Goal: Task Accomplishment & Management: Use online tool/utility

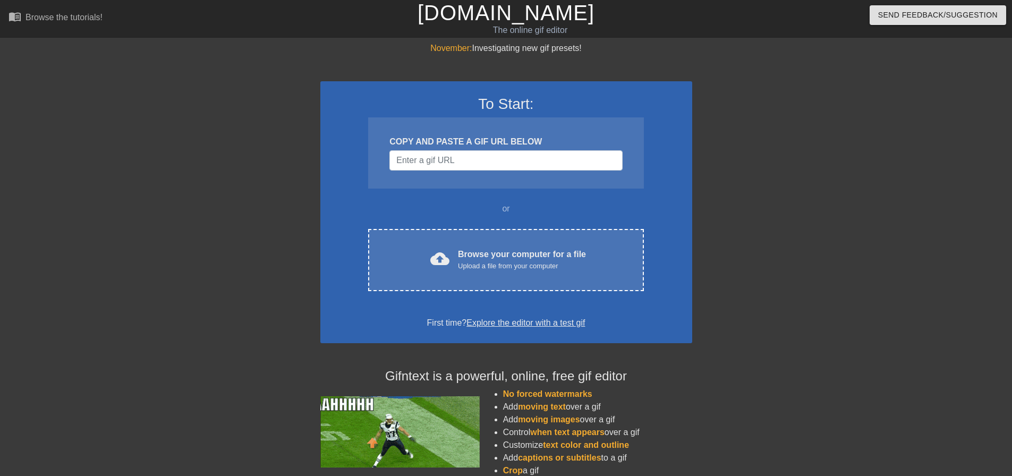
click at [455, 228] on div "To Start: COPY AND PASTE A GIF URL BELOW or cloud_upload Browse your computer f…" at bounding box center [506, 212] width 372 height 262
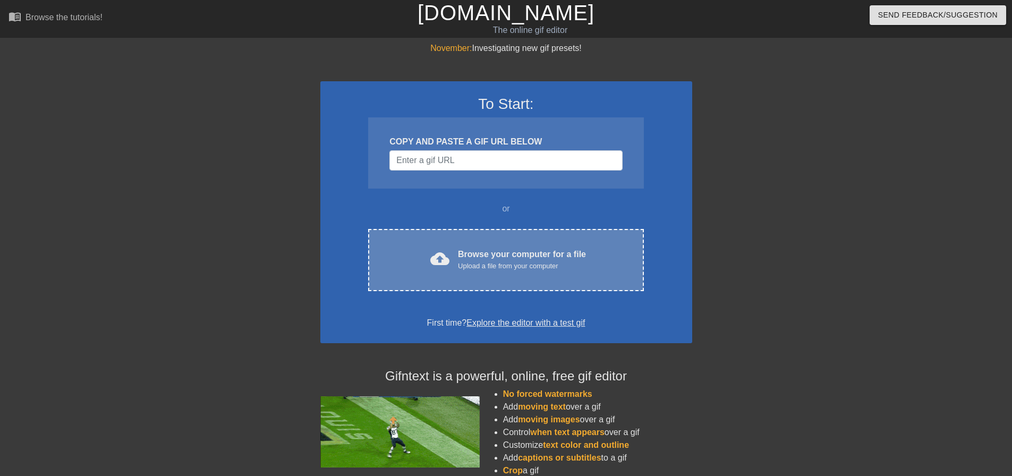
click at [502, 244] on div "cloud_upload Browse your computer for a file Upload a file from your computer C…" at bounding box center [505, 260] width 275 height 62
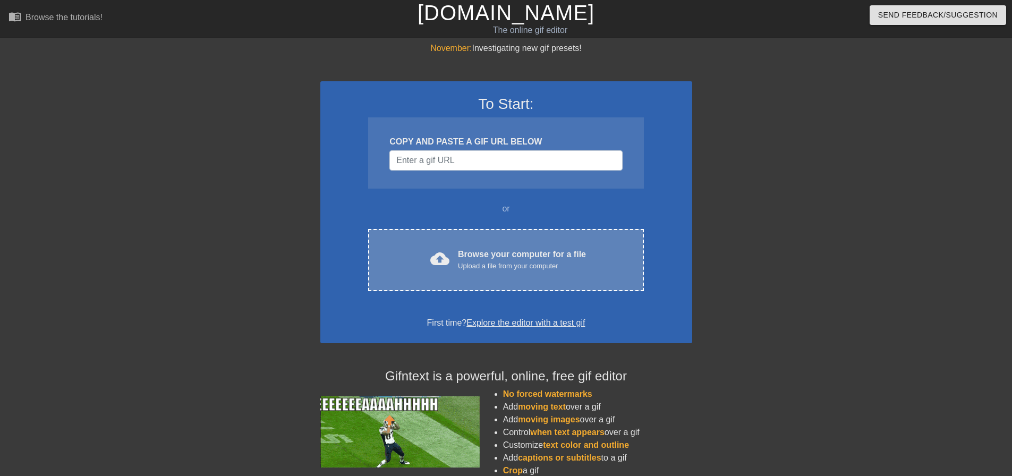
click at [507, 264] on div "Upload a file from your computer" at bounding box center [522, 266] width 128 height 11
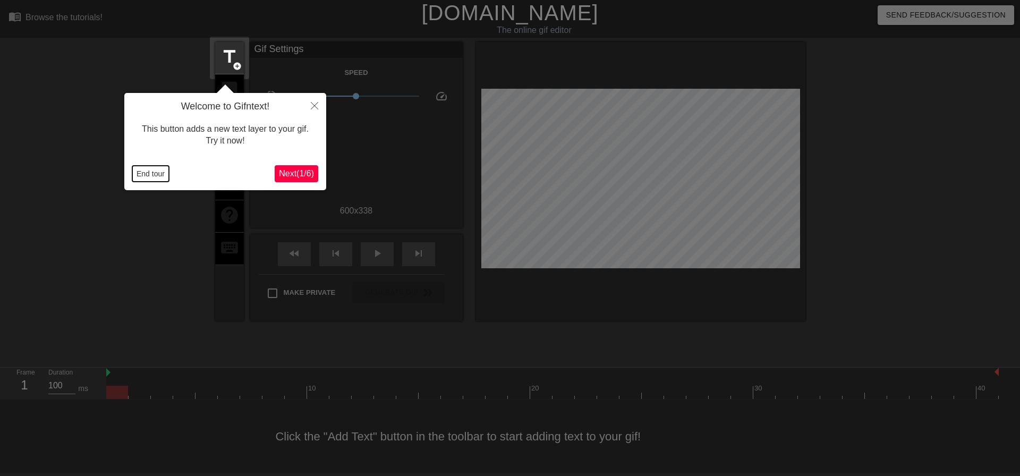
click at [158, 170] on button "End tour" at bounding box center [150, 174] width 37 height 16
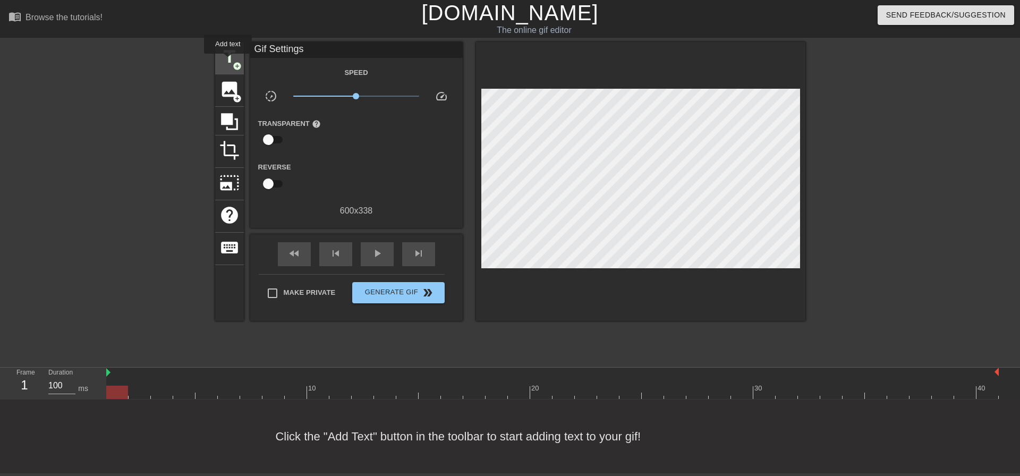
drag, startPoint x: 228, startPoint y: 61, endPoint x: 241, endPoint y: 59, distance: 13.5
click at [228, 60] on span "title" at bounding box center [229, 57] width 20 height 20
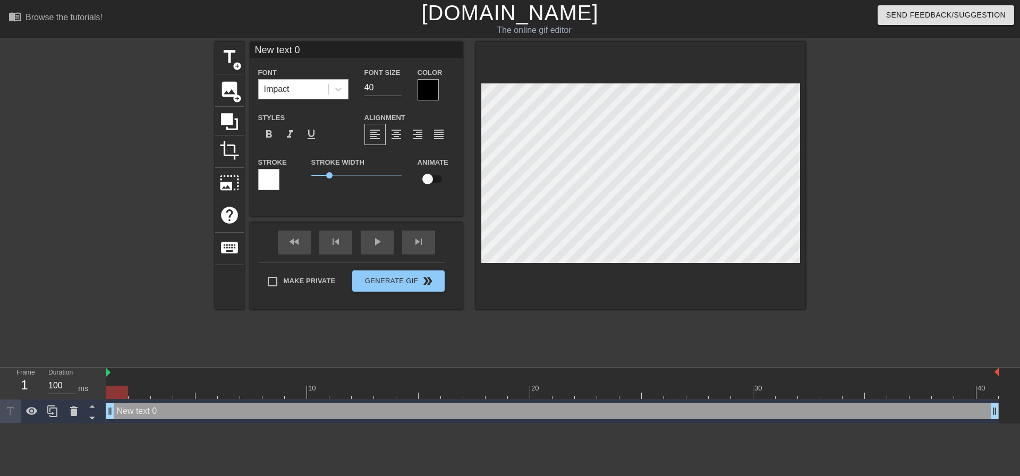
click at [302, 95] on div "Impact" at bounding box center [294, 89] width 70 height 19
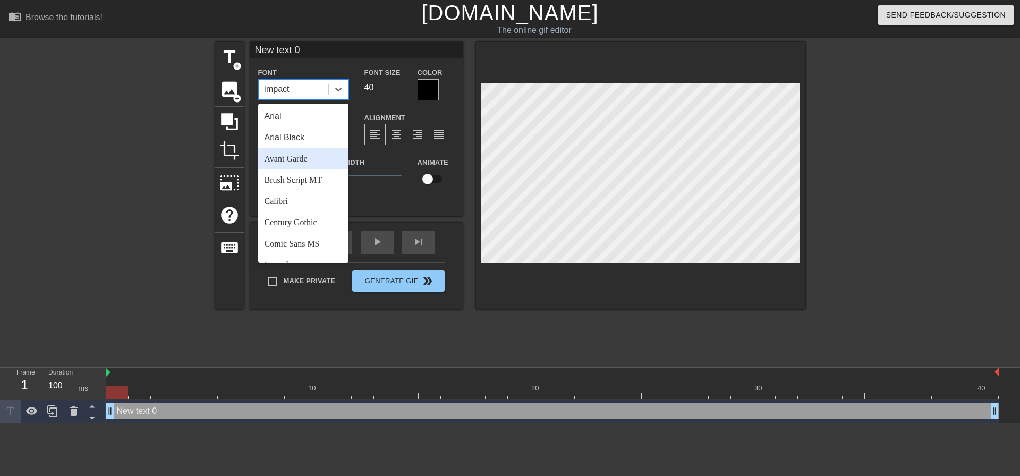
click at [316, 137] on div "Arial Black" at bounding box center [303, 137] width 90 height 21
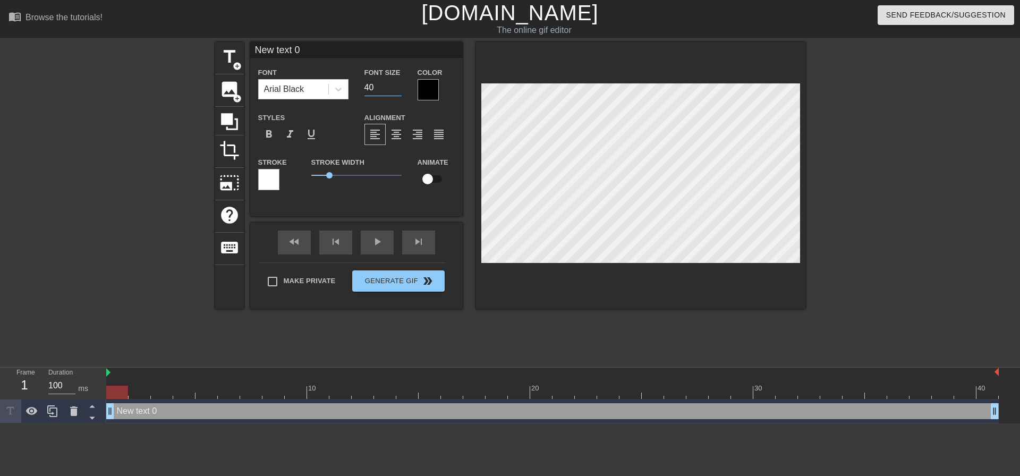
drag, startPoint x: 381, startPoint y: 81, endPoint x: 316, endPoint y: 20, distance: 89.1
click at [306, 68] on div "Font Arial Black Font Size 40 Color" at bounding box center [356, 83] width 213 height 35
type input "20"
click at [391, 141] on div "format_align_center" at bounding box center [396, 134] width 21 height 21
click at [295, 292] on label "Make Private" at bounding box center [298, 281] width 74 height 22
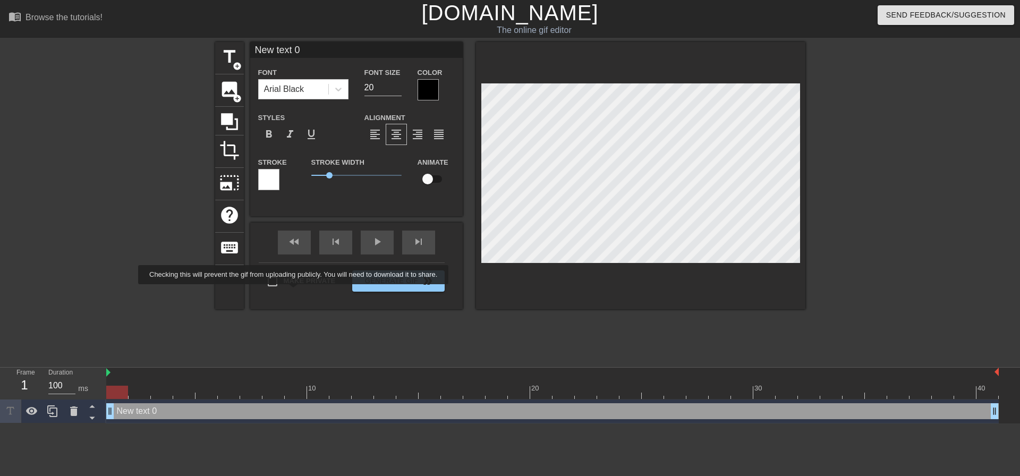
click at [284, 292] on input "Make Private" at bounding box center [272, 281] width 22 height 22
checkbox input "true"
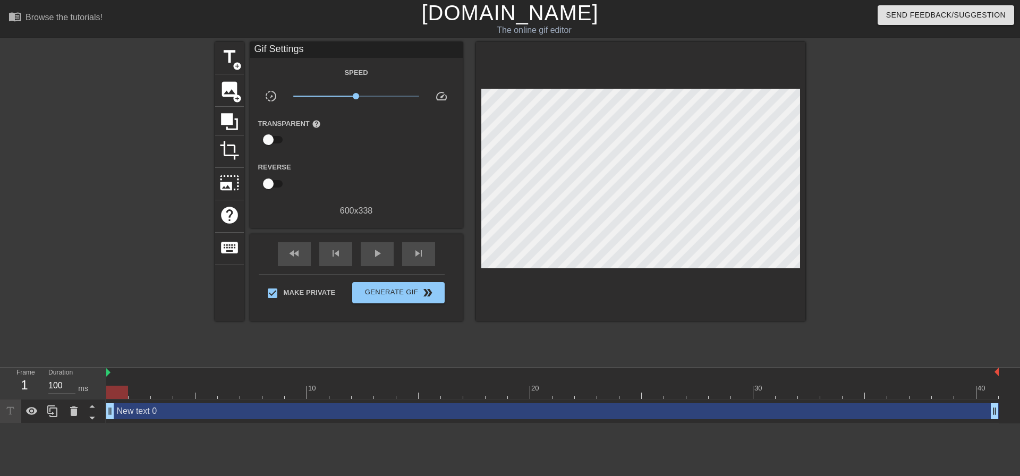
drag, startPoint x: 138, startPoint y: 392, endPoint x: 0, endPoint y: 374, distance: 138.8
click at [0, 374] on div "Frame 1 Duration 100 ms 10 20 30 40 New text 0 drag_handle drag_handle" at bounding box center [510, 396] width 1020 height 56
drag, startPoint x: 119, startPoint y: 397, endPoint x: 38, endPoint y: 237, distance: 178.7
click at [2, 275] on div "menu_book Browse the tutorials! Gifntext.com The online gif editor Send Feedbac…" at bounding box center [510, 211] width 1020 height 423
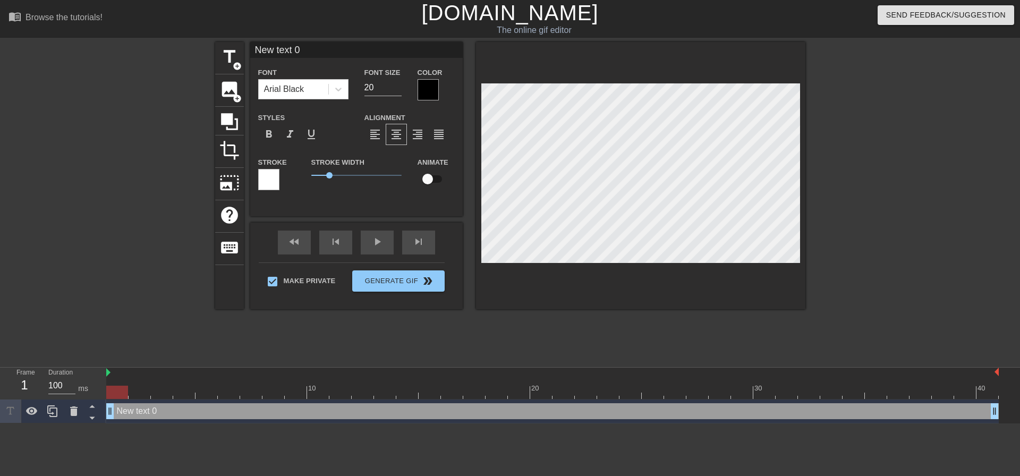
scroll to position [2, 3]
type textarea "S"
type input "S"
type textarea "Se"
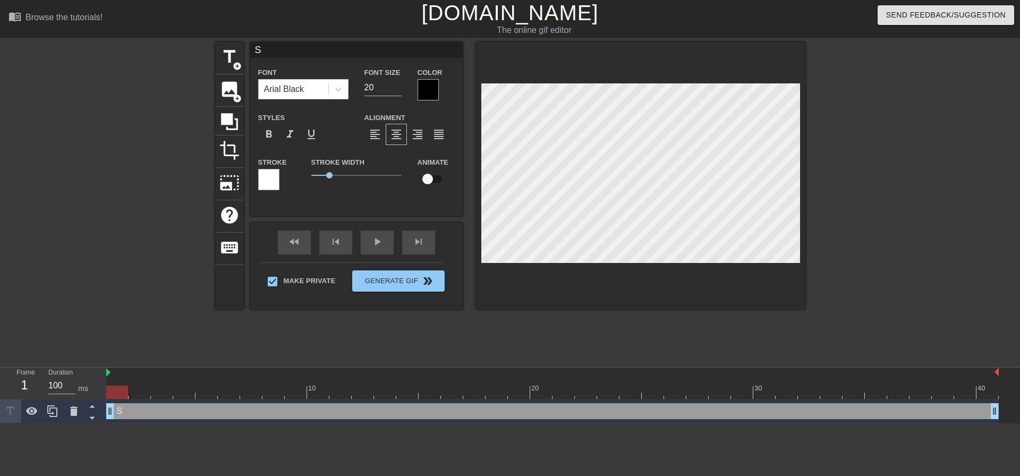
type input "Se"
type textarea "See"
type input "See"
type textarea "See"
type input "See"
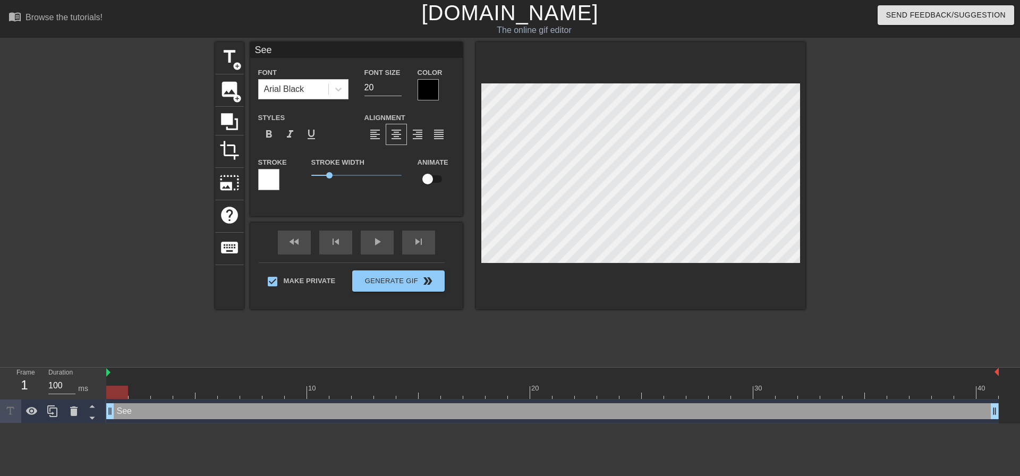
type textarea "See i"
type input "See i"
type textarea "See is"
type input "See is"
type textarea "See ist"
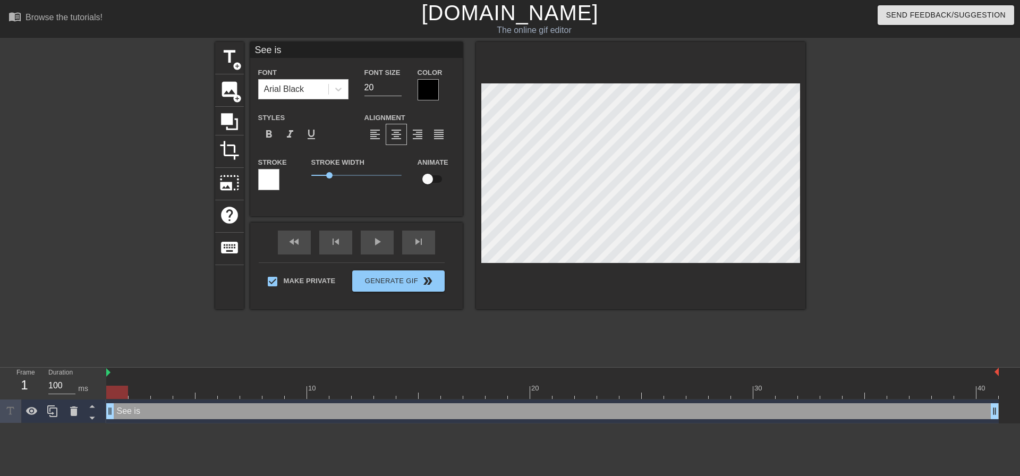
type input "See ist"
type textarea "See is"
type input "See is"
type textarea "See i"
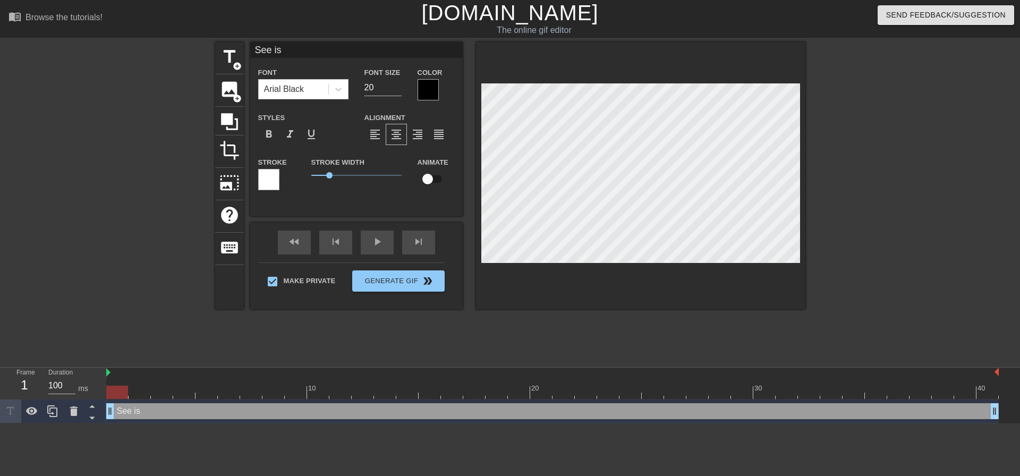
type input "See i"
type textarea "See"
type input "See"
type textarea "See"
type input "See"
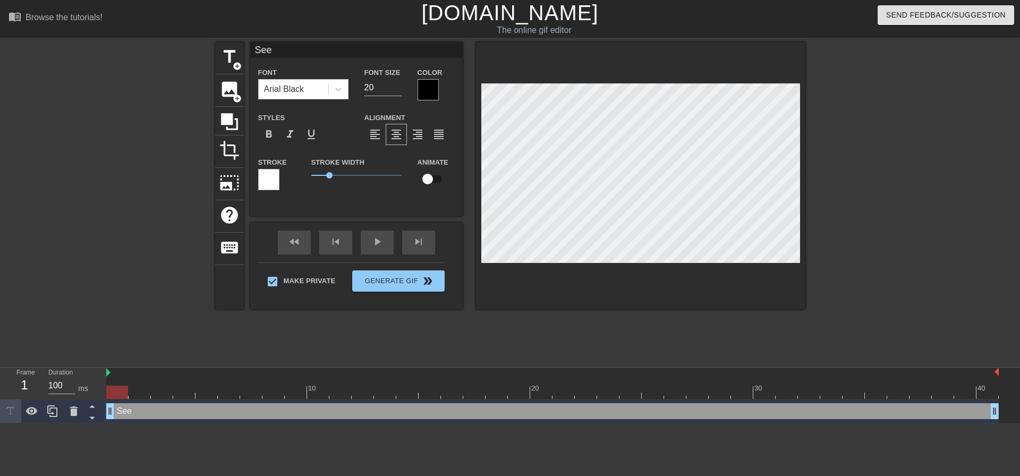
type textarea "See!"
type input "See!"
type textarea "See!"
type input "See!"
type textarea "See! I"
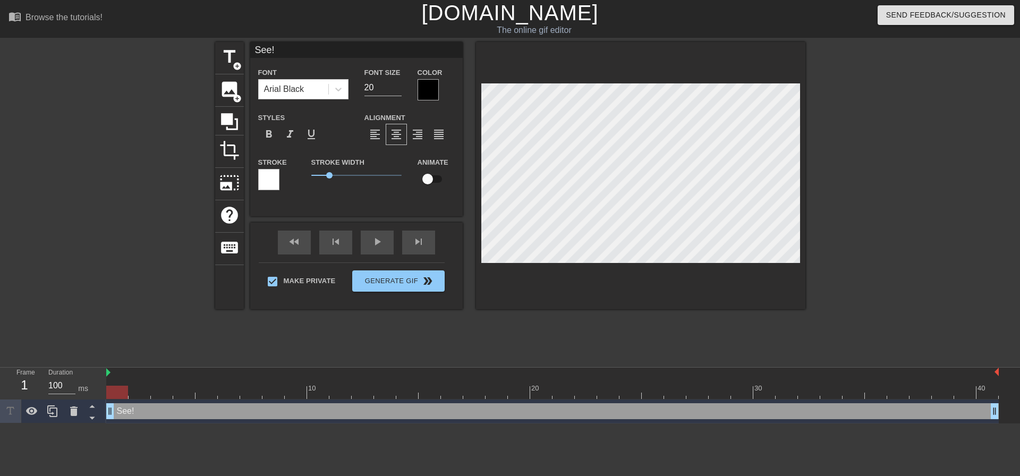
type input "See! I"
type textarea "See! Is"
type input "See! Is"
type textarea "See! Isn"
type input "See! Isn"
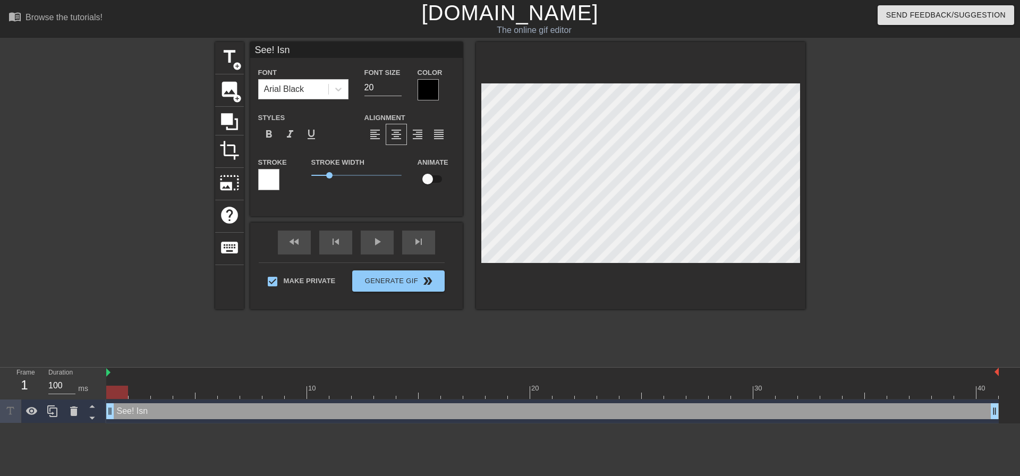
type textarea "See! Isnt"
type input "See! Isnt"
type textarea "See! Isnt"
type input "See! Isnt"
type textarea "See! Isnt l"
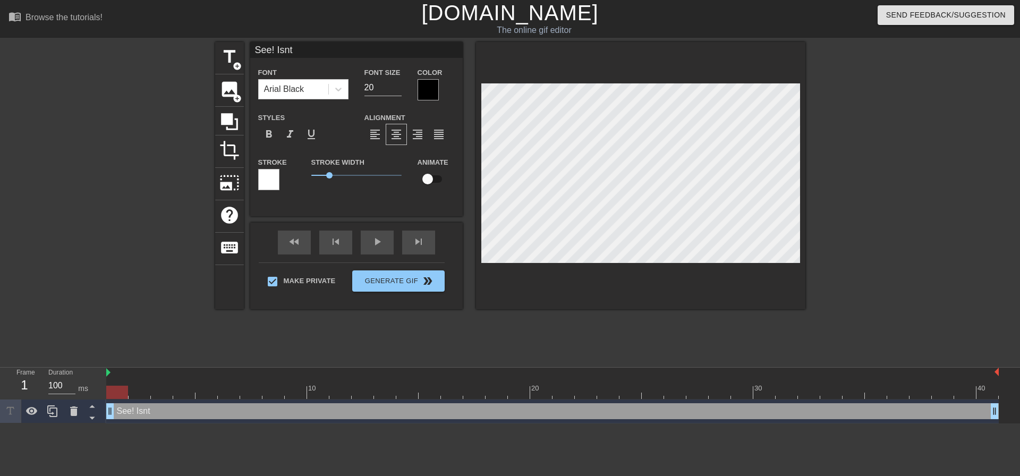
type input "See! Isnt l"
type textarea "See! Isnt li"
type input "See! Isnt li"
type textarea "See! Isnt lif"
type input "See! Isnt lif"
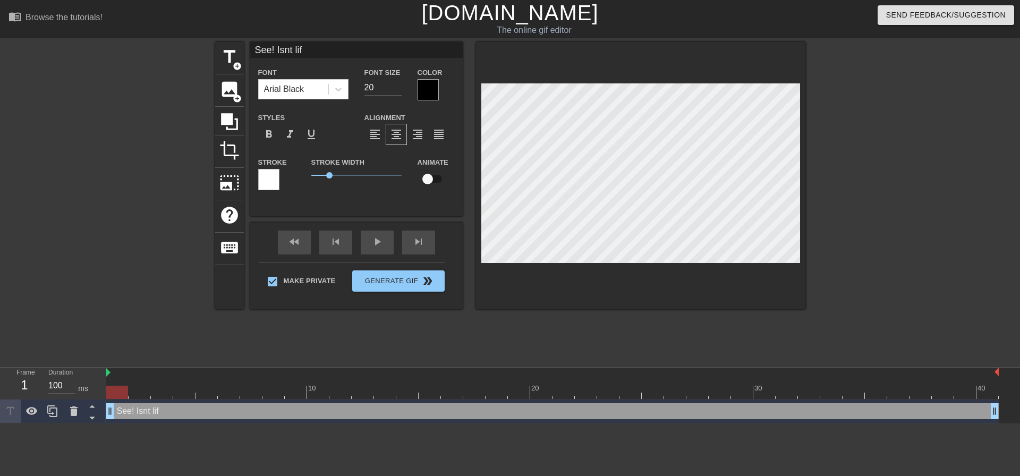
type textarea "See! Isnt life"
type input "See! Isnt life"
type textarea "See! Isnt life"
type input "See! Isnt life"
type textarea "See! Isnt life a"
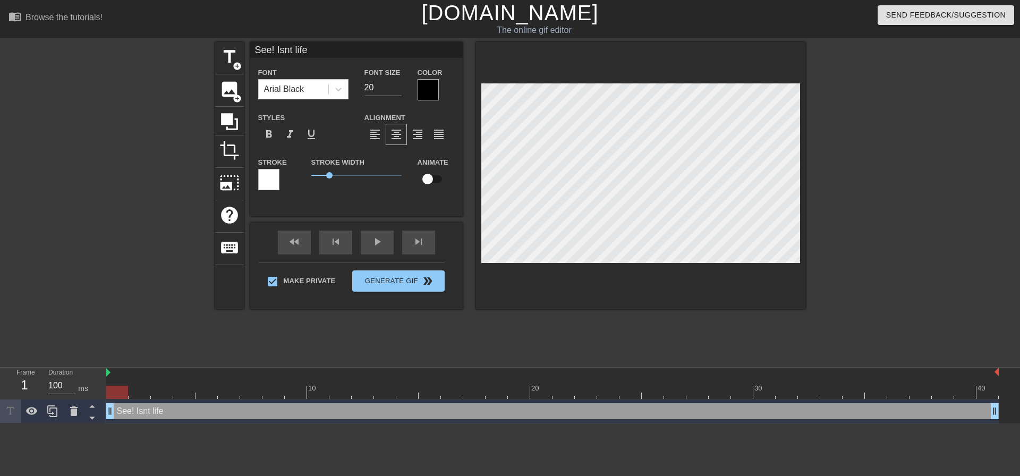
type input "See! Isnt life a"
type textarea "See! Isnt life as"
type input "See! Isnt life as"
type textarea "See! Isnt life as"
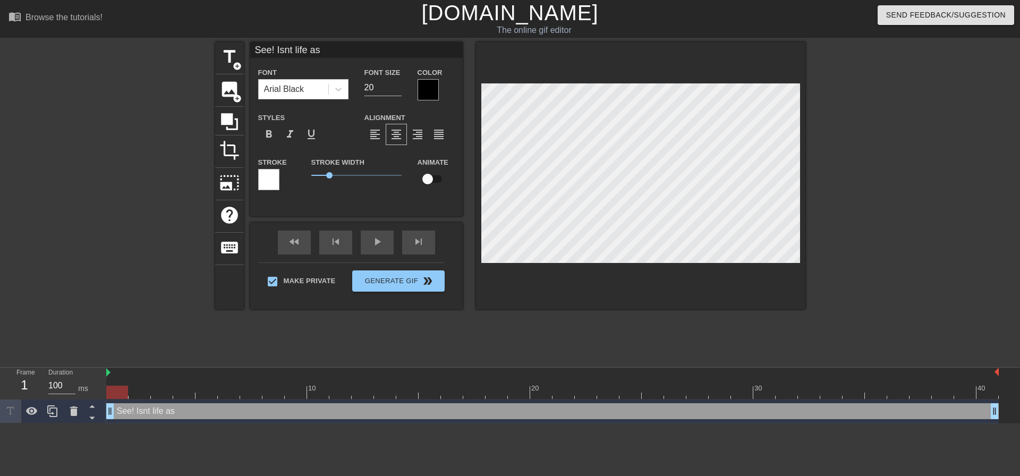
type input "See! Isnt life as"
type textarea "See! Isnt life as m"
type input "See! Isnt life as m"
type textarea "See! Isnt life as"
type input "See! Isnt life as"
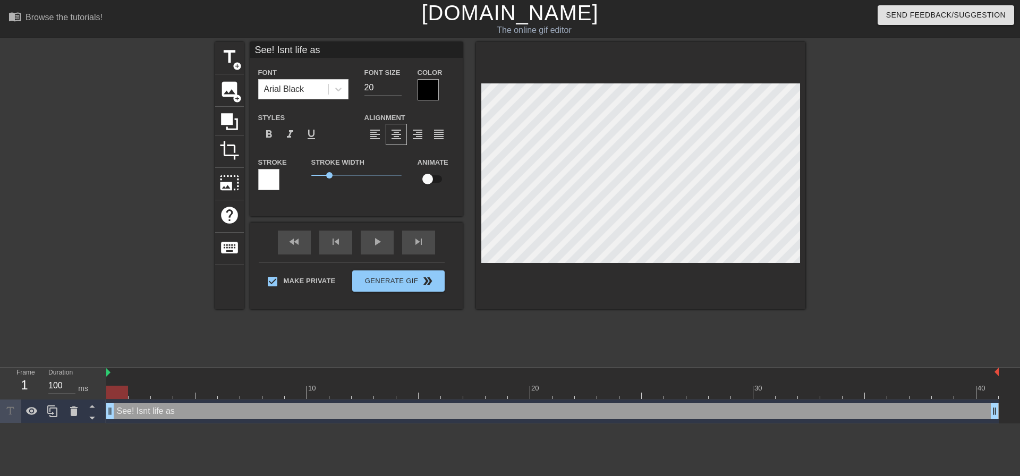
type textarea "See! Isnt life as M"
type input "See! Isnt life as M"
type textarea "See! Isnt life as Mo"
type input "See! Isnt life as Mo"
type textarea "See! Isnt life as Mom"
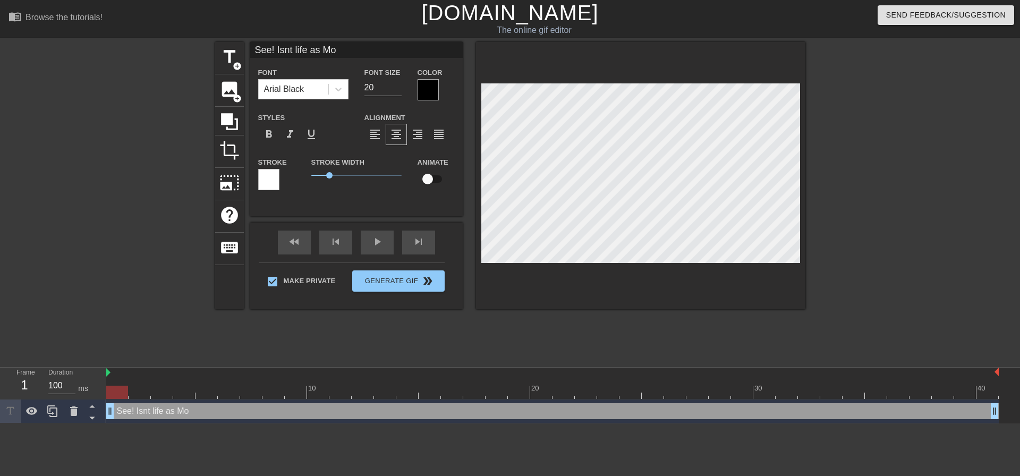
type input "See! Isnt life as Mom"
type textarea "See! Isnt life as Momm"
type input "See! Isnt life as Momm"
type textarea "See! Isnt life as Mommi"
type input "See! Isnt life as Mommi"
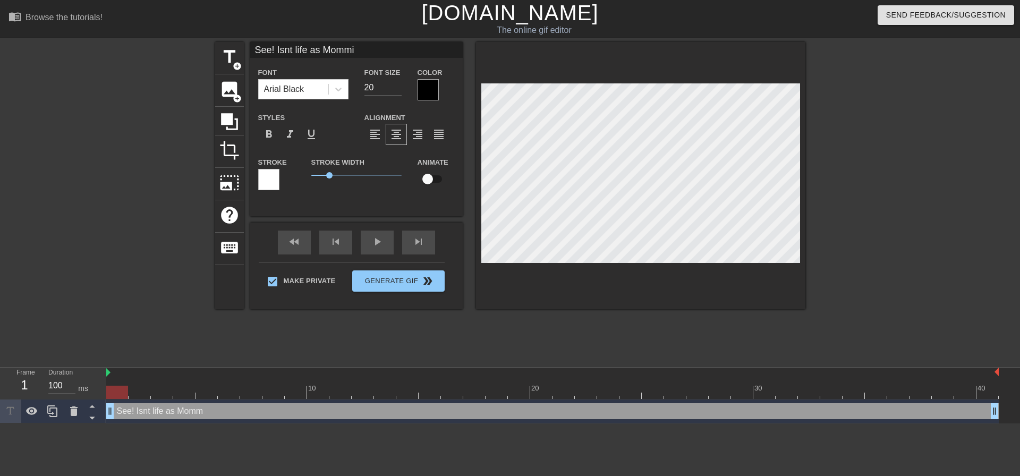
type textarea "See! Isnt life as Mommie"
type input "See! Isnt life as Mommie"
type textarea "See! Isnt life as Mommies"
type input "See! Isnt life as Mommies"
type textarea "See! Isnt life as Mommies"
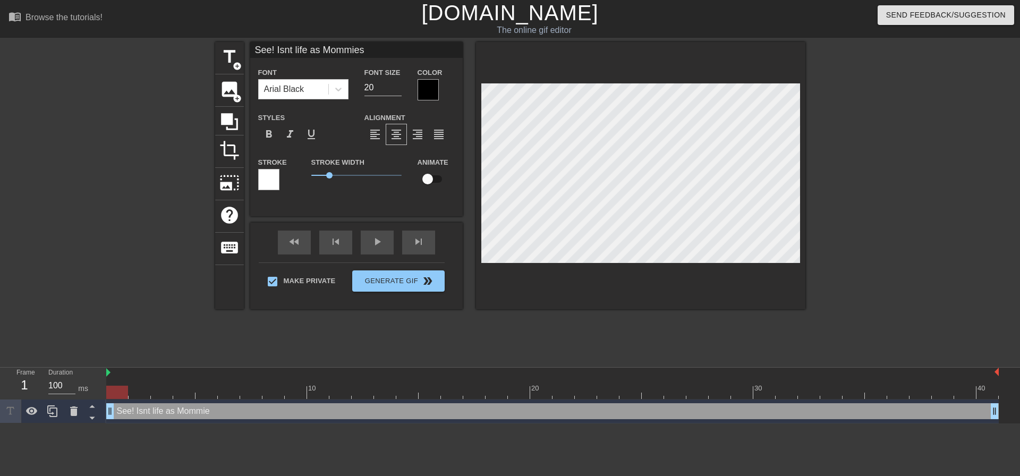
type input "See! Isnt life as Mommies"
type textarea "See! Isnt life as Mommies p"
type input "See! Isnt life as Mommies p"
type textarea "See! Isnt life as Mommies pe"
type input "See! Isnt life as Mommies pe"
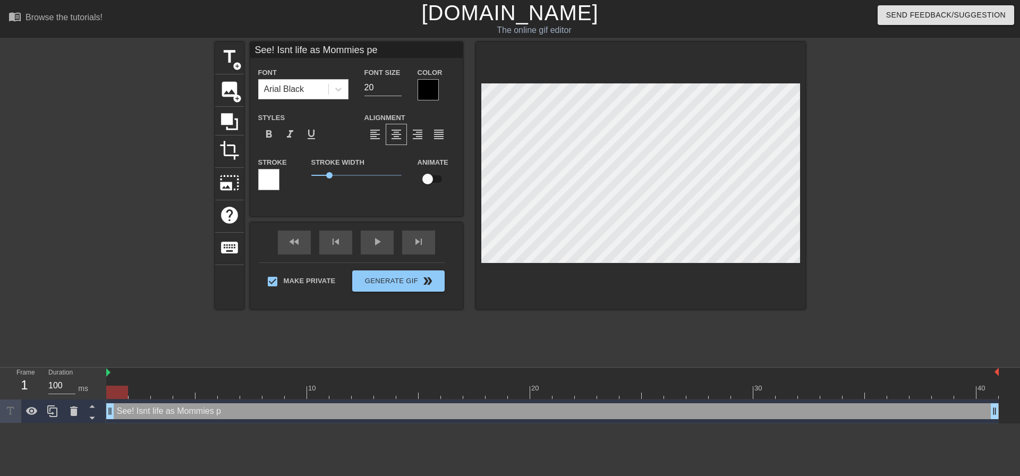
type textarea "See! Isnt life as Mommies per"
type input "See! Isnt life as Mommies per"
type textarea "See! Isnt life as Mommies pers"
type input "See! Isnt life as Mommies pers"
type textarea "See! Isnt life as Mommies perso"
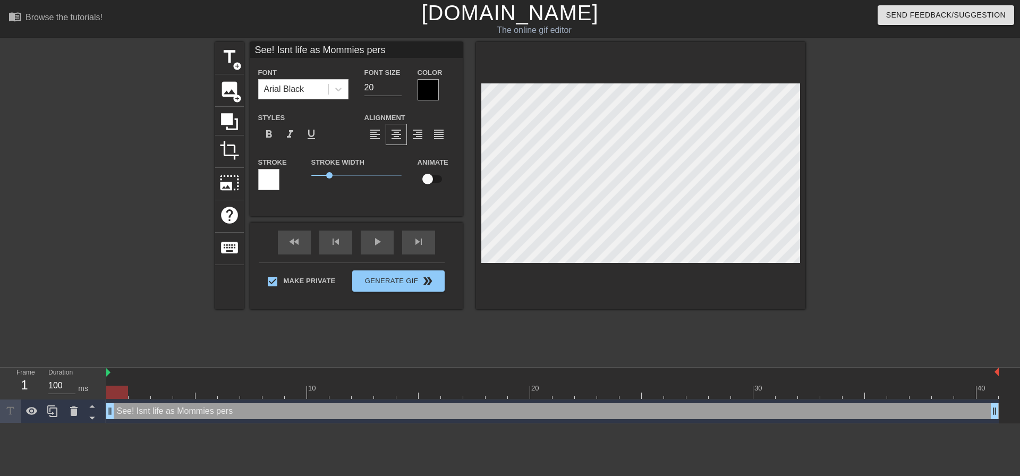
type input "See! Isnt life as Mommies perso"
type textarea "See! Isnt life as Mommies person"
type input "See! Isnt life as Mommies person"
type textarea "See! Isnt life as Mommies persona"
type input "See! Isnt life as Mommies persona"
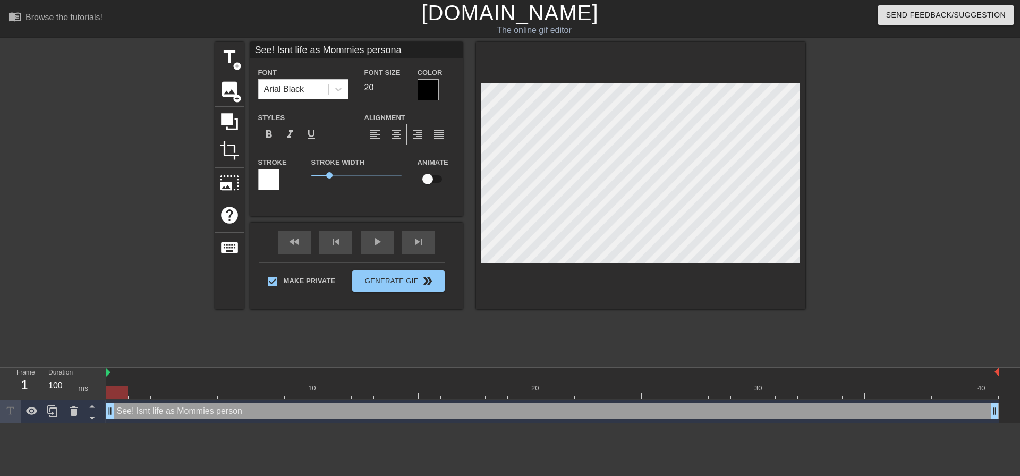
type textarea "See! Isnt life as Mommies personal"
type input "See! Isnt life as Mommies personal"
type textarea "See! Isnt life as Mommies personal"
type input "See! Isnt life as Mommies personal"
type textarea "See! Isnt life as Mommies personal b"
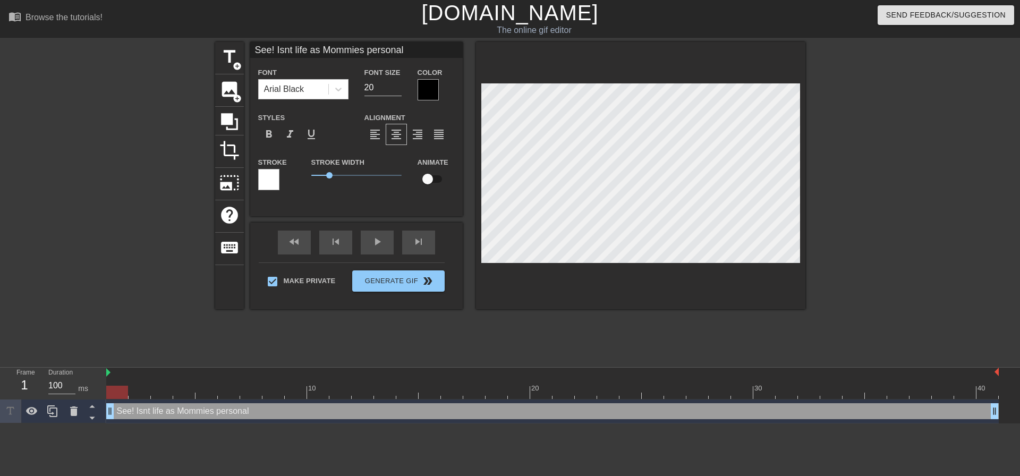
type input "See! Isnt life as Mommies personal b"
type textarea "See! Isnt life as Mommies personal bi"
type input "See! Isnt life as Mommies personal bi"
type textarea "See! Isnt life as Mommies personal biu"
type input "See! Isnt life as Mommies personal biu"
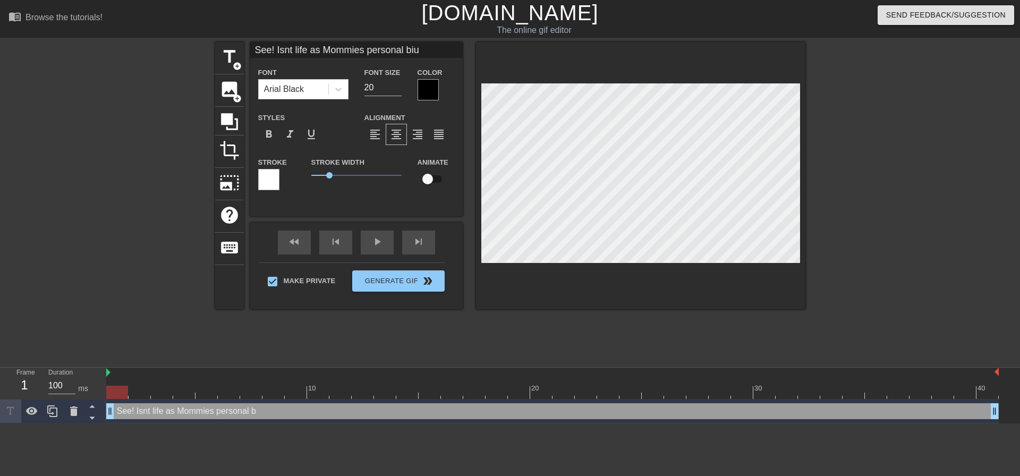
scroll to position [2, 9]
type textarea "See! Isnt life as Mommies personal bi"
type input "See! Isnt life as Mommies personal bi"
type textarea "See! Isnt life as Mommies personal b"
type input "See! Isnt life as Mommies personal b"
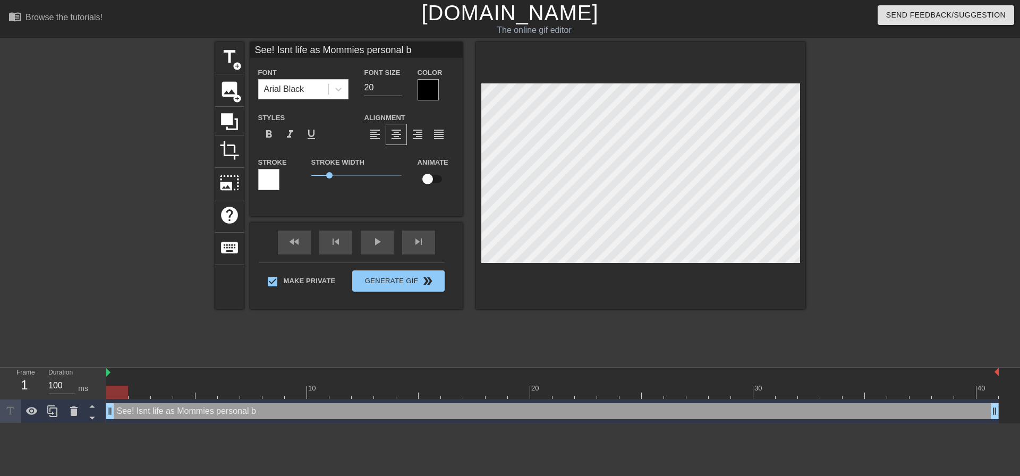
type textarea "See! Isnt life as Mommies personal bu"
type input "See! Isnt life as Mommies personal bu"
type textarea "See! Isnt life as Mommies personal but"
type input "See! Isnt life as Mommies personal but"
type textarea "See! Isnt life as Mommies personal butt"
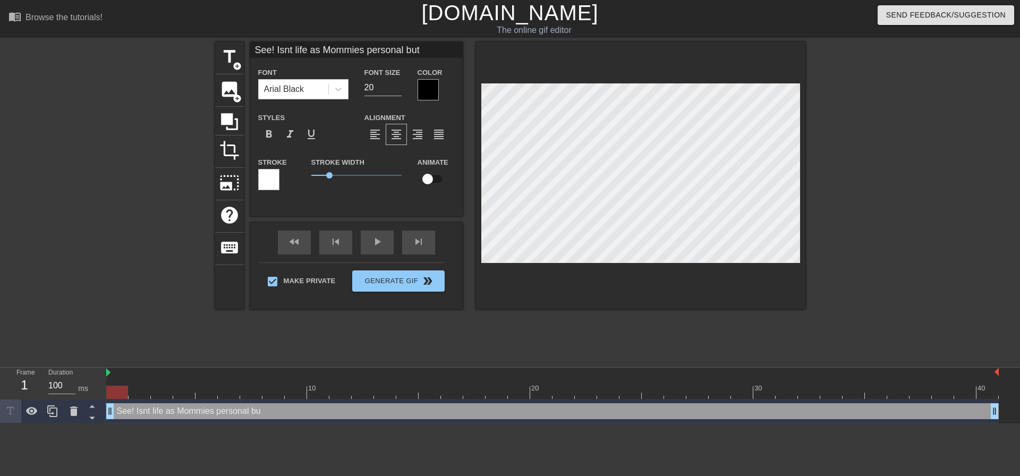
type input "See! Isnt life as Mommies personal butt"
type textarea "See! Isnt life as Mommies personal butt"
type input "See! Isnt life as Mommies personal butt"
type textarea "See! Isnt life as Mommies personal butt b"
type input "See! Isnt life as Mommies personal butt b"
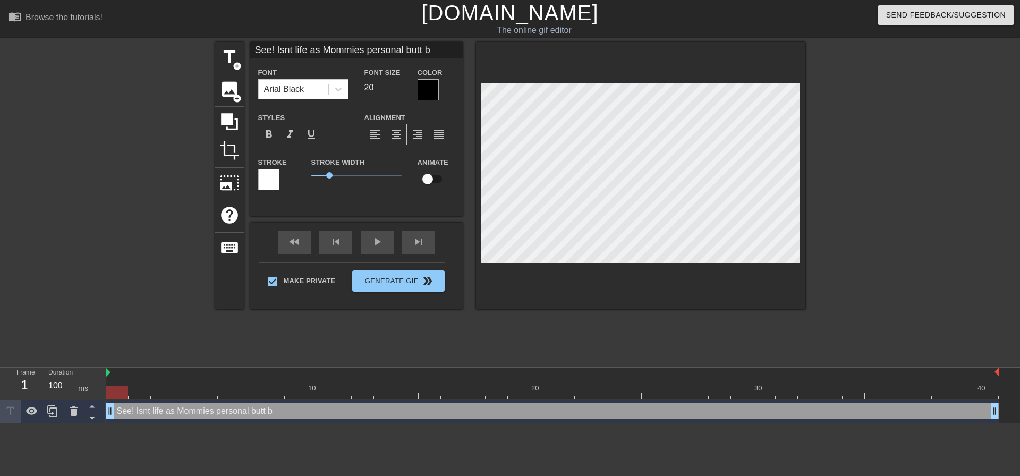
type textarea "See! Isnt life as Mommies personal butt bo"
type input "See! Isnt life as Mommies personal butt bo"
type textarea "See! Isnt life as Mommies personal butt boy"
type input "See! Isnt life as Mommies personal butt boy"
type textarea "See! Isnt life as Mommies personal butt boy"
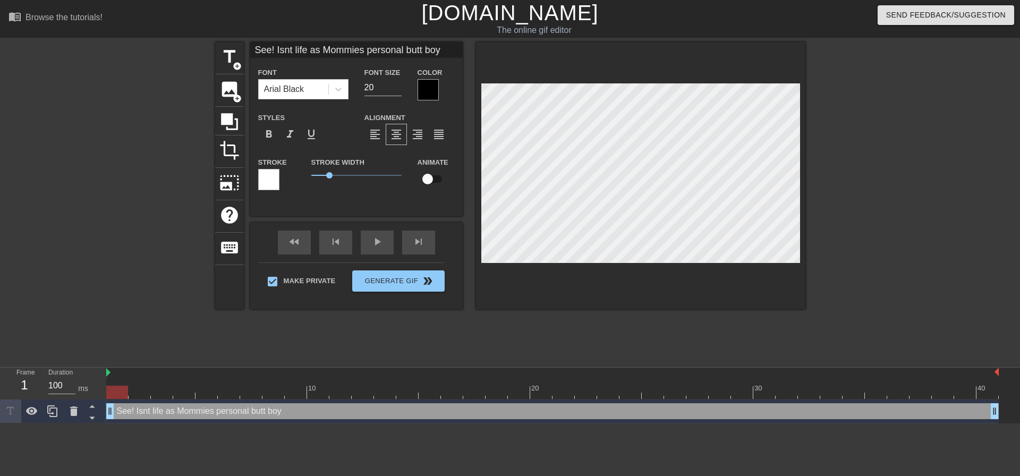
type input "See! Isnt life as Mommies personal butt boy"
type textarea "See! Isnt life as Mommies personal butt boy"
type input "See! Isnt life as Mommies personal butt boy"
type textarea "See! Isnt life as Mommies personal butt boy"
type input "See! Isnt life as Mommies personal butt boy"
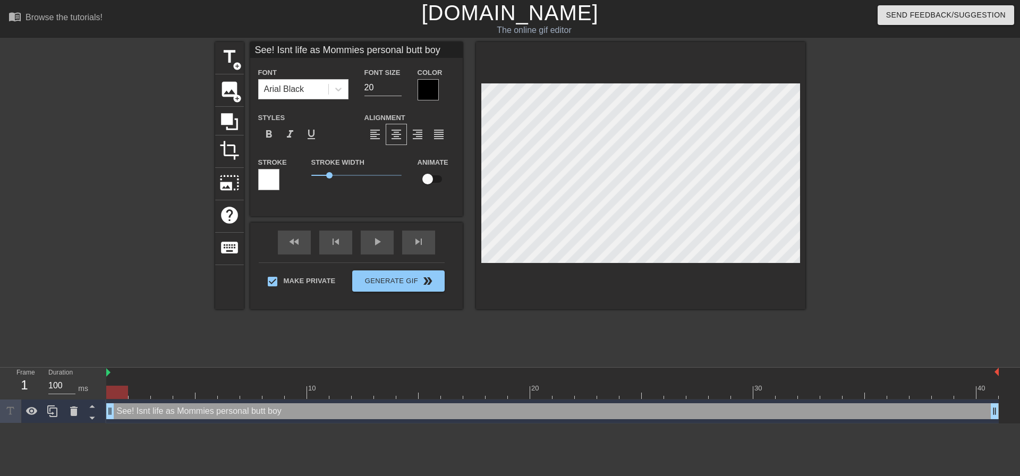
type textarea "See! Isnt life as Mommies personal butt boy s"
type input "See! Isnt life as Mommies personal butt boys"
type textarea "See! Isnt life as Mommies personal butt boy so"
type input "See! Isnt life as Mommies personal butt boyso"
type textarea "See! Isnt life as Mommies personal butt boy so"
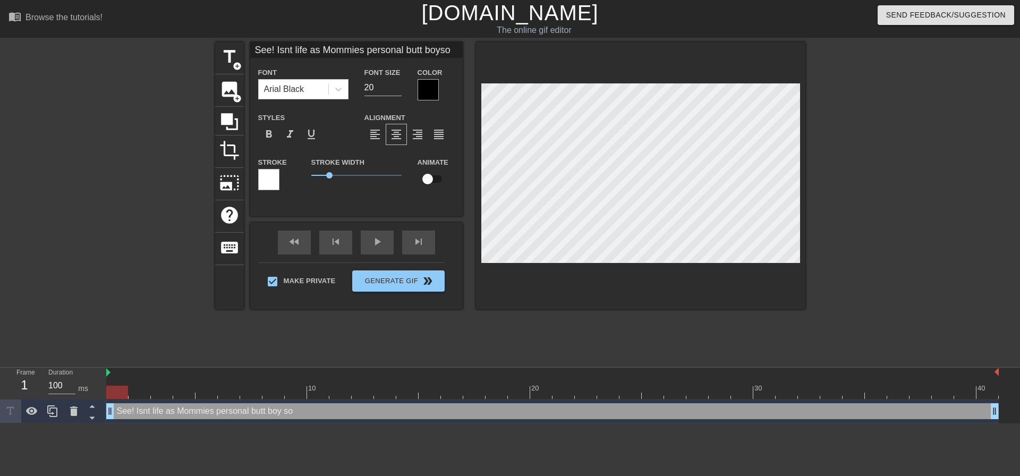
type input "See! Isnt life as Mommies personal butt boyso"
type textarea "See! Isnt life as Mommies personal butt boy so m"
type input "See! Isnt life as Mommies personal butt boyso m"
type textarea "See! Isnt life as Mommies personal butt boy so mu"
type input "See! Isnt life as Mommies personal butt boyso mu"
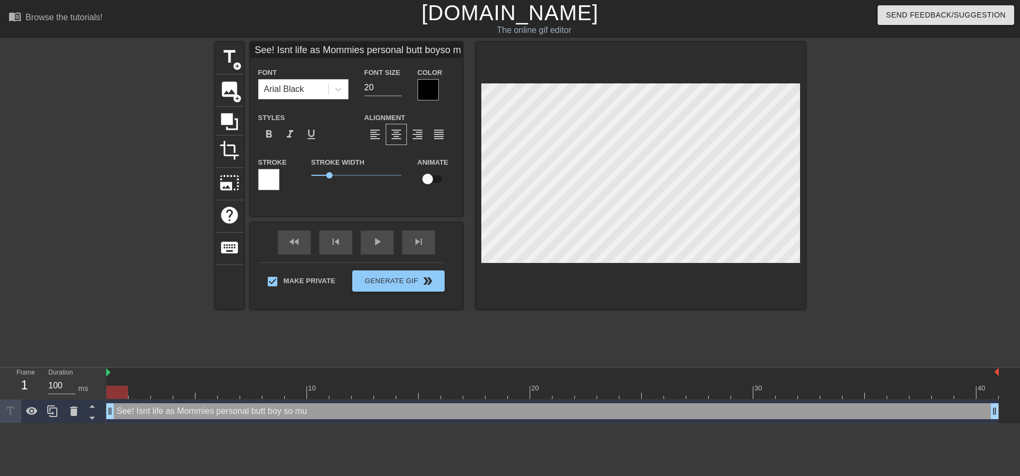
type textarea "See! Isnt life as Mommies personal butt boy so muc"
type input "See! Isnt life as Mommies personal butt boyso muc"
type textarea "See! Isnt life as Mommies personal butt boy so much"
type input "See! Isnt life as Mommies personal butt boyso much"
type textarea "See! Isnt life as Mommies personal butt boy so much"
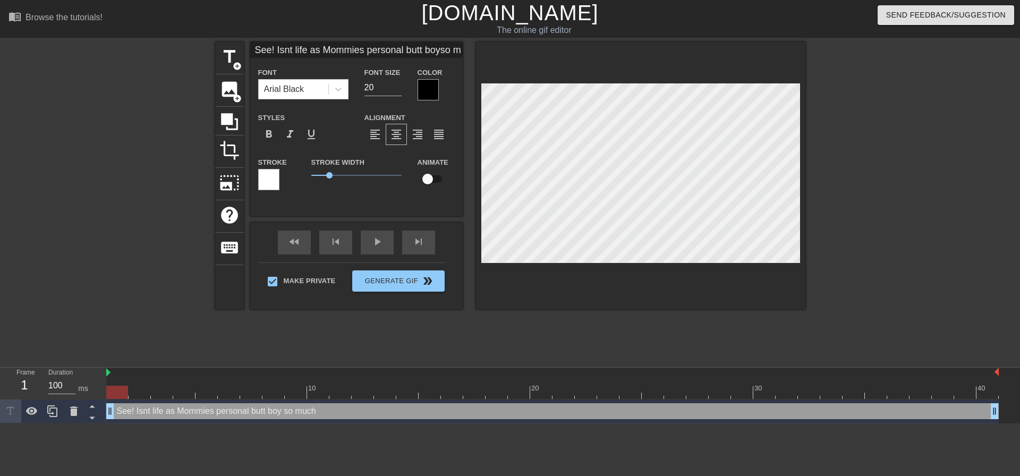
type input "See! Isnt life as Mommies personal butt boyso much"
type textarea "See! Isnt life as Mommies personal butt boy so much b"
type input "See! Isnt life as Mommies personal butt boyso much b"
type textarea "See! Isnt life as Mommies personal butt boy so much be"
type input "See! Isnt life as Mommies personal butt boyso much be"
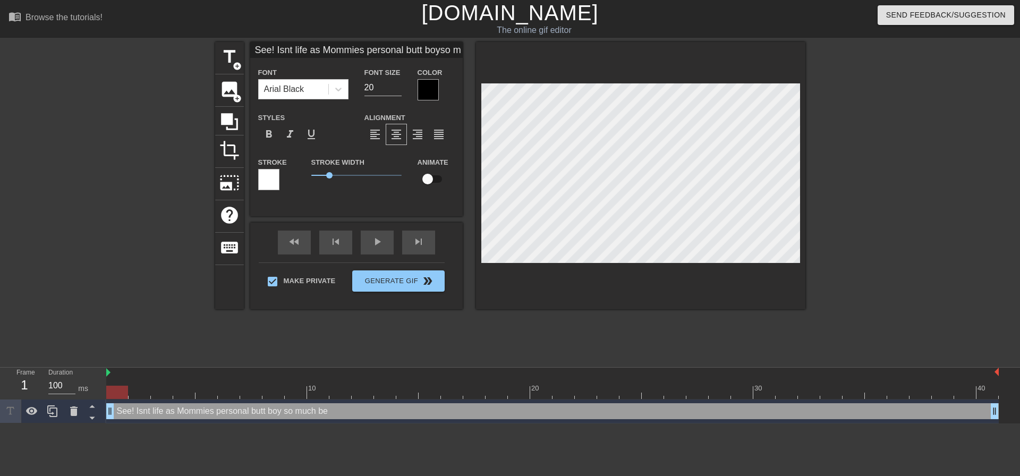
scroll to position [2, 3]
type textarea "See! Isnt life as Mommies personal butt boy so much bet"
type input "See! Isnt life as Mommies personal butt boyso much bet"
type textarea "See! Isnt life as Mommies personal butt boy so much bett"
type input "See! Isnt life as Mommies personal butt boyso much bett"
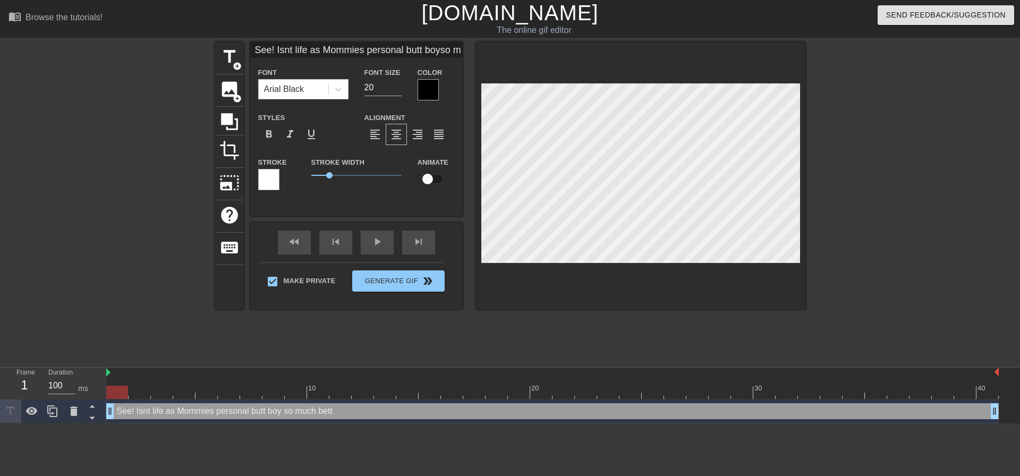
type textarea "See! Isnt life as Mommies personal butt boy so much bette"
type input "See! Isnt life as Mommies personal butt boyso much bette"
type textarea "See! Isnt life as Mommies personal butt boy so much better"
type input "See! Isnt life as Mommies personal butt boyso much better"
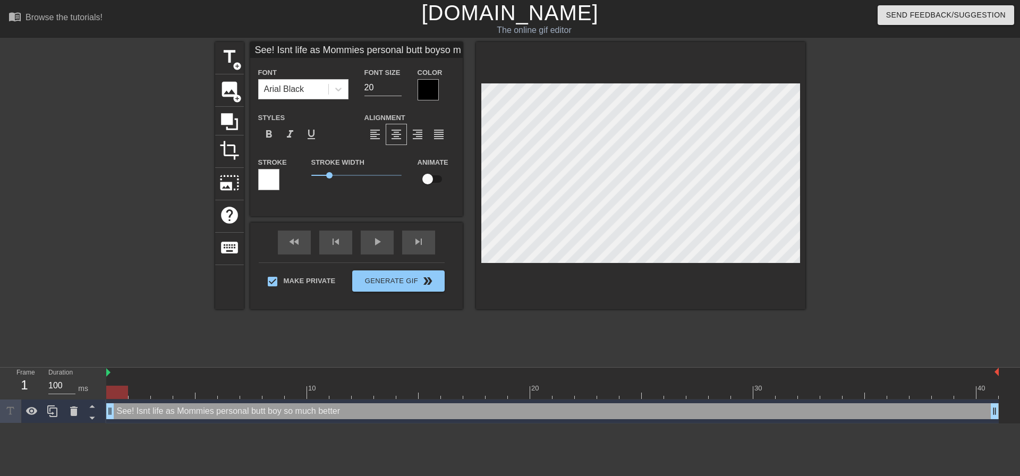
type textarea "See! Isnt life as Mommies personal butt boy so much better!"
type input "See! Isnt life as Mommies personal butt boyso much better!"
type textarea "See! Isnt life as Mommies personal butt boy so much better!"
type input "See! Isnt life as Mommies personal butt boyso much better!"
type textarea "See! Isnt life as Mommies personal butt boy so much better!"
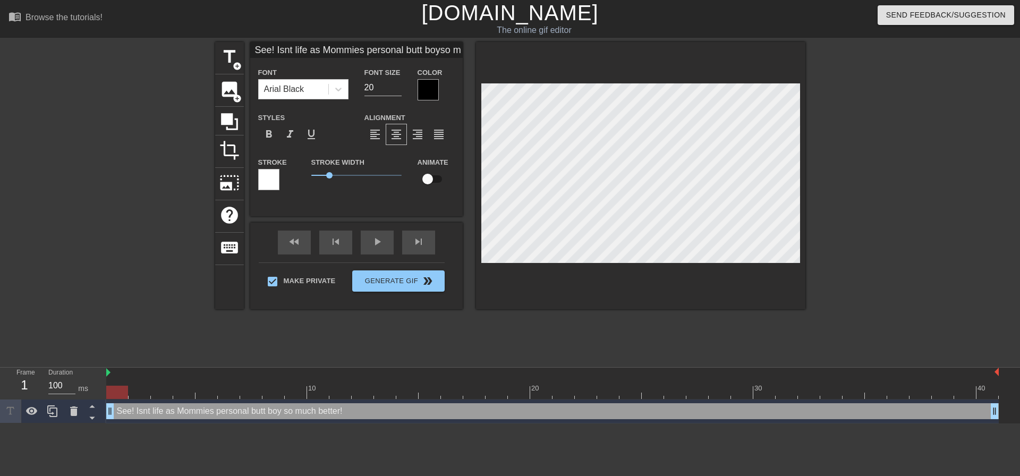
type input "See! Isnt life as Mommies personal butt boyso much better!"
type textarea "See! Isnt life as Mommies personal butt boy so much better!"
type input "See! Isnt life as Mommies personal butt boyso much better!"
type textarea "See! Isnt life as Mommies personal butt boy so much better!"
type input "See! Isnt life as Mommies personal butt boyso much better!"
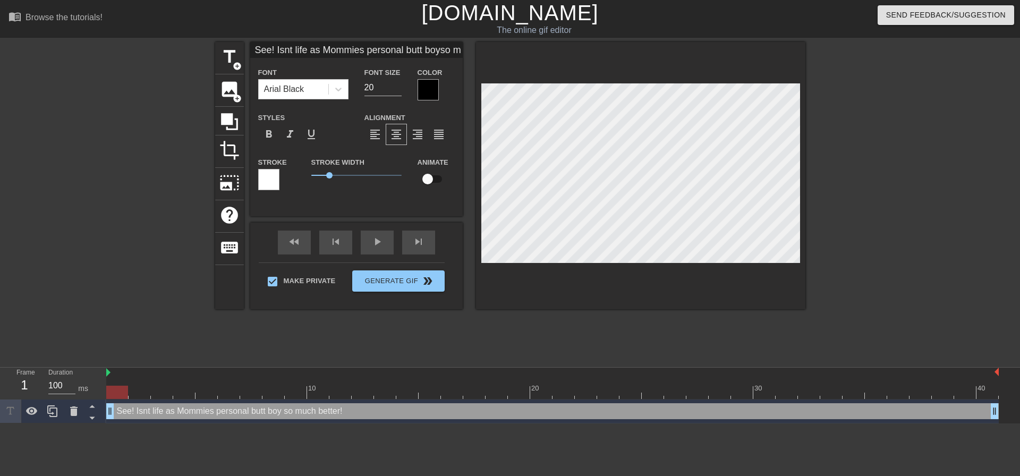
type textarea "See! Isnt life as Mommies personal butt boy so much better!"
type input "See! Isnt life as Mommies personal butt boyso much better!"
type textarea "See! Isnt life as Mommies personal butt boy so much better!"
type input "See! Isnt life as Mommies personal butt boyso much better!"
type textarea "See! Isnt life as Mommies personal butt boy so much better!"
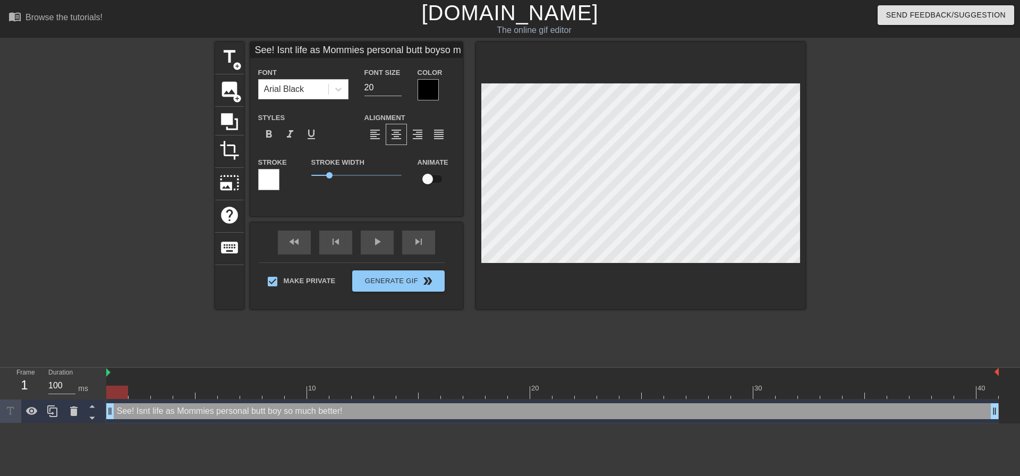
type input "See! Isnt life as Mommies personal butt boyso much better!"
type textarea "See! Isnt life as Mommies personal butt boy so much better! N"
type input "See! Isnt life as Mommies personal butt boyso much better!N"
type textarea "See! Isnt life as Mommies personal butt boy so much better! No"
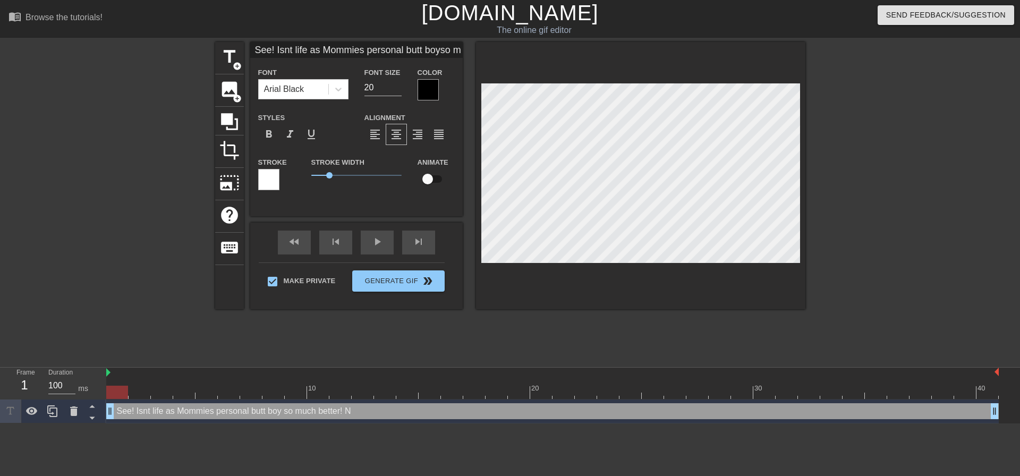
type input "See! Isnt life as Mommies personal butt boyso much better!No"
type textarea "See! Isnt life as Mommies personal butt boy so much better! Now"
type input "See! Isnt life as Mommies personal butt boyso much better!Now"
type textarea "See! Isnt life as Mommies personal butt boy so much better! Now"
type input "See! Isnt life as Mommies personal butt boyso much better!Now"
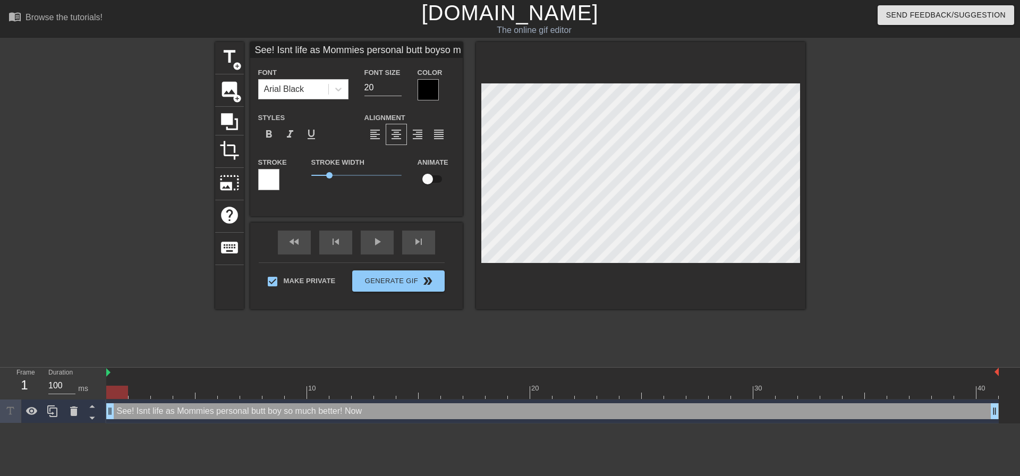
type textarea "See! Isnt life as Mommies personal butt boy so much better! Now y"
type input "See! Isnt life as Mommies personal butt boyso much better!Now y"
type textarea "See! Isnt life as Mommies personal butt boy so much better! Now yo"
type input "See! Isnt life as Mommies personal butt boyso much better!Now yo"
type textarea "See! Isnt life as Mommies personal butt boy so much better! Now you"
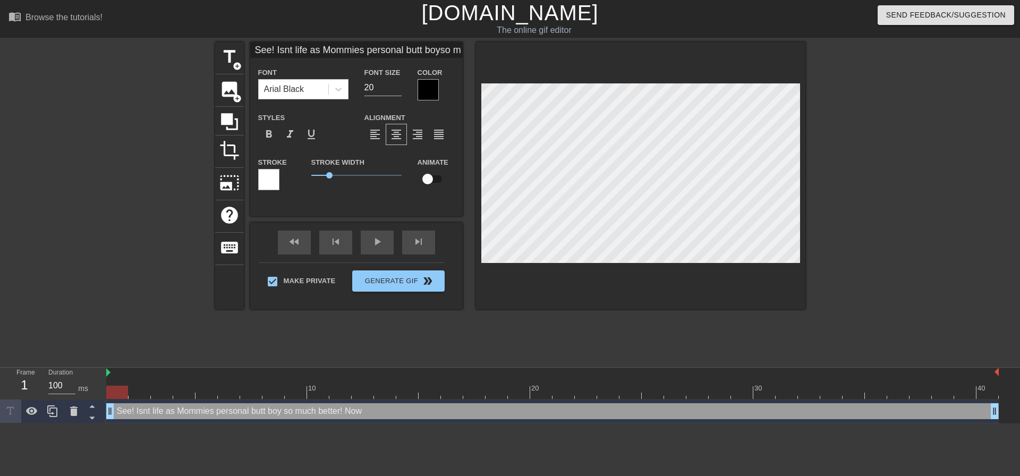
type input "See! Isnt life as Mommies personal butt boyso much better!Now you"
type textarea "See! Isnt life as Mommies personal butt boy so much better! Now your"
type input "See! Isnt life as Mommies personal butt boyso much better!Now your"
type textarea "See! Isnt life as Mommies personal butt boy so much better! Now your"
type input "See! Isnt life as Mommies personal butt boyso much better!Now your"
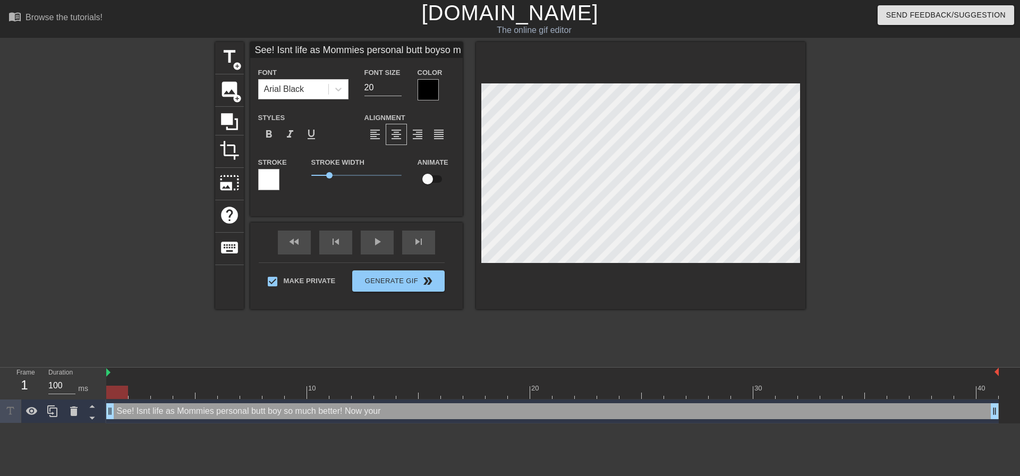
type textarea "See! Isnt life as Mommies personal butt boy so much better! Now your b"
type input "See! Isnt life as Mommies personal butt boyso much better!Now your b"
type textarea "See! Isnt life as Mommies personal butt boy so much better! Now your bu"
type input "See! Isnt life as Mommies personal butt boyso much better!Now your bu"
type textarea "See! Isnt life as Mommies personal butt boy so much better! Now your but"
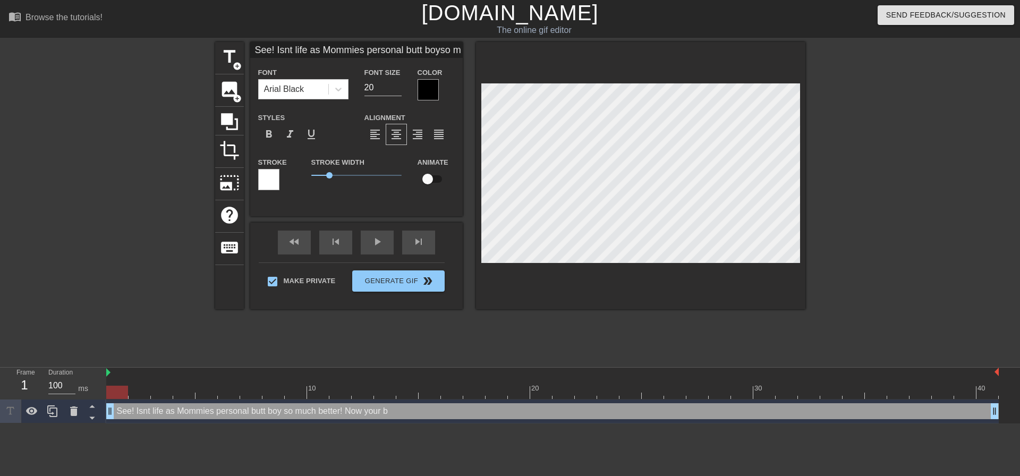
type input "See! Isnt life as Mommies personal butt boyso much better!Now your but"
type textarea "See! Isnt life as Mommies personal butt boy so much better! Now your butt"
type input "See! Isnt life as Mommies personal butt boyso much better!Now your butt"
type textarea "See! Isnt life as Mommies personal butt boy so much better! Now your butt"
type input "See! Isnt life as Mommies personal butt boyso much better!Now your butt"
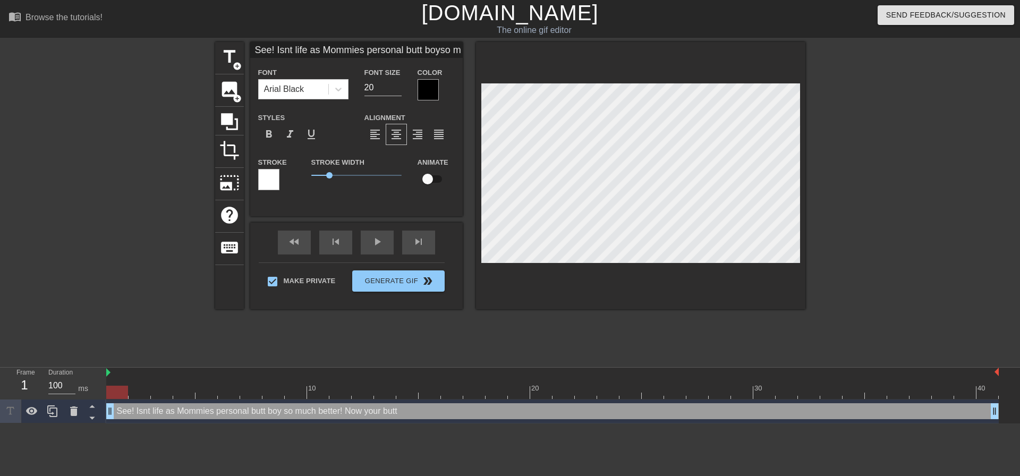
type textarea "See! Isnt life as Mommies personal butt boy so much better! Now your butt c"
type input "See! Isnt life as Mommies personal butt boyso much better!Now your butt c"
type textarea "See! Isnt life as Mommies personal butt boy so much better! Now your butt ca"
type input "See! Isnt life as Mommies personal butt boyso much better!Now your butt ca"
type textarea "See! Isnt life as Mommies personal butt boy so much better! Now your butt can"
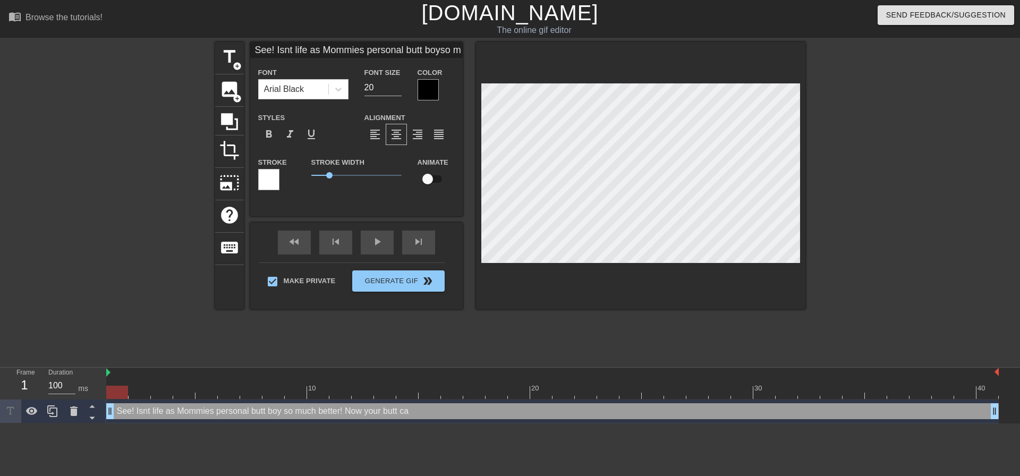
type input "See! Isnt life as Mommies personal butt boyso much better!Now your butt can"
click at [776, 277] on div at bounding box center [640, 175] width 329 height 267
click at [778, 267] on div at bounding box center [640, 175] width 329 height 267
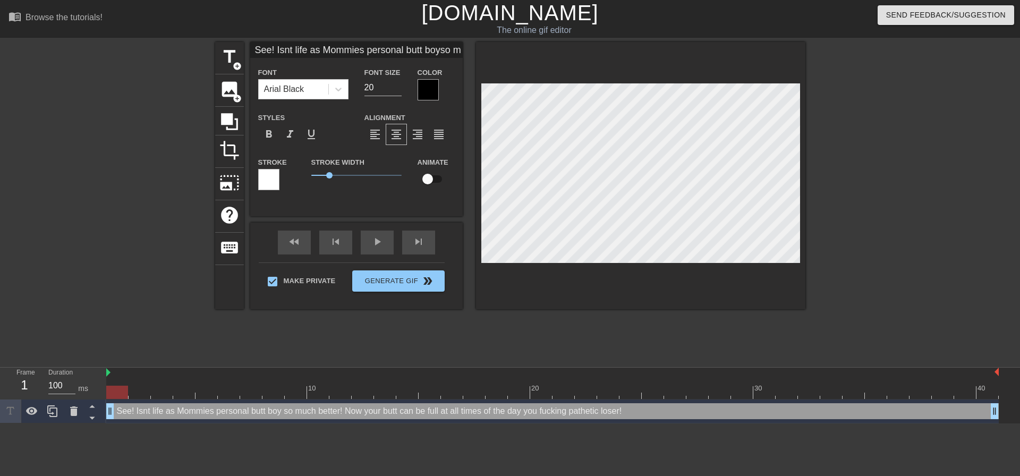
click at [833, 189] on div at bounding box center [897, 201] width 159 height 319
click at [801, 266] on div at bounding box center [640, 175] width 329 height 267
click at [817, 196] on div "title add_circle image add_circle crop photo_size_select_large help keyboard Se…" at bounding box center [510, 201] width 1020 height 319
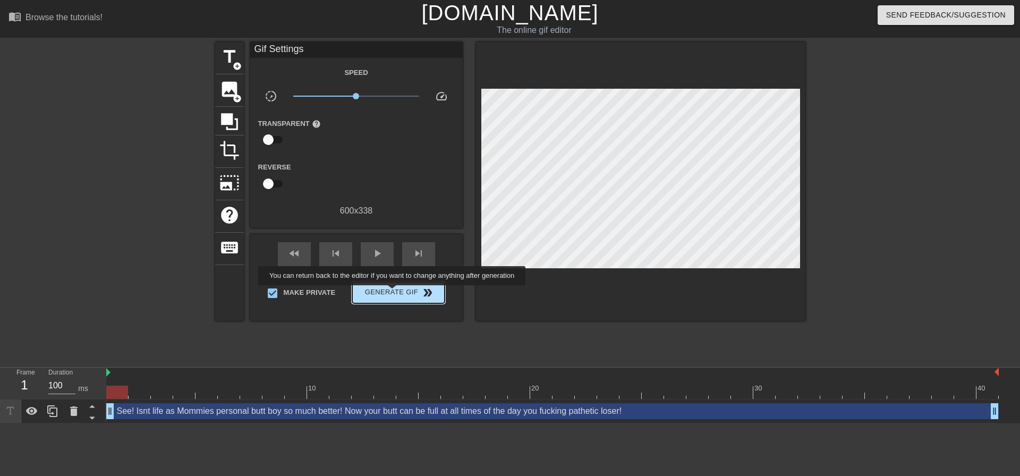
click at [425, 290] on span "double_arrow" at bounding box center [427, 292] width 13 height 13
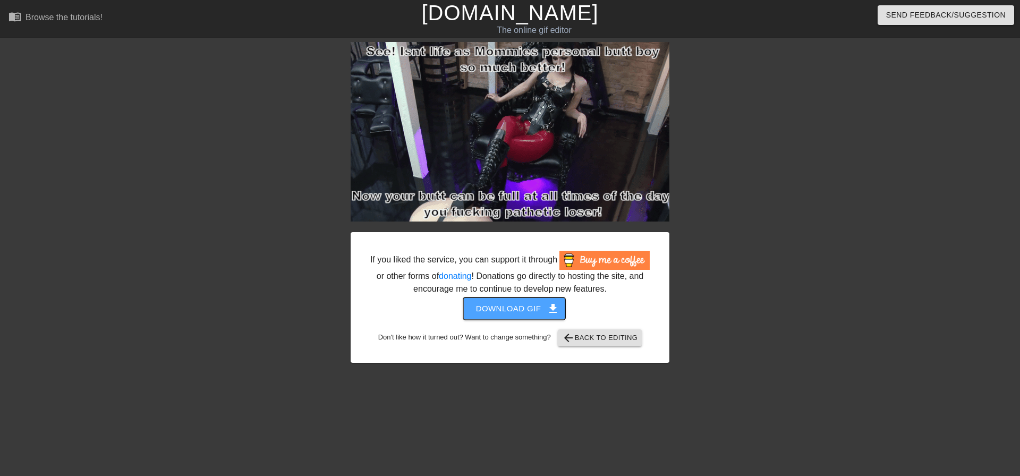
click at [532, 305] on span "Download gif get_app" at bounding box center [514, 309] width 77 height 14
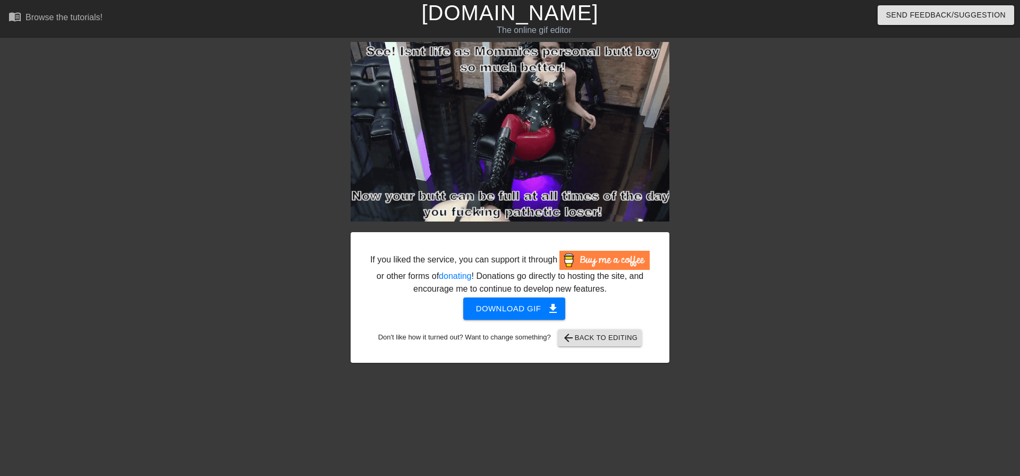
drag, startPoint x: 743, startPoint y: 251, endPoint x: 428, endPoint y: 2, distance: 401.4
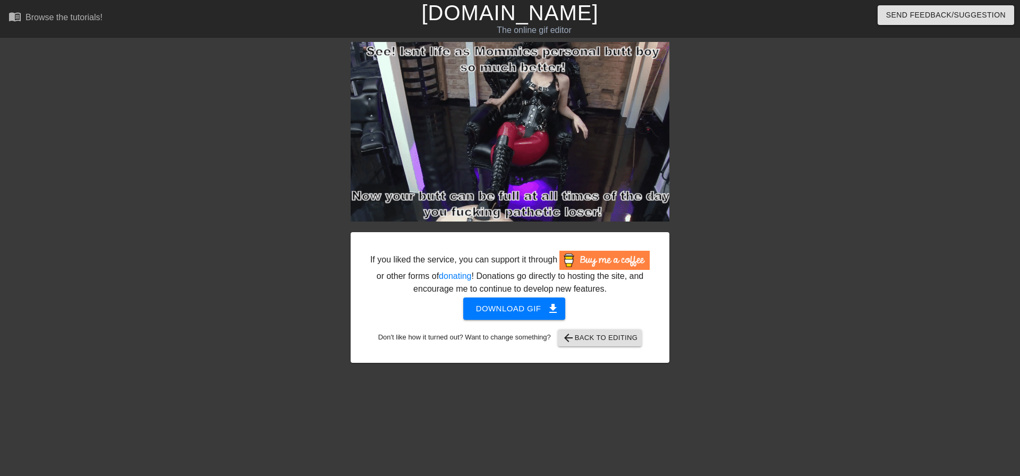
click at [743, 251] on div at bounding box center [761, 201] width 159 height 319
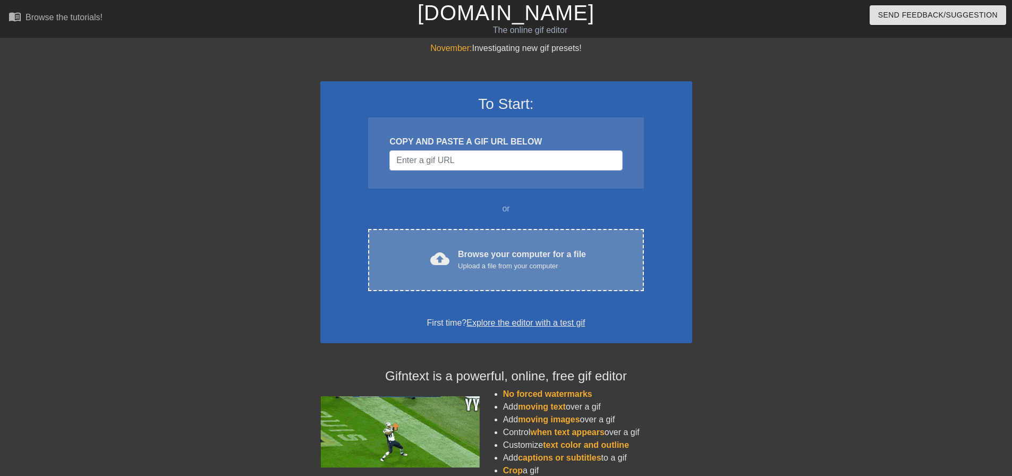
click at [503, 259] on div "Browse your computer for a file Upload a file from your computer" at bounding box center [522, 259] width 128 height 23
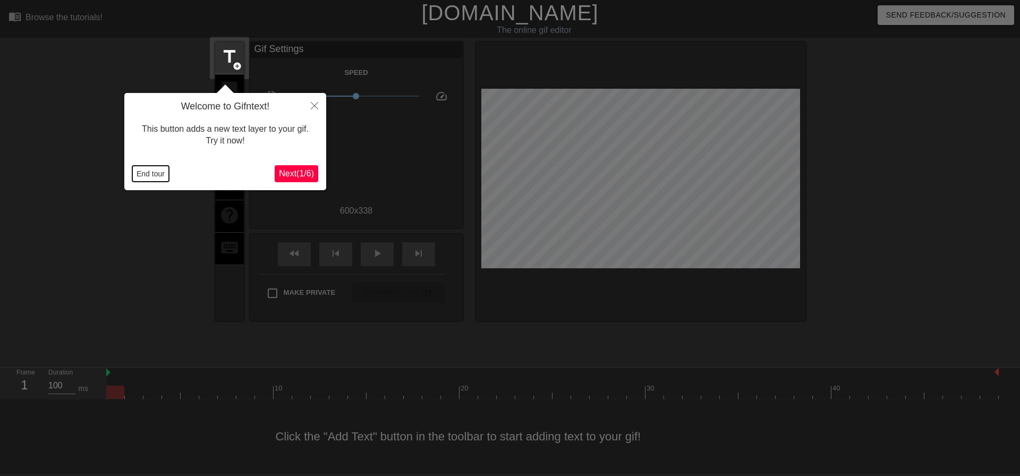
click at [138, 170] on button "End tour" at bounding box center [150, 174] width 37 height 16
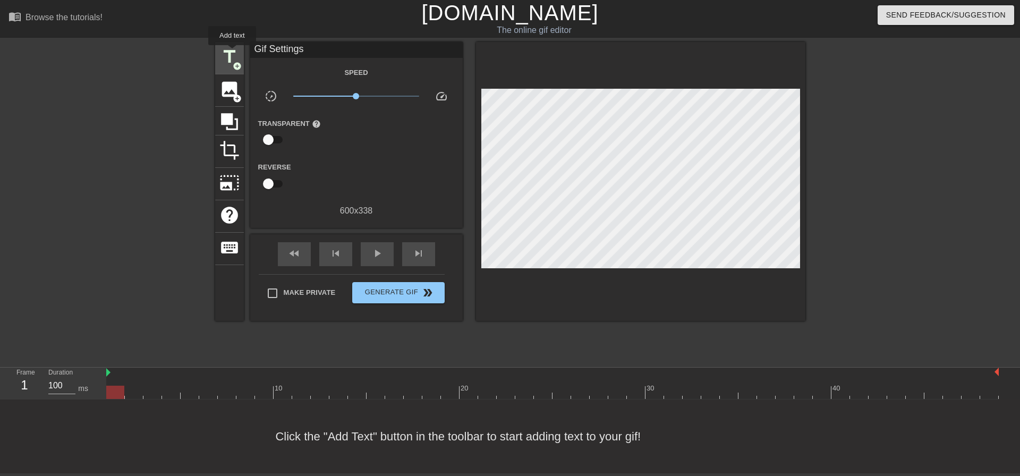
click at [231, 53] on span "title" at bounding box center [229, 57] width 20 height 20
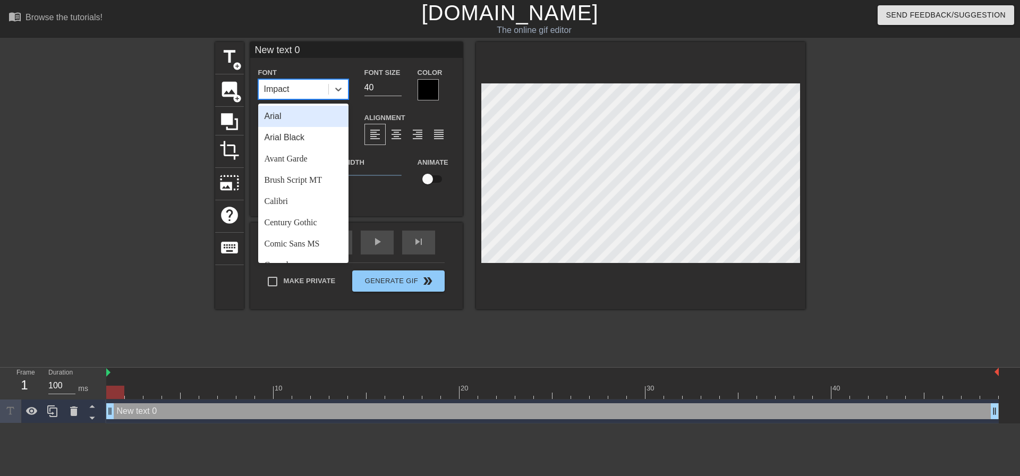
click at [316, 96] on div "Impact" at bounding box center [294, 89] width 70 height 19
click at [315, 134] on div "Arial Black" at bounding box center [303, 137] width 90 height 21
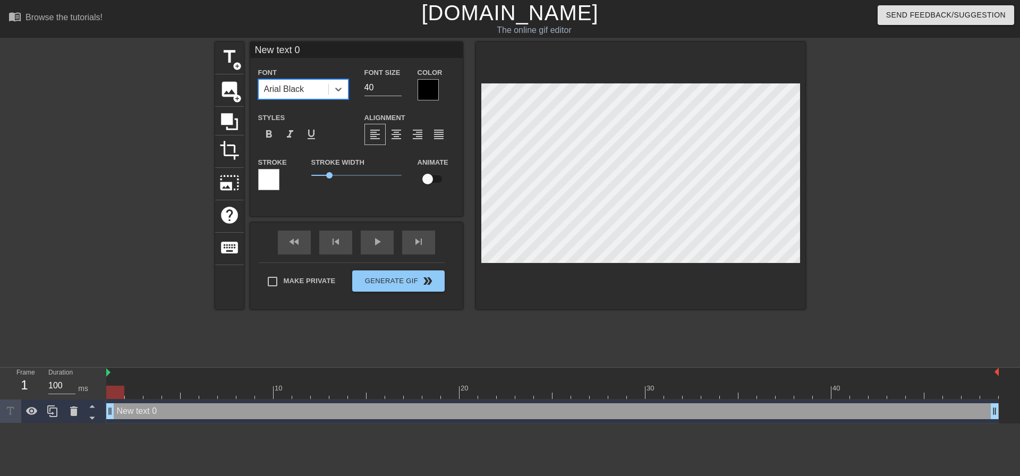
drag, startPoint x: 375, startPoint y: 88, endPoint x: 321, endPoint y: 91, distance: 54.3
click at [336, 94] on div "Font option Arial Black, selected. 0 results available. Select is focused ,type…" at bounding box center [356, 83] width 213 height 35
type input "20"
click at [387, 134] on div "format_align_center" at bounding box center [396, 134] width 21 height 21
click at [294, 279] on div "Make Private Generate Gif double_arrow" at bounding box center [352, 283] width 186 height 42
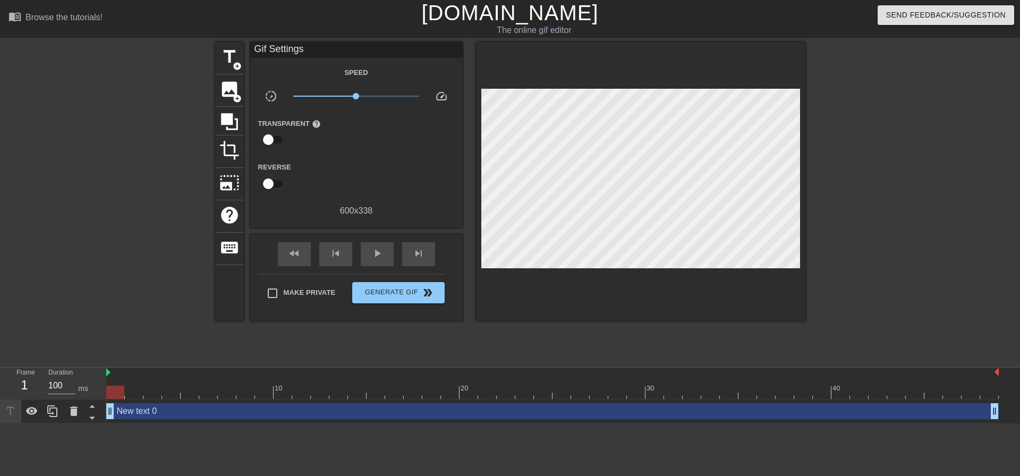
click at [303, 290] on span "Make Private" at bounding box center [310, 292] width 52 height 11
click at [284, 290] on input "Make Private" at bounding box center [272, 293] width 22 height 22
checkbox input "true"
drag, startPoint x: 111, startPoint y: 391, endPoint x: 0, endPoint y: 332, distance: 125.7
click at [0, 332] on div "menu_book Browse the tutorials! Gifntext.com The online gif editor Send Feedbac…" at bounding box center [510, 211] width 1020 height 423
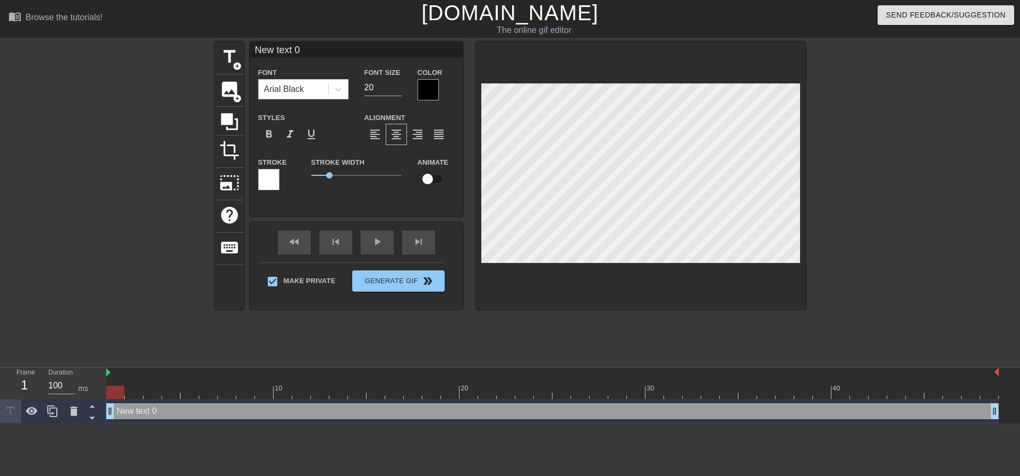
scroll to position [2, 2]
type input "H"
type textarea "H"
type input "Hm"
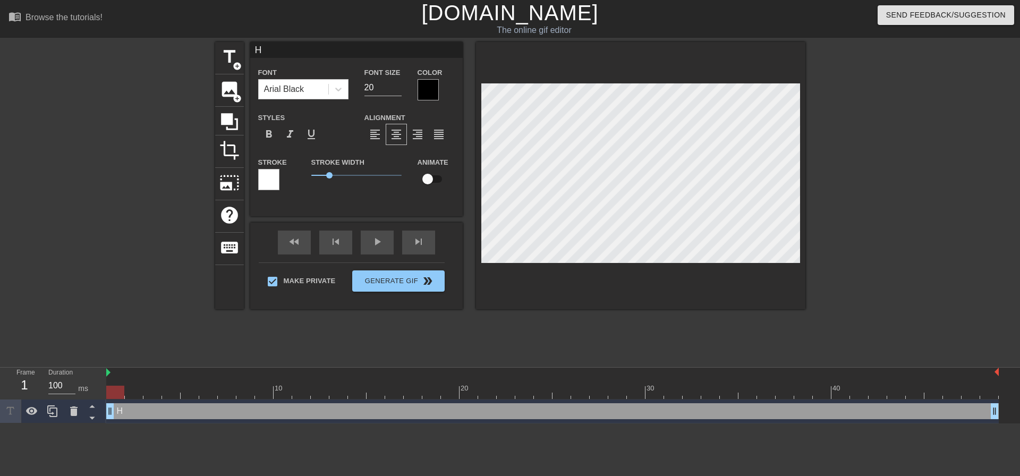
type textarea "Hm"
type input "Hmm"
type textarea "Hmm"
type input "Hmm?"
type textarea "Hmm?"
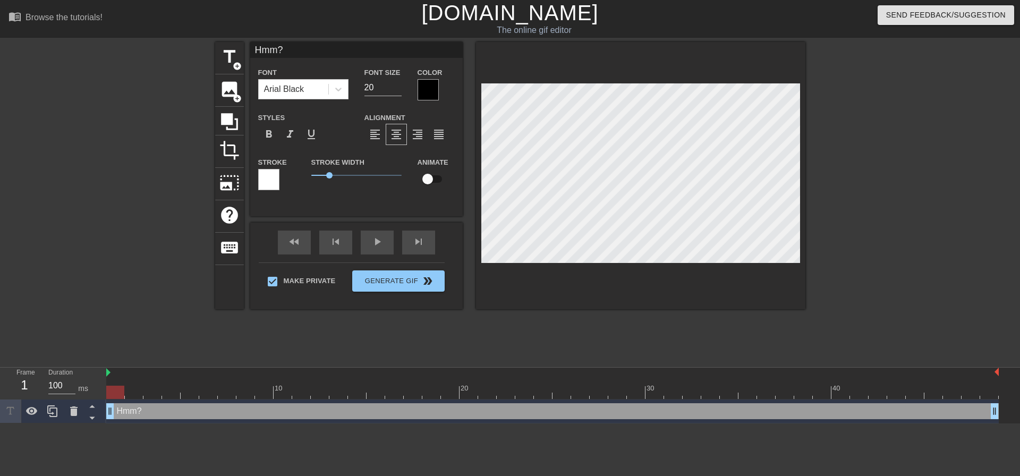
type input "Hmm?."
type textarea "Hmm?."
type input "Hmm?.."
type textarea "Hmm?.."
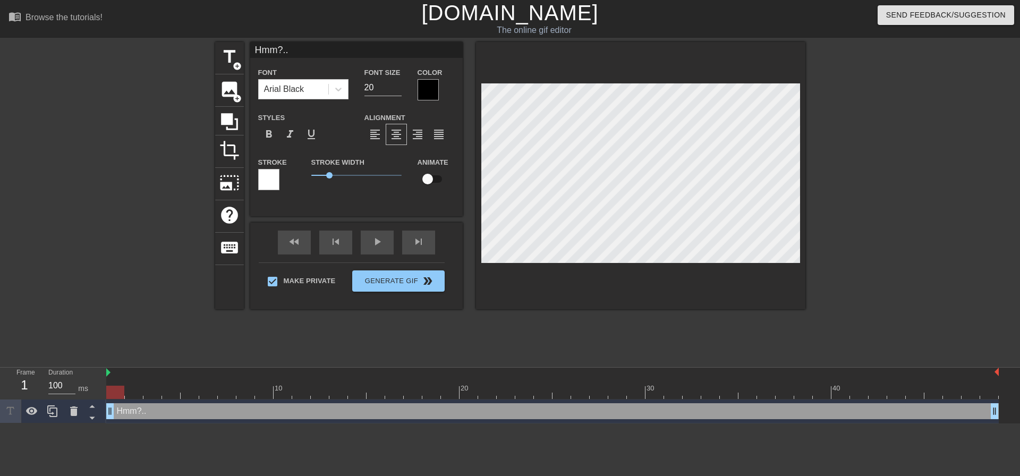
type input "Hmm?..."
type textarea "Hmm?..."
type input "Hmm?..."
type textarea "Hmm?..."
type input "Hmm?... O"
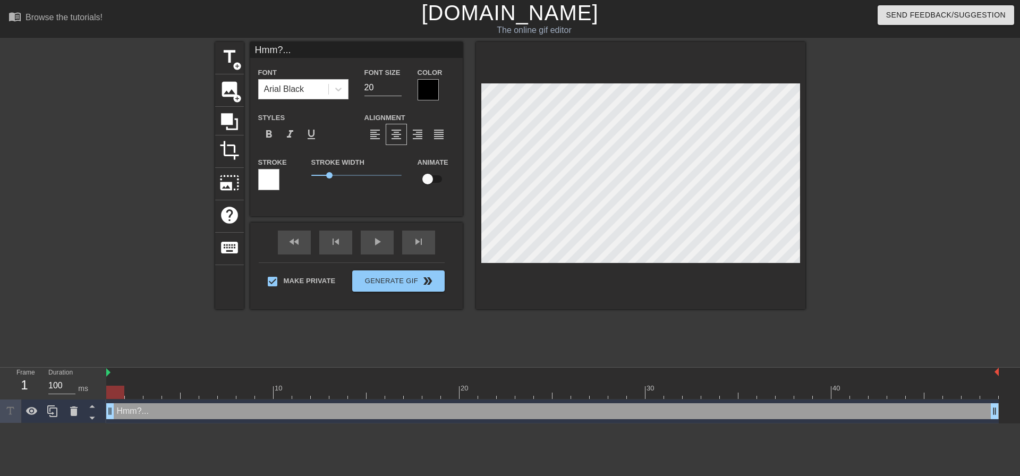
type textarea "Hmm?... O"
type input "Hmm?... Oh"
type textarea "Hmm?... Oh"
type input "Hmm?... Oh"
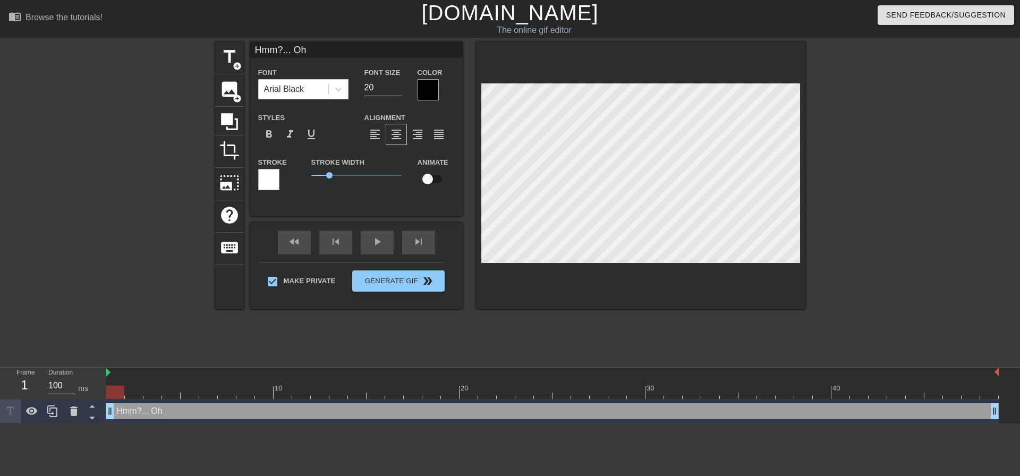
type textarea "Hmm?... Oh"
type input "Hmm?... Oh y"
type textarea "Hmm?... Oh y"
type input "Hmm?... Oh yo"
type textarea "Hmm?... Oh yo"
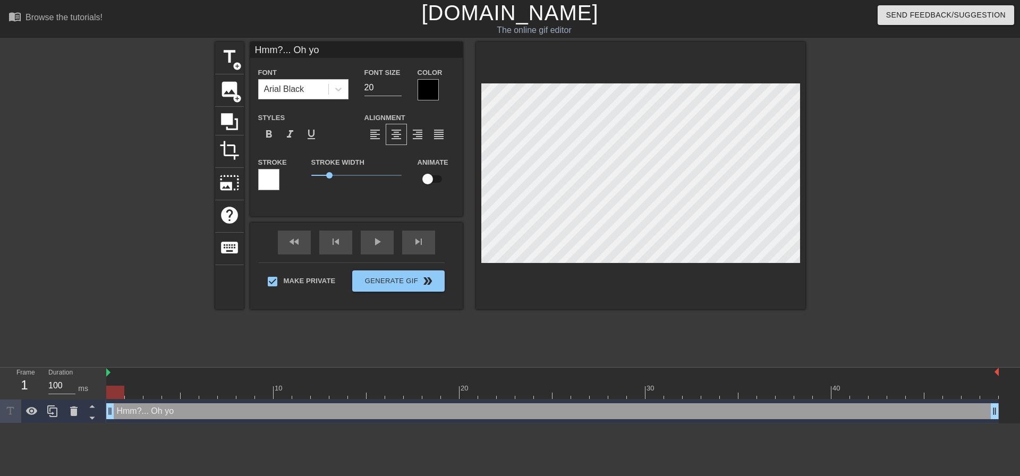
type input "Hmm?... Oh you"
type textarea "Hmm?... Oh you"
type input "Hmm?... Oh your"
type textarea "Hmm?... Oh your"
type input "Hmm?... Oh your"
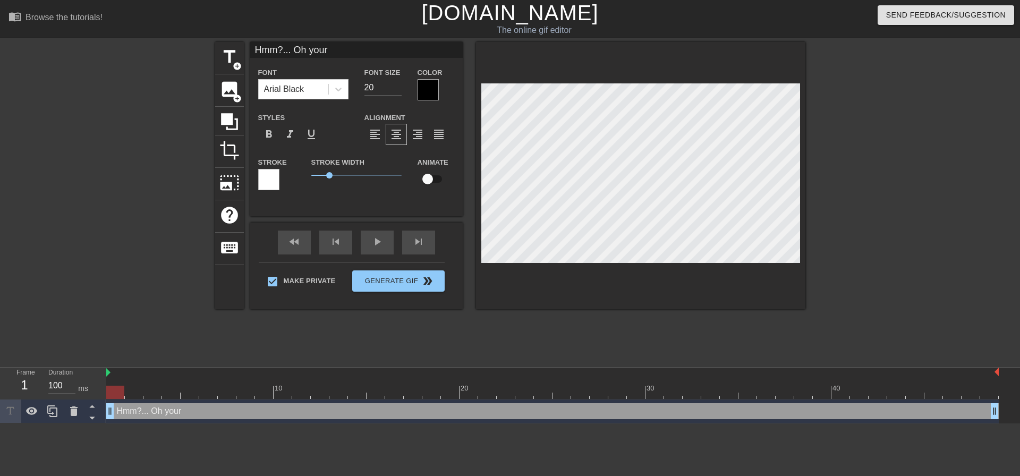
type textarea "Hmm?... Oh your"
type input "Hmm?... Oh your b"
type textarea "Hmm?... Oh your b"
type input "Hmm?... Oh your bo"
type textarea "Hmm?... Oh your bo"
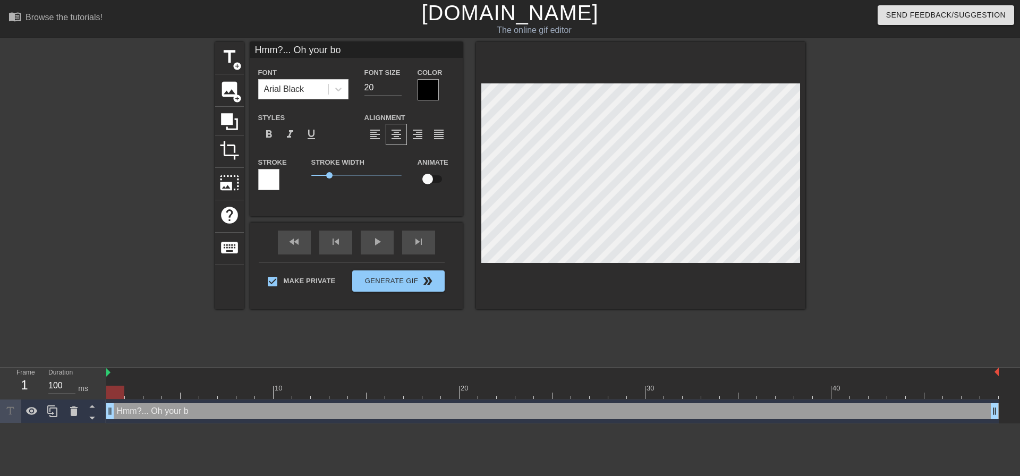
type input "Hmm?... Oh your boy"
type textarea "Hmm?... Oh your boy"
type input "Hmm?... Oh your boyf"
type textarea "Hmm?... Oh your boyf"
type input "Hmm?... Oh your boyfr"
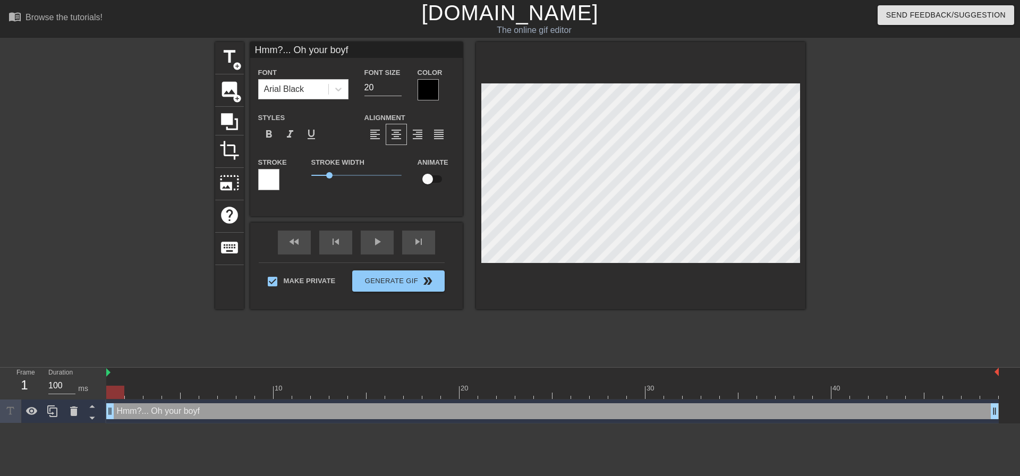
type textarea "Hmm?... Oh your boyfr"
type input "Hmm?... Oh your boyfri"
type textarea "Hmm?... Oh your boyfri"
type input "Hmm?... Oh your boyfrie"
type textarea "Hmm?... Oh your boyfrie"
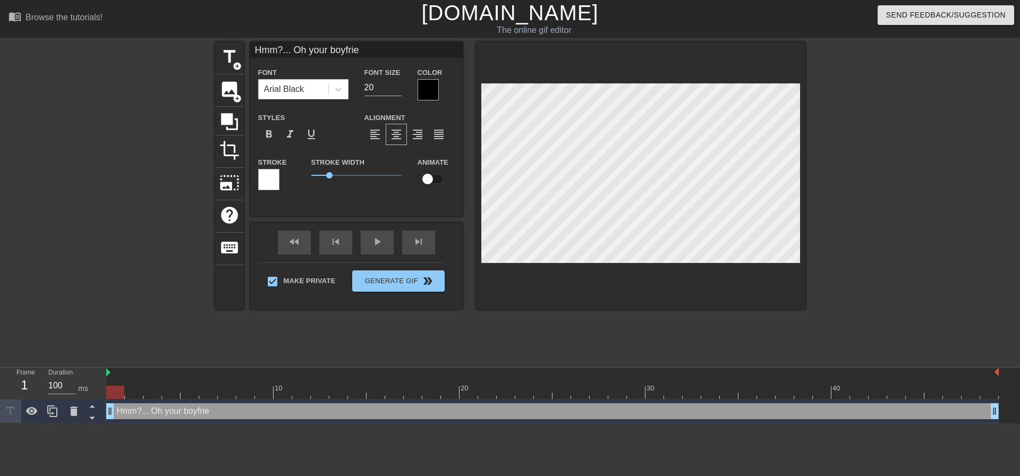
type input "Hmm?... Oh your boyfrien"
type textarea "Hmm?... Oh your boyfrien"
type input "Hmm?... Oh your boyfriend"
type textarea "Hmm?... Oh your boyfriend"
type input "Hmm?... Oh your boyfriend"
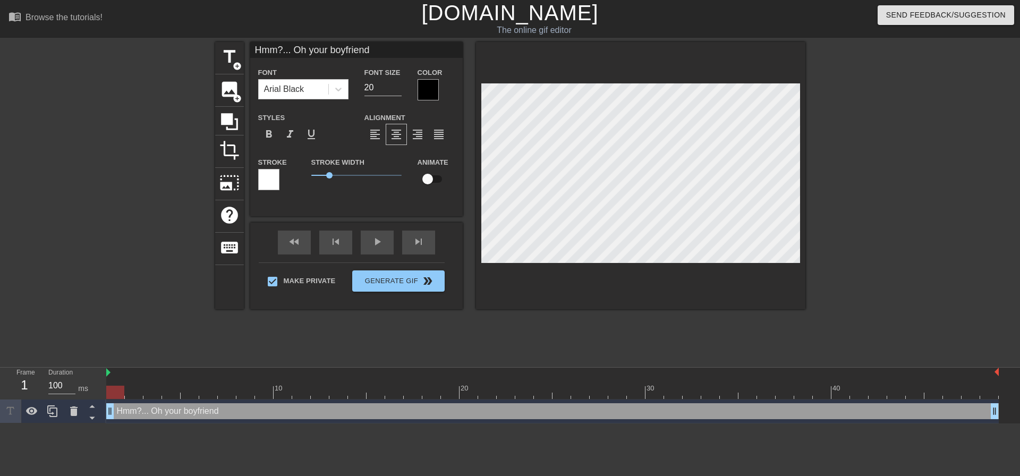
type textarea "Hmm?... Oh your boyfriend"
type input "Hmm?... Oh your boyfriend i"
type textarea "Hmm?... Oh your boyfriend i"
type input "Hmm?... Oh your boyfriend"
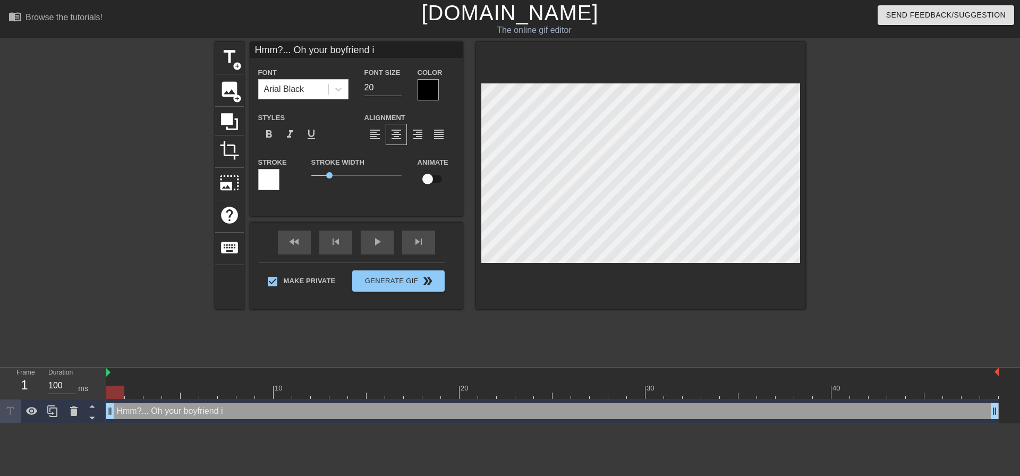
type textarea "Hmm?... Oh your boyfriend"
type input "Hmm?... Oh your boyfriend b"
type textarea "Hmm?... Oh your boyfriend b"
type input "Hmm?... Oh your boyfriend be"
type textarea "Hmm?... Oh your boyfriend be"
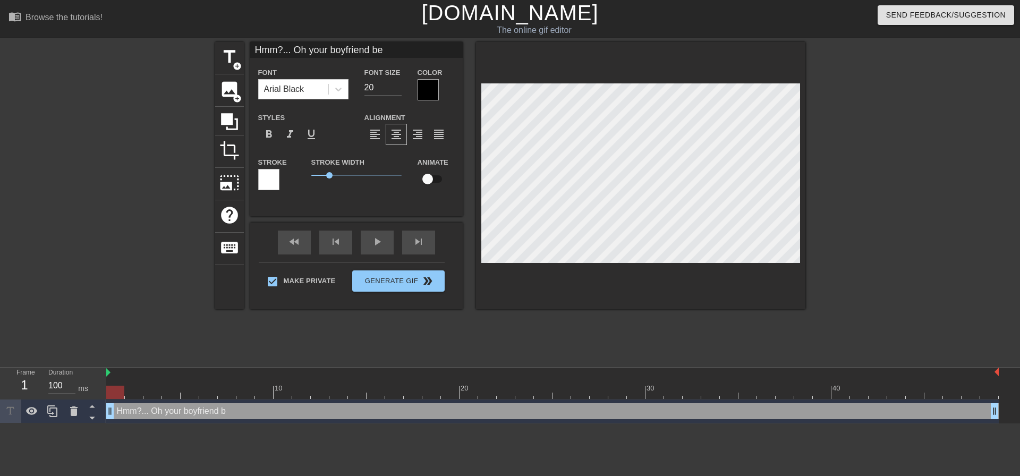
type input "Hmm?... Oh your boyfriend bel"
type textarea "Hmm?... Oh your boyfriend bel"
type input "Hmm?... Oh your boyfriend belo"
type textarea "Hmm?... Oh your boyfriend belo"
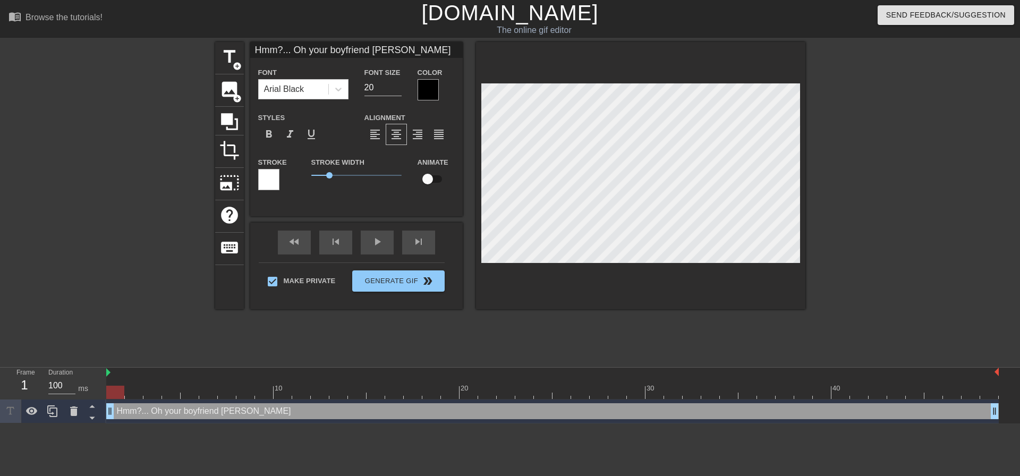
type input "Hmm?... Oh your boyfriend belog"
type textarea "Hmm?... Oh your boyfriend belog"
type input "Hmm?... Oh your boyfriend belogn"
type textarea "Hmm?... Oh your boyfriend belogn"
type input "Hmm?... Oh your boyfriend belog"
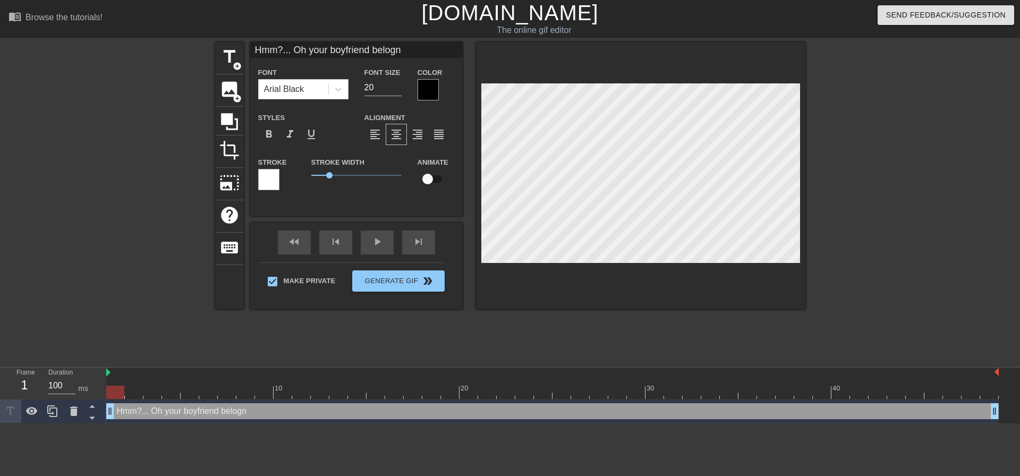
type textarea "Hmm?... Oh your boyfriend belog"
type input "Hmm?... Oh your boyfriend belo"
type textarea "Hmm?... Oh your boyfriend belo"
type input "Hmm?... Oh your boyfriend belon"
type textarea "Hmm?... Oh your boyfriend belon"
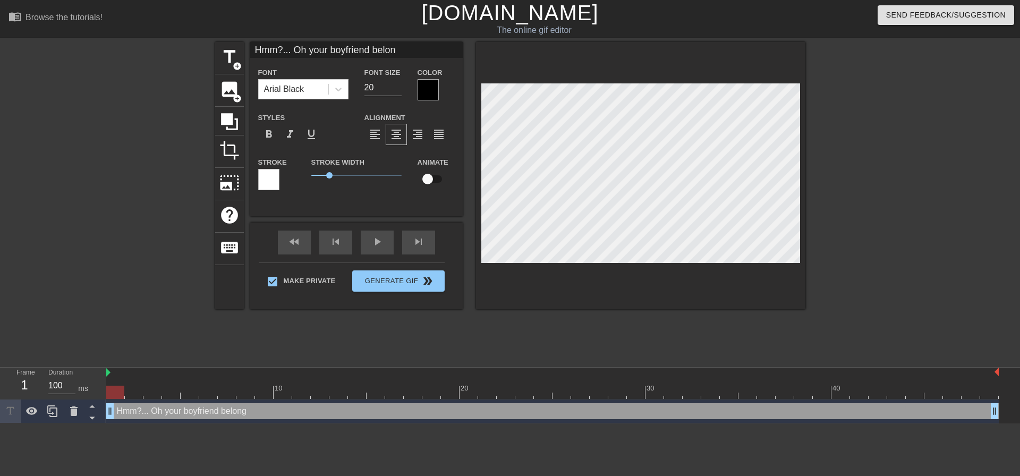
type input "Hmm?... Oh your boyfriend belong"
type textarea "Hmm?... Oh your boyfriend belong"
type input "Hmm?... Oh your boyfriend belonga"
type textarea "Hmm?... Oh your boyfriend belonga"
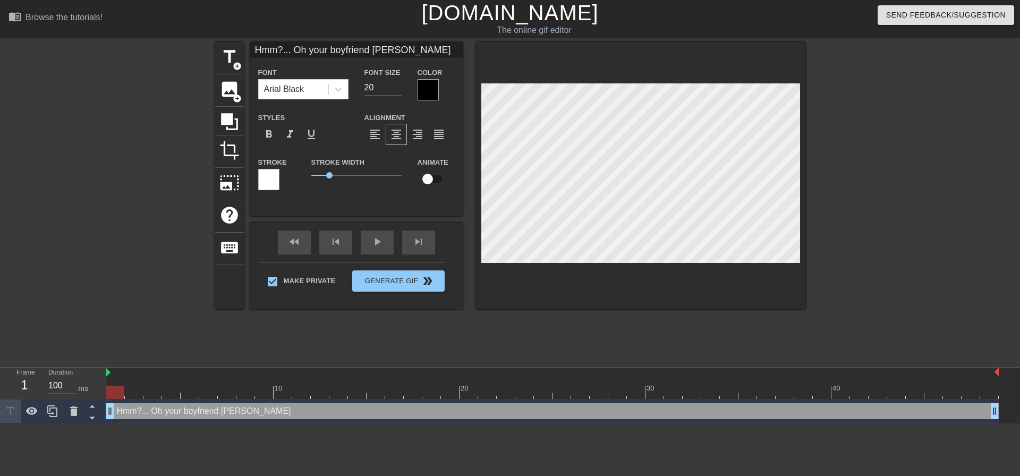
type input "Hmm?... Oh your boyfriend belong"
type textarea "Hmm?... Oh your boyfriend belong"
type input "Hmm?... Oh your boyfriend belongs"
type textarea "Hmm?... Oh your boyfriend belongs"
type input "Hmm?... Oh your boyfriend belongs"
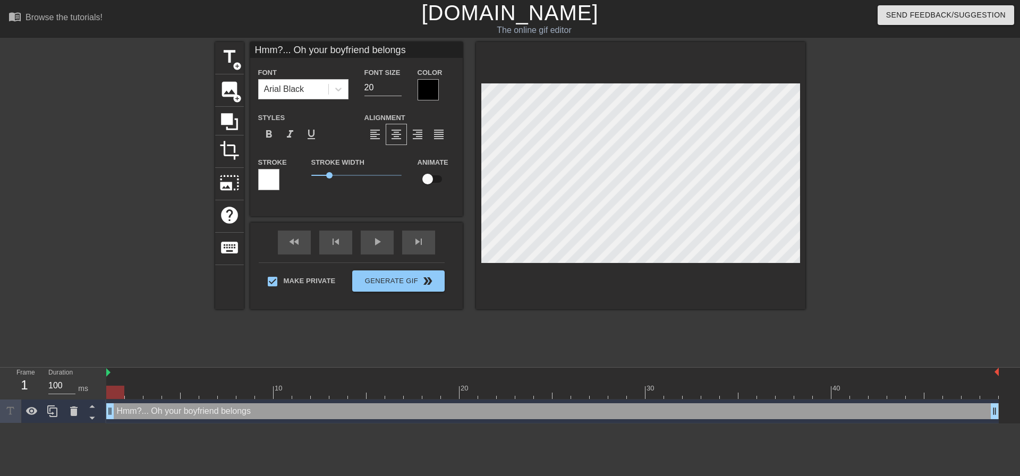
type textarea "Hmm?... Oh your boyfriend belongs"
type input "Hmm?... Oh your boyfriend belongs t"
type textarea "Hmm?... Oh your boyfriend belongs t"
type input "Hmm?... Oh your boyfriend belongs to"
type textarea "Hmm?... Oh your boyfriend belongs to"
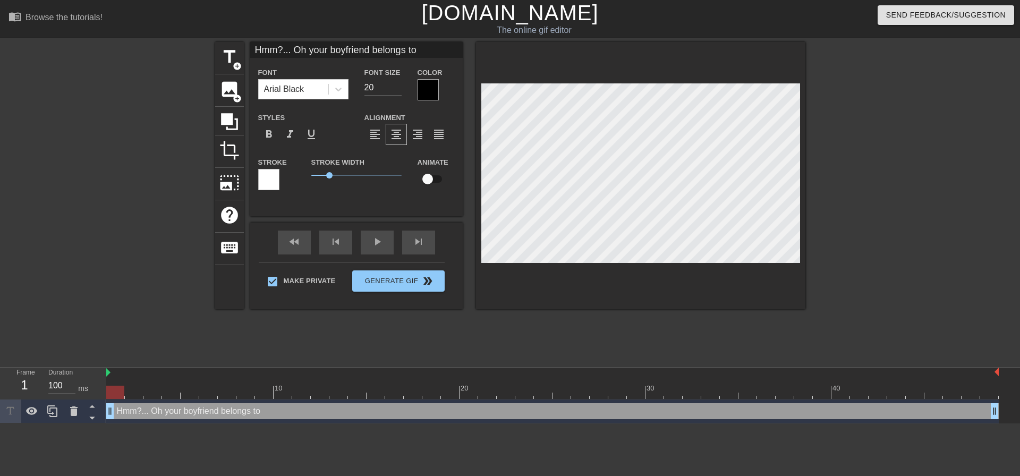
type input "Hmm?... Oh your boyfriend belongs to"
type textarea "Hmm?... Oh your boyfriend belongs to"
type input "Hmm?... Oh your boyfriend belongs to m"
type textarea "Hmm?... Oh your boyfriend belongs to m"
type input "Hmm?... Oh your boyfriend belongs to me"
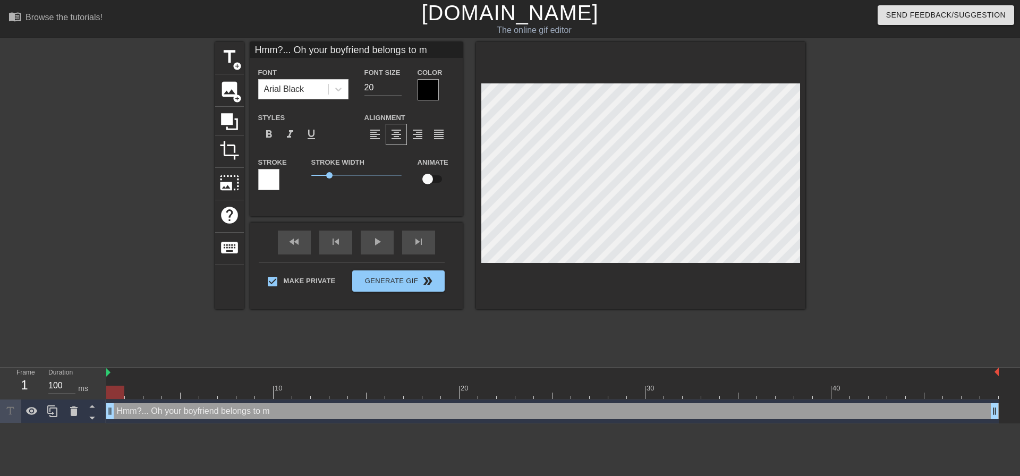
type textarea "Hmm?... Oh your boyfriend belongs to me"
type input "Hmm?... Oh your boyfriend belongs to me"
type textarea "Hmm?... Oh your boyfriend belongs to me"
type input "Hmm?... Oh your boyfriend belongs to me n"
type textarea "Hmm?... Oh your boyfriend belongs to me n"
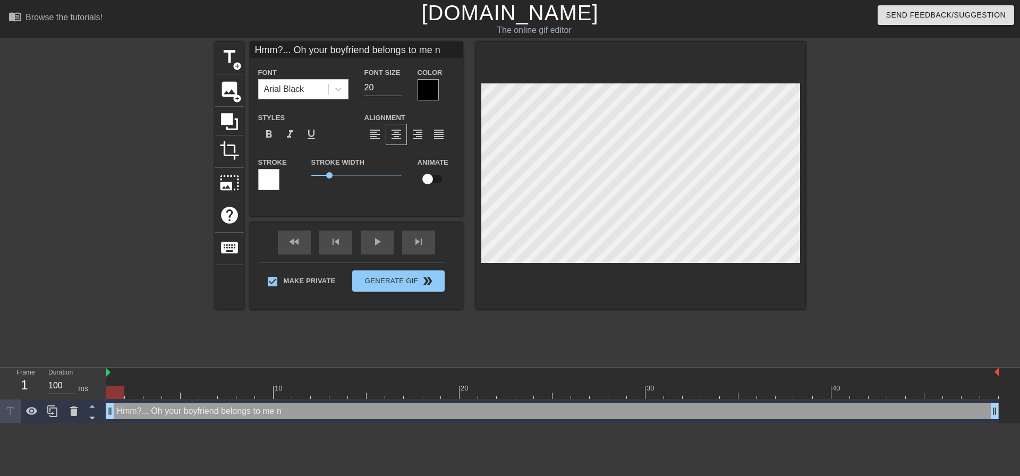
type input "Hmm?... Oh your boyfriend belongs to me no"
type textarea "Hmm?... Oh your boyfriend belongs to me no"
type input "Hmm?... Oh your boyfriend belongs to me now"
type textarea "Hmm?... Oh your boyfriend belongs to me now"
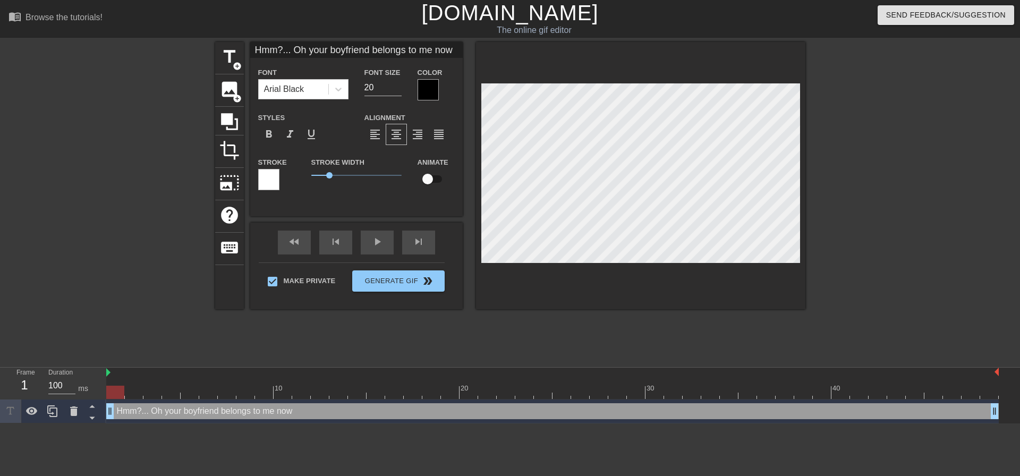
type input "Hmm?... Oh your boyfriend belongs to me now!"
type textarea "Hmm?... Oh your boyfriend belongs to me now!"
type input "Hmm?... Oh your boyfriend belongs to me now!"
type textarea "Hmm?... Oh your boyfriend belongs to me now!"
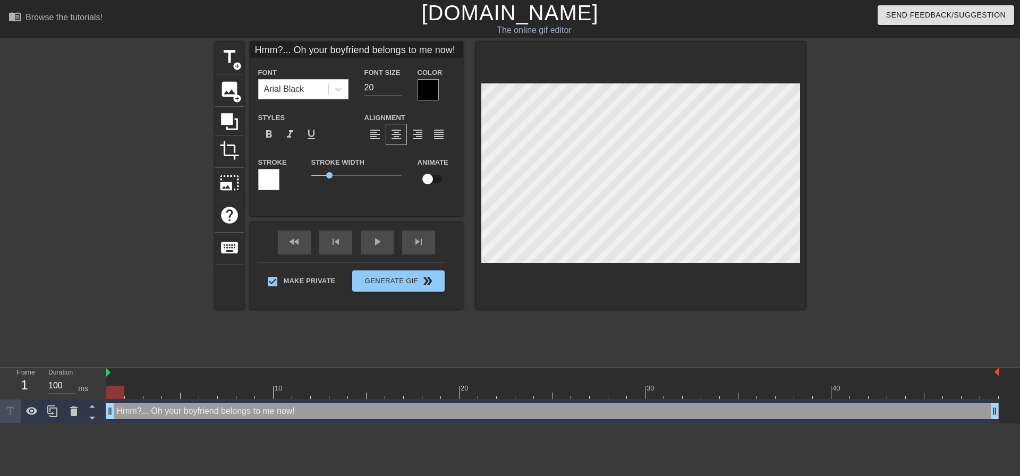
type input "Hmm?... Oh your boyfriend belongs to me now!S"
type textarea "Hmm?... Oh your boyfriend belongs to me now! S"
type input "Hmm?... Oh your boyfriend belongs to me now!"
type textarea "Hmm?... Oh your boyfriend belongs to me now!"
type input "Hmm?... Oh your boyfriend belongs to me now!H"
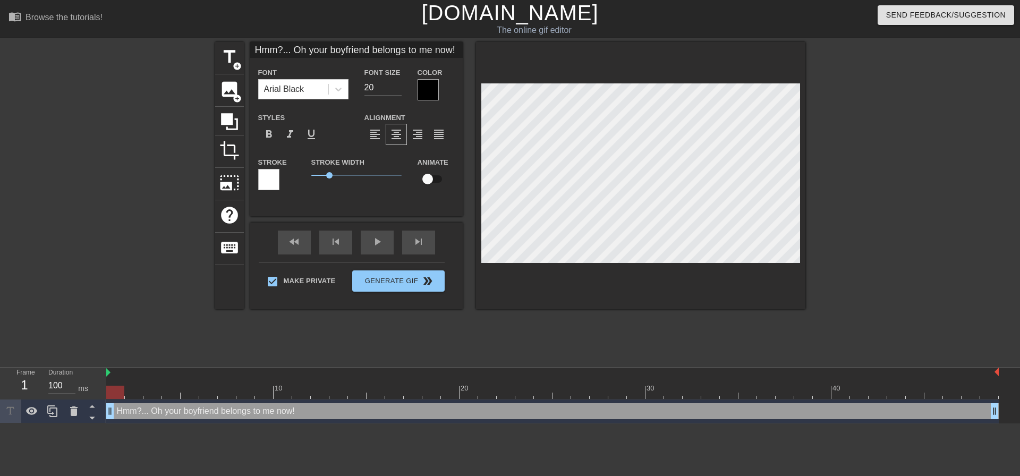
type textarea "Hmm?... Oh your boyfriend belongs to me now! H"
type input "Hmm?... Oh your boyfriend belongs to me now!He"
type textarea "Hmm?... Oh your boyfriend belongs to me now! He"
type input "Hmm?... Oh your boyfriend belongs to me now!He."
type textarea "Hmm?... Oh your boyfriend belongs to me now! He."
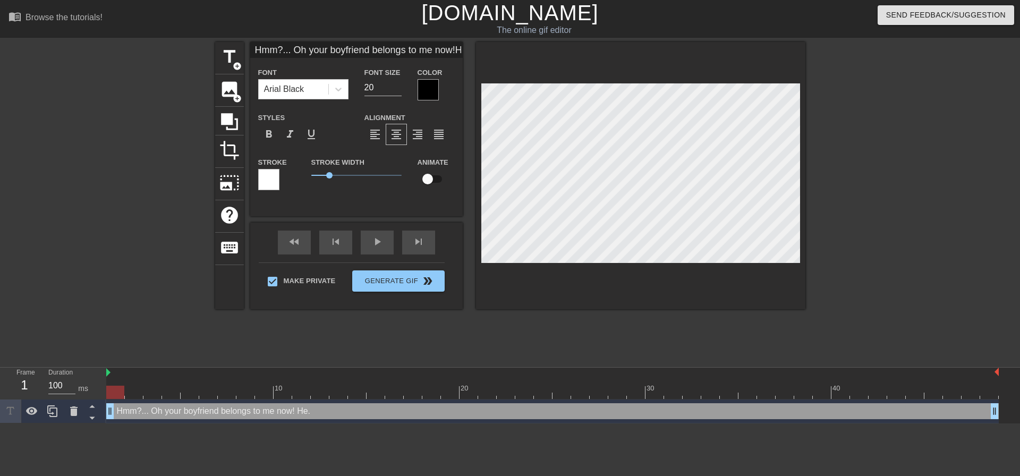
type input "Hmm?... Oh your boyfriend belongs to me now!He.s"
type textarea "Hmm?... Oh your boyfriend belongs to me now! He.s"
type input "Hmm?... Oh your boyfriend belongs to me now!He.s"
type textarea "Hmm?... Oh your boyfriend belongs to me now! He.s"
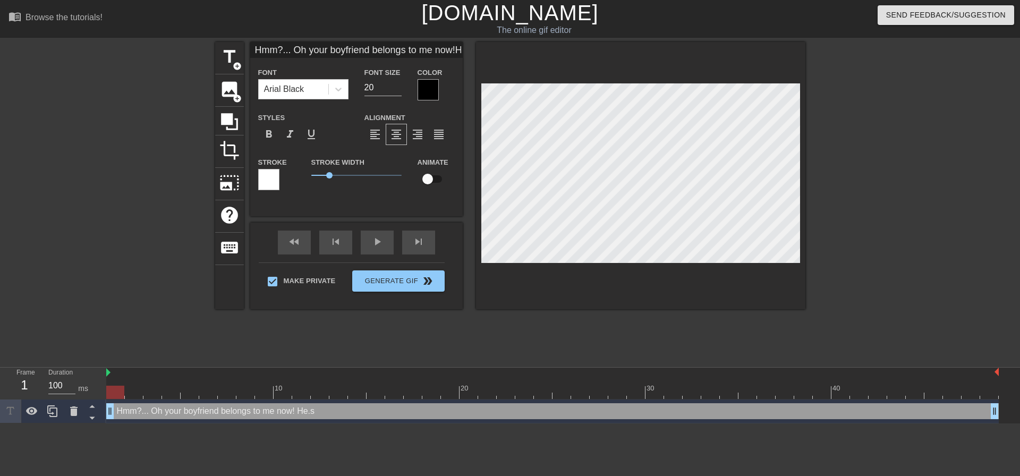
type input "Hmm?... Oh your boyfriend belongs to me now!He.s"
type textarea "Hmm?... Oh your boyfriend belongs to me now! He.s"
type input "Hmm?... Oh your boyfriend belongs to me now!He."
type textarea "Hmm?... Oh your boyfriend belongs to me now! He."
type input "Hmm?... Oh your boyfriend belongs to me now!He"
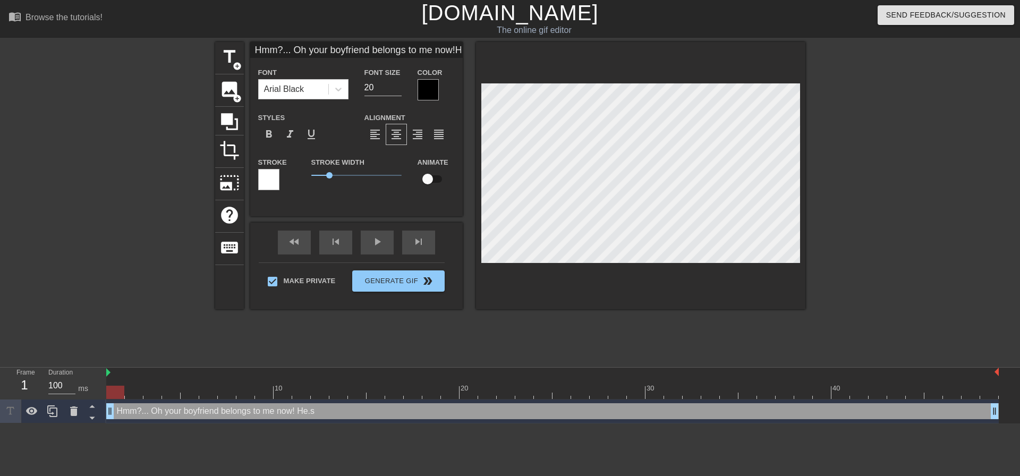
type textarea "Hmm?... Oh your boyfriend belongs to me now! He"
type input "Hmm?... Oh your boyfriend belongs to me now!He;"
type textarea "Hmm?... Oh your boyfriend belongs to me now! He;"
type input "Hmm?... Oh your boyfriend belongs to me now!He;s"
type textarea "Hmm?... Oh your boyfriend belongs to me now! He;s"
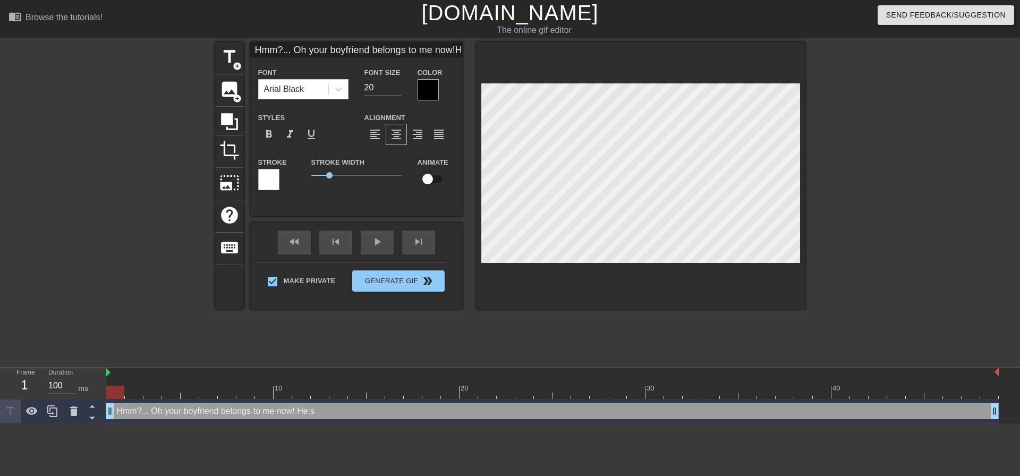
type input "Hmm?... Oh your boyfriend belongs to me now!He;s"
type textarea "Hmm?... Oh your boyfriend belongs to me now! He;s"
type input "Hmm?... Oh your boyfriend belongs to me now!He;s"
type textarea "Hmm?... Oh your boyfriend belongs to me now! He;s"
type input "Hmm?... Oh your boyfriend belongs to me now!He;"
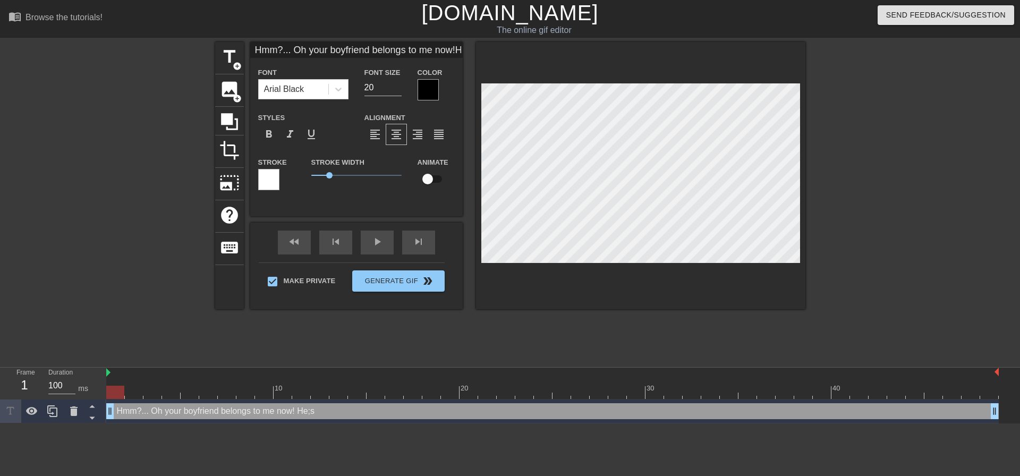
type textarea "Hmm?... Oh your boyfriend belongs to me now! He;"
type input "Hmm?... Oh your boyfriend belongs to me now!He"
type textarea "Hmm?... Oh your boyfriend belongs to me now! He"
type input "Hmm?... Oh your boyfriend belongs to me now!He'"
type textarea "Hmm?... Oh your boyfriend belongs to me now! He'"
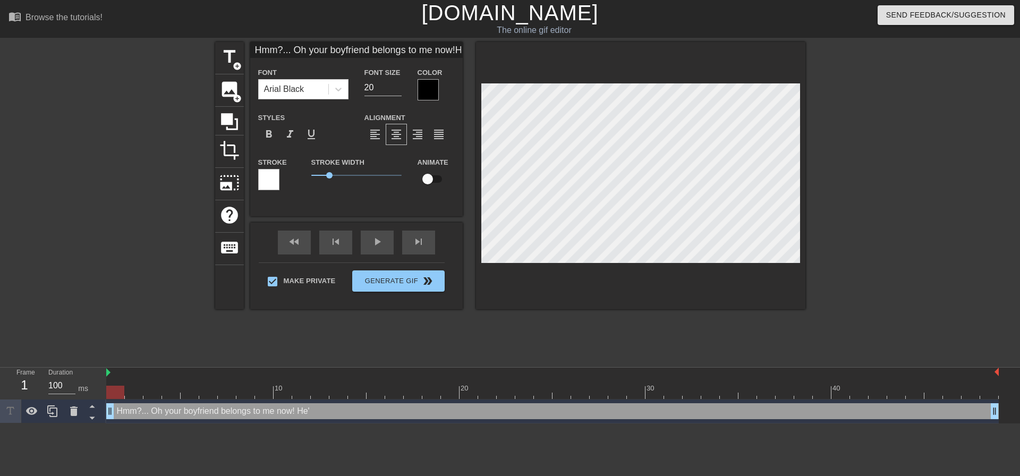
type input "Hmm?... Oh your boyfriend belongs to me now!He's"
type textarea "Hmm?... Oh your boyfriend belongs to me now! He's"
type input "Hmm?... Oh your boyfriend belongs to me now!He's"
type textarea "Hmm?... Oh your boyfriend belongs to me now! He's"
type input "Hmm?... Oh your boyfriend belongs to me now!He's a"
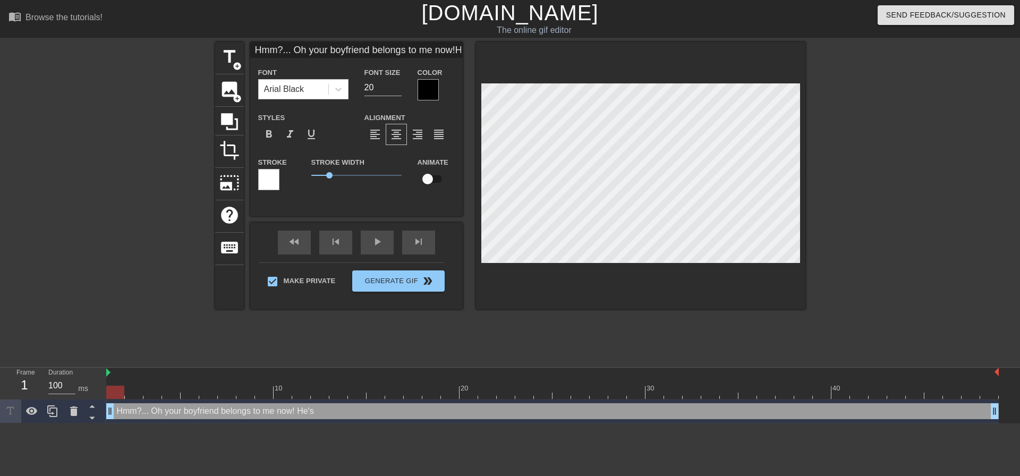
type textarea "Hmm?... Oh your boyfriend belongs to me now! He's a"
type input "Hmm?... Oh your boyfriend belongs to me now!He's al"
type textarea "Hmm?... Oh your boyfriend belongs to me now! He's al"
type input "Hmm?... Oh your boyfriend belongs to me now!He's alw"
type textarea "Hmm?... Oh your boyfriend belongs to me now! He's alw"
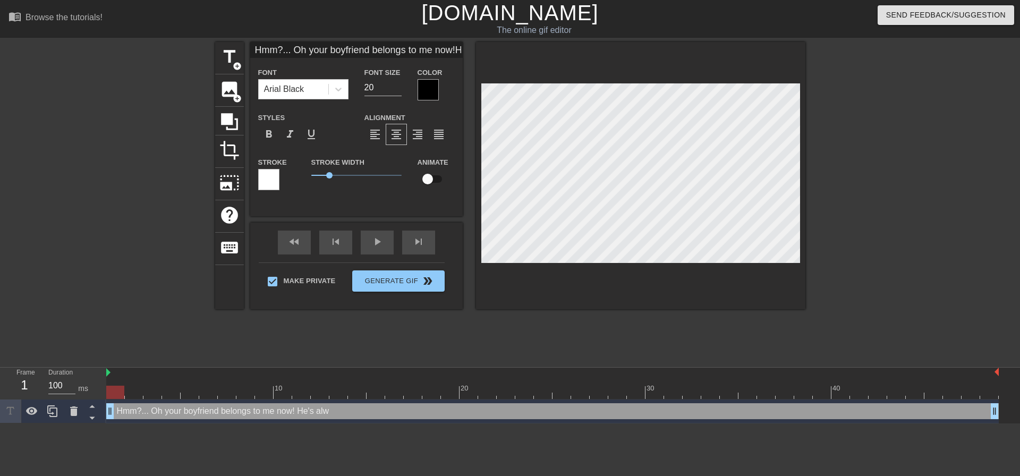
type input "Hmm?... Oh your boyfriend belongs to me now!He's alwa"
type textarea "Hmm?... Oh your boyfriend belongs to me now! He's alway"
type input "Hmm?... Oh your boyfriend belongs to me now!He's always"
type textarea "Hmm?... Oh your boyfriend belongs to me now! He's always"
type input "Hmm?... Oh your boyfriend belongs to me now!He's always"
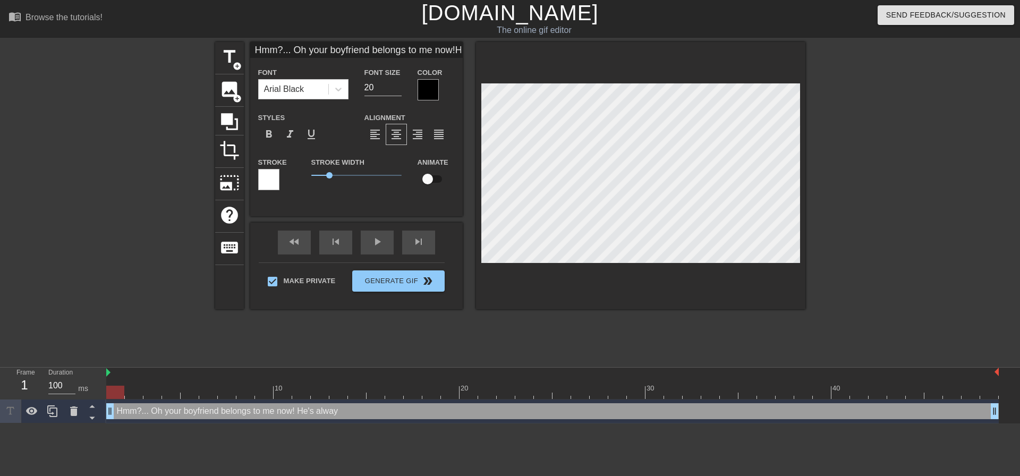
type textarea "Hmm?... Oh your boyfriend belongs to me now! He's always"
type input "Hmm?... Oh your boyfriend belongs to me now!He's always b"
type textarea "Hmm?... Oh your boyfriend belongs to me now! He's always b"
type input "Hmm?... Oh your boyfriend belongs to me now!He's always be"
type textarea "Hmm?... Oh your boyfriend belongs to me now! He's always be"
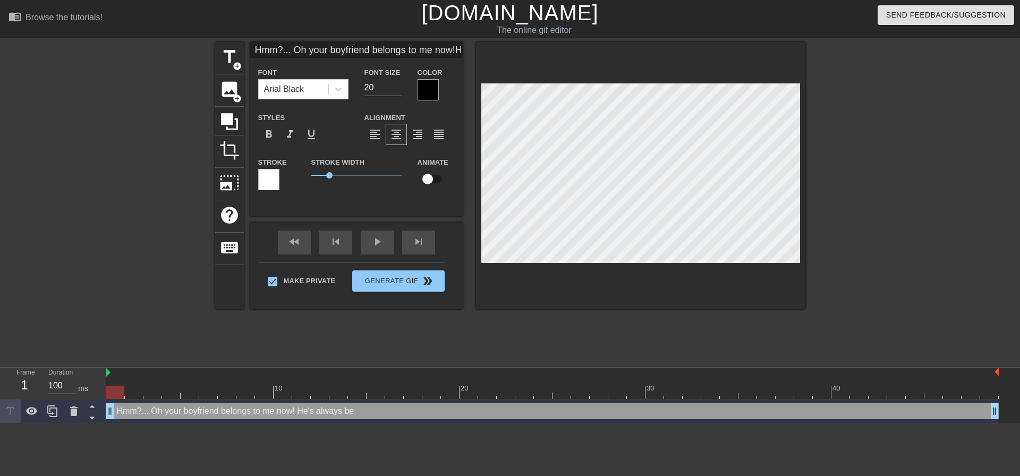
type input "Hmm?... Oh your boyfriend belongs to me now!He's always bee"
type textarea "Hmm?... Oh your boyfriend belongs to me now! He's always bee"
type input "Hmm?... Oh your boyfriend belongs to me now!He's always been"
type textarea "Hmm?... Oh your boyfriend belongs to me now! He's always been"
type input "Hmm?... Oh your boyfriend belongs to me now!He's always beena"
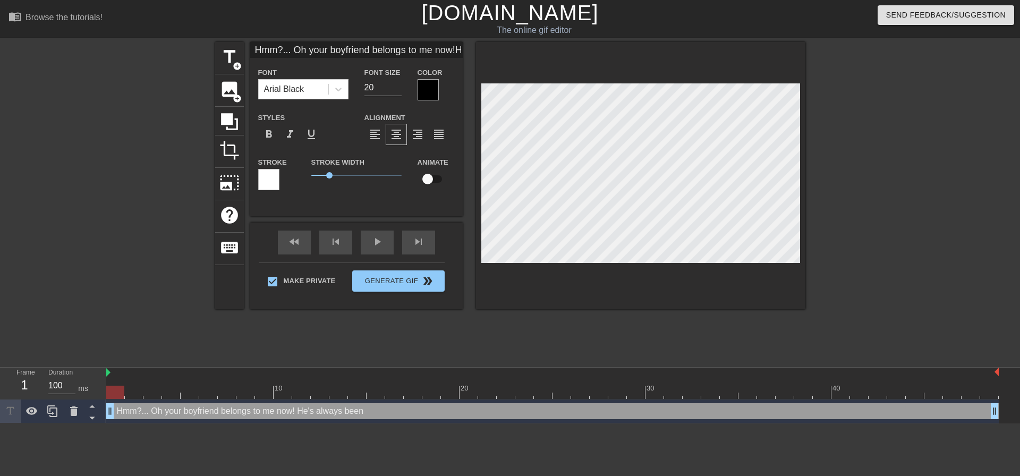
type textarea "Hmm?... Oh your boyfriend belongs to me now! He's always beena"
type input "Hmm?... Oh your boyfriend belongs to me now!He's always beena"
type textarea "Hmm?... Oh your boyfriend belongs to me now! He's always beena"
type input "Hmm?... Oh your boyfriend belongs to me now!He's always beena"
type textarea "Hmm?... Oh your boyfriend belongs to me now! He's always beena"
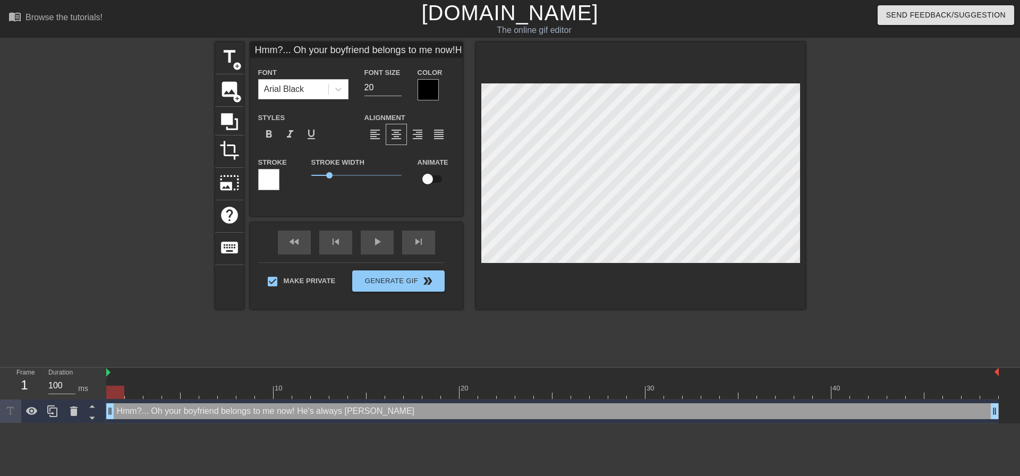
scroll to position [2, 5]
type input "Hmm?... Oh your boyfriend belongs to me now!He's always beena"
type textarea "Hmm?... Oh your boyfriend belongs to me now! He's always beena"
type input "Hmm?... Oh your boyfriend belongs to me now!He's always beena"
type textarea "Hmm?... Oh your boyfriend belongs to me now! He's always beena"
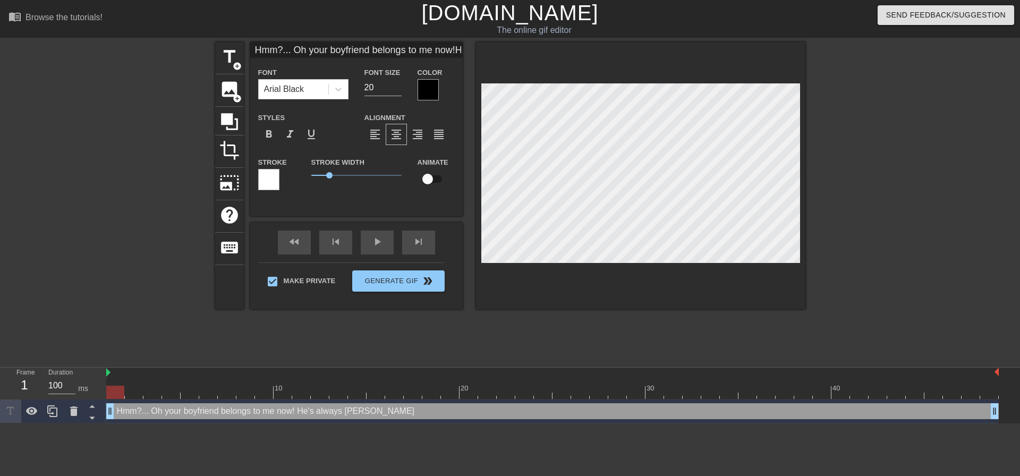
type input "Hmm?... Oh your boyfriend belongs to me now!He's always been"
type textarea "Hmm?... Oh your boyfriend belongs to me now! He's always been"
type input "Hmm?... Oh your boyfriend belongs to me now!He's always been"
type textarea "Hmm?... Oh your boyfriend belongs to me now! He's always been"
type input "Hmm?... Oh your boyfriend belongs to me now!He's always been a"
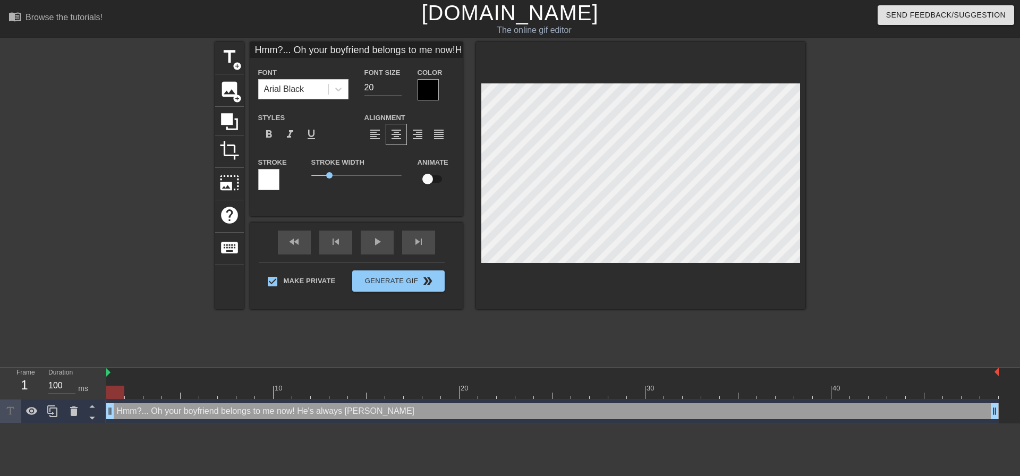
type textarea "Hmm?... Oh your boyfriend belongs to me now! He's always been a"
type input "Hmm?... Oh your boyfriend belongs to me now!He's always been a"
type textarea "Hmm?... Oh your boyfriend belongs to me now! He's always been a"
type input "Hmm?... Oh your boyfriend belongs to me now!He's always been a m"
type textarea "Hmm?... Oh your boyfriend belongs to me now! He's always been a m"
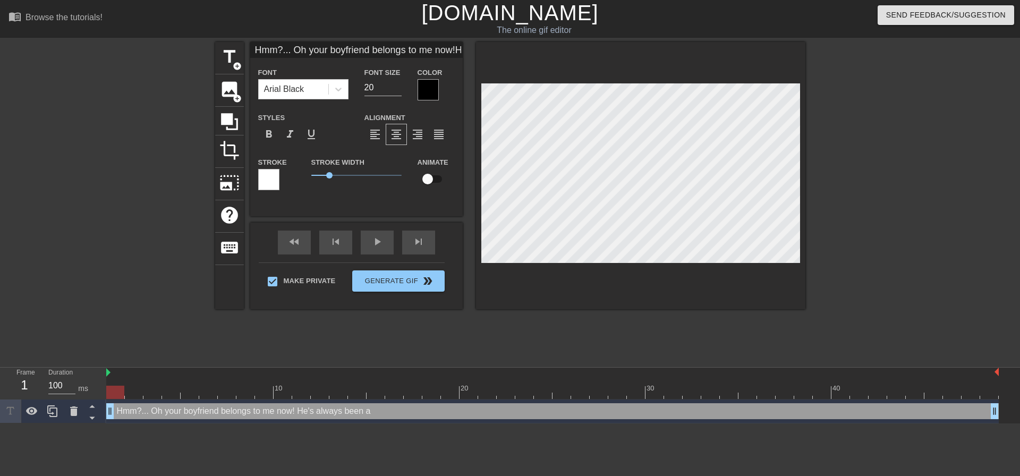
type input "Hmm?... Oh your boyfriend belongs to me now!He's always been a mo"
type textarea "Hmm?... Oh your boyfriend belongs to me now! He's always been a mo"
type input "Hmm?... Oh your boyfriend belongs to me now!He's always been a mom"
type textarea "Hmm?... Oh your boyfriend belongs to me now! He's always been a mom"
type input "Hmm?... Oh your boyfriend belongs to me now!He's always been a momm"
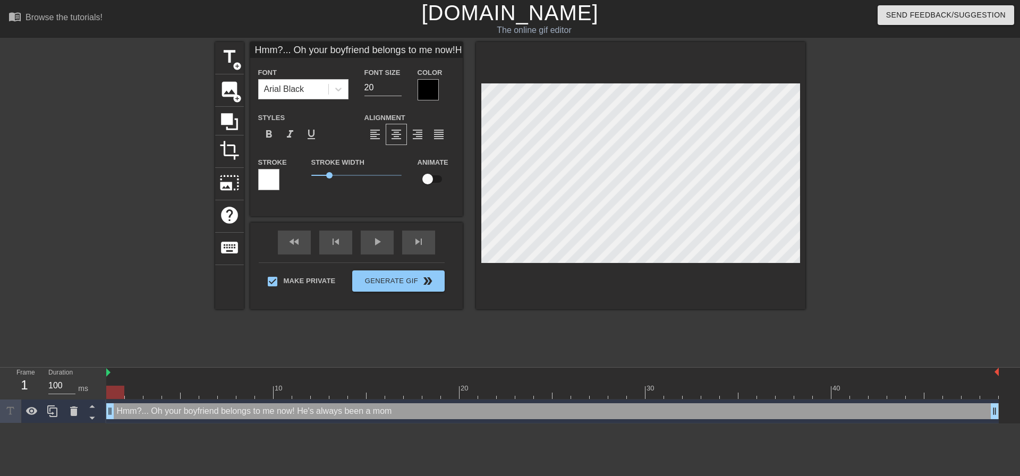
type textarea "Hmm?... Oh your boyfriend belongs to me now! He's always been a momm"
type input "Hmm?... Oh your boyfriend belongs to me now!He's always been a mommi"
type textarea "Hmm?... Oh your boyfriend belongs to me now! He's always been a mommi"
type input "Hmm?... Oh your boyfriend belongs to me now!He's always been a mommie"
type textarea "Hmm?... Oh your boyfriend belongs to me now! He's always been a mommie"
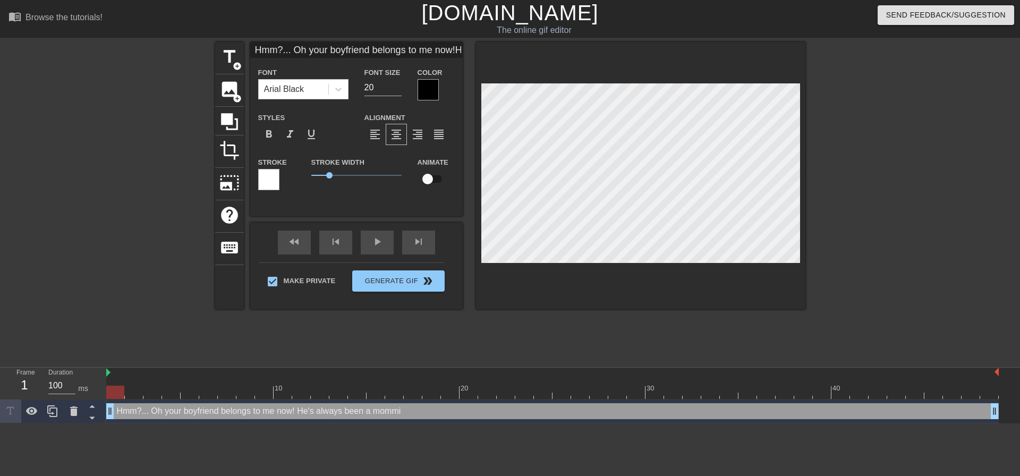
type input "Hmm?... Oh your boyfriend belongs to me now!He's always been a mommies"
type textarea "Hmm?... Oh your boyfriend belongs to me now! He's always been a mommies"
type input "Hmm?... Oh your boyfriend belongs to me now!He's always been a mommies b"
type textarea "Hmm?... Oh your boyfriend belongs to me now! He's always been a mommies b"
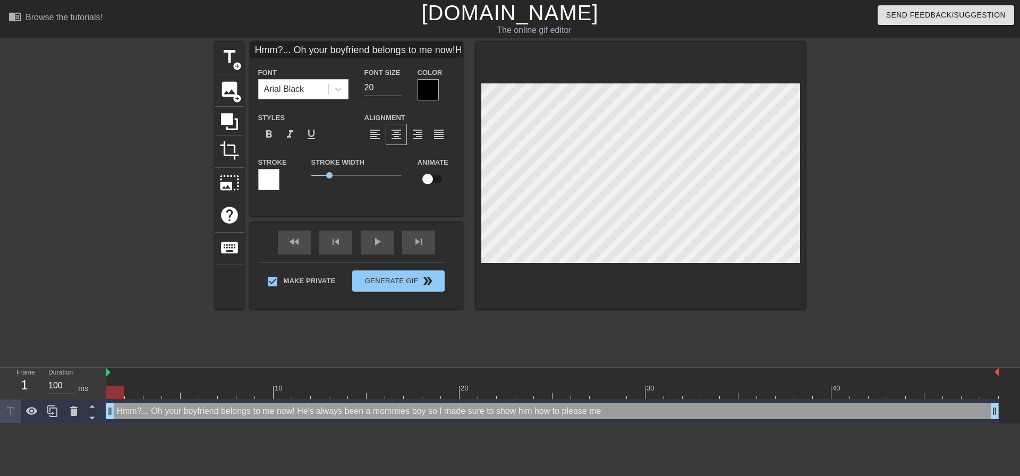
scroll to position [2, 9]
click at [908, 117] on div at bounding box center [897, 201] width 159 height 319
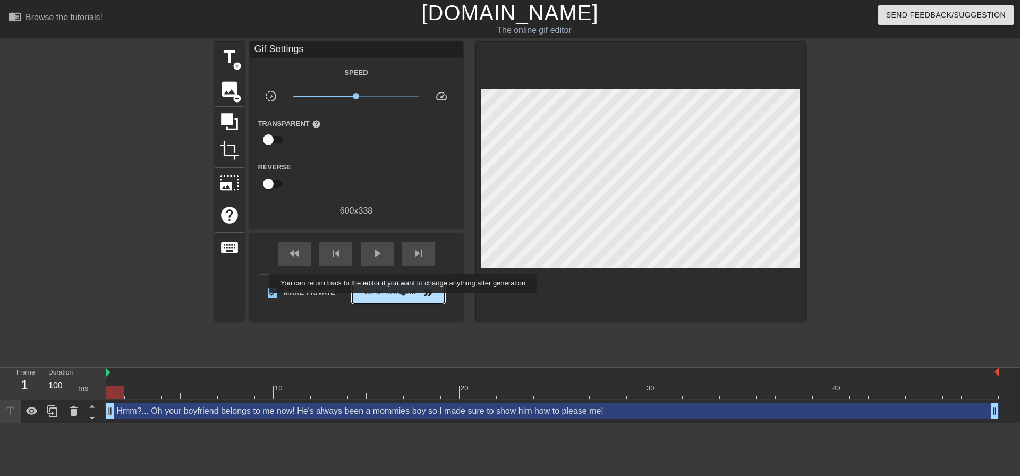
click at [408, 292] on span "Generate Gif double_arrow" at bounding box center [398, 292] width 83 height 13
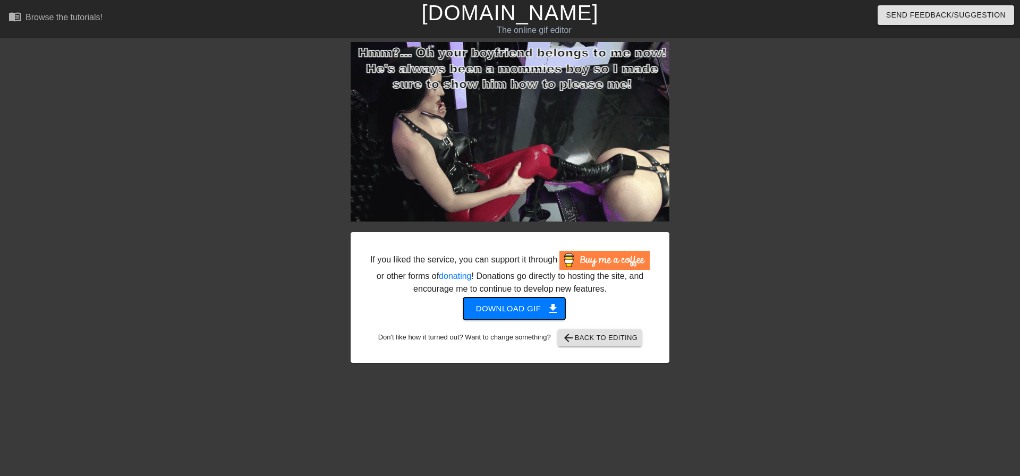
click at [518, 312] on span "Download gif get_app" at bounding box center [514, 309] width 77 height 14
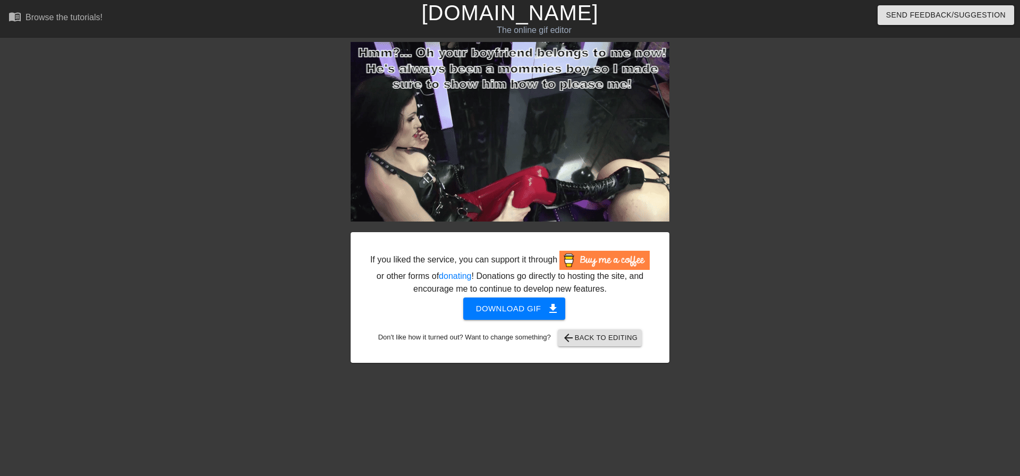
click at [689, 89] on div at bounding box center [761, 201] width 159 height 319
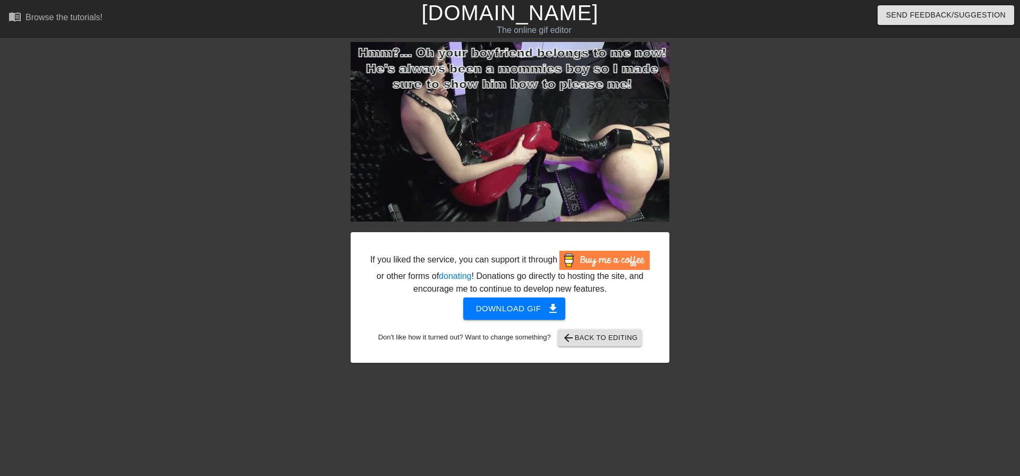
click at [183, 109] on div at bounding box center [258, 201] width 159 height 319
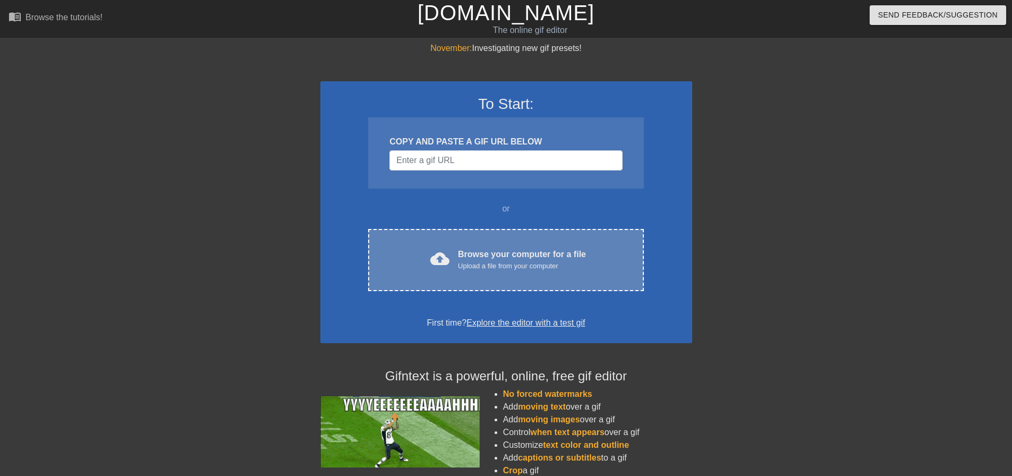
click at [472, 239] on div "cloud_upload Browse your computer for a file Upload a file from your computer C…" at bounding box center [505, 260] width 275 height 62
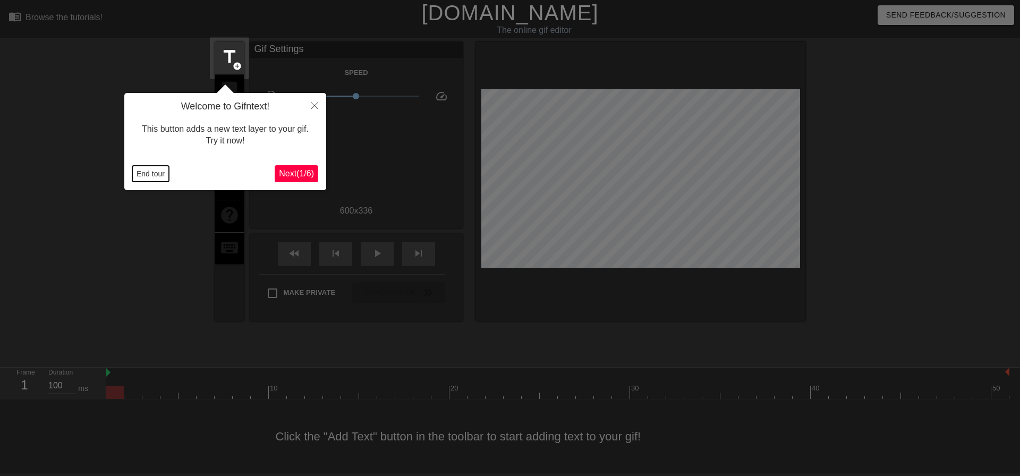
click at [158, 177] on button "End tour" at bounding box center [150, 174] width 37 height 16
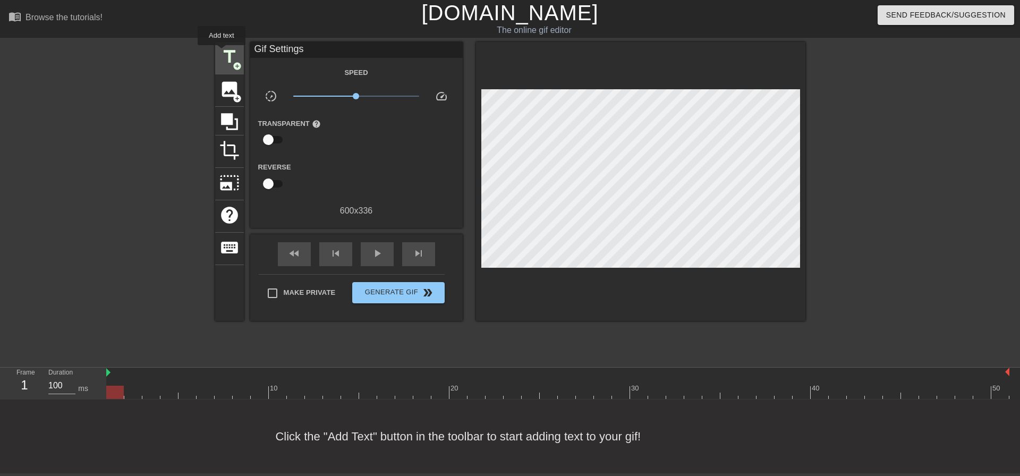
click at [222, 53] on span "title" at bounding box center [229, 57] width 20 height 20
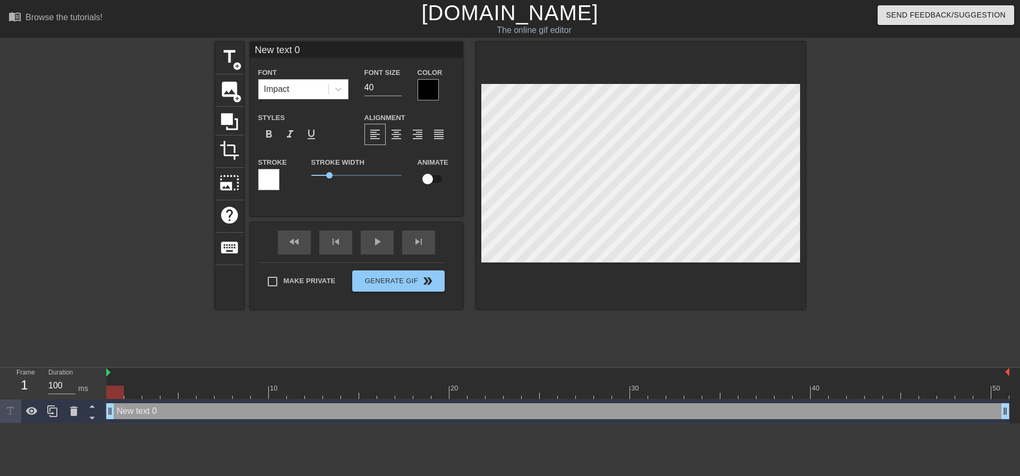
click at [299, 94] on div "Impact" at bounding box center [294, 89] width 70 height 19
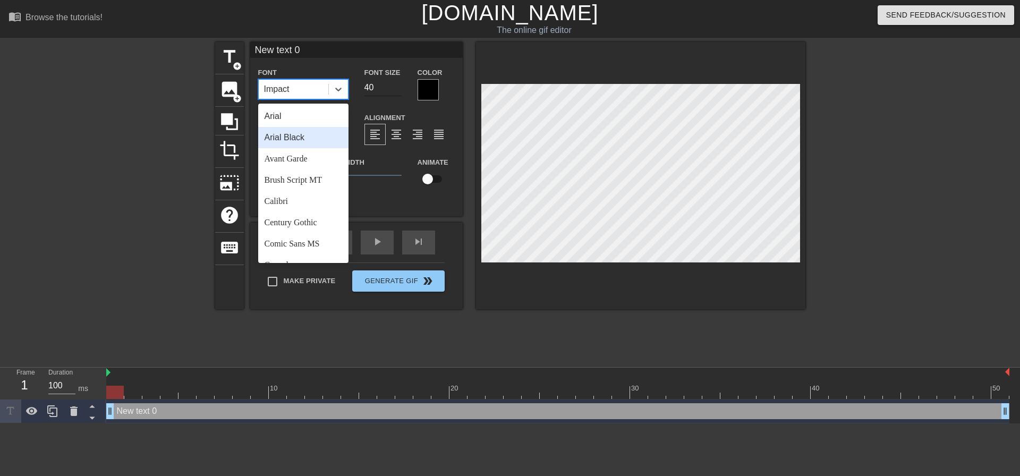
drag, startPoint x: 313, startPoint y: 137, endPoint x: 372, endPoint y: 88, distance: 76.3
click at [314, 135] on div "Arial Black" at bounding box center [303, 137] width 90 height 21
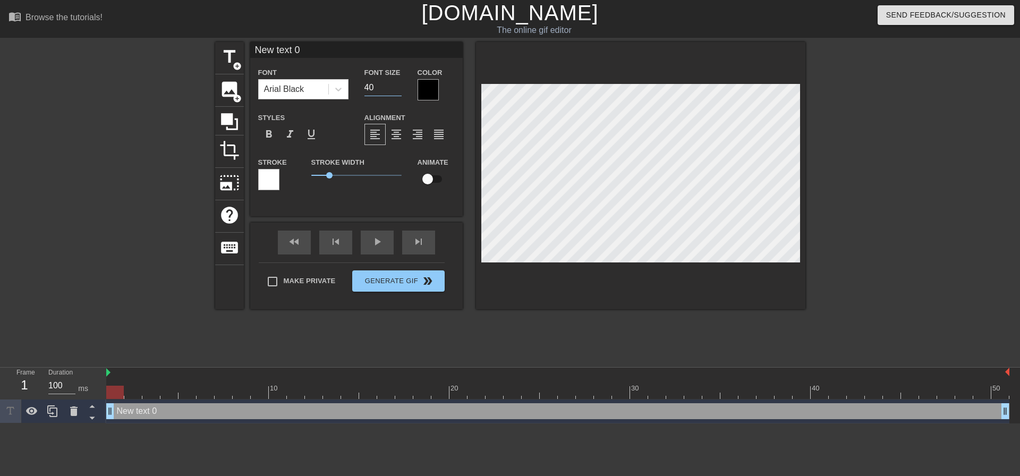
drag, startPoint x: 374, startPoint y: 86, endPoint x: 292, endPoint y: 77, distance: 82.8
click at [311, 105] on div "Font Arial Black Font Size 40 Color Styles format_bold format_italic format_und…" at bounding box center [356, 133] width 197 height 134
type input "20"
click at [285, 277] on div "Make Private Generate Gif double_arrow" at bounding box center [352, 283] width 186 height 42
click at [392, 138] on span "format_align_center" at bounding box center [396, 134] width 13 height 13
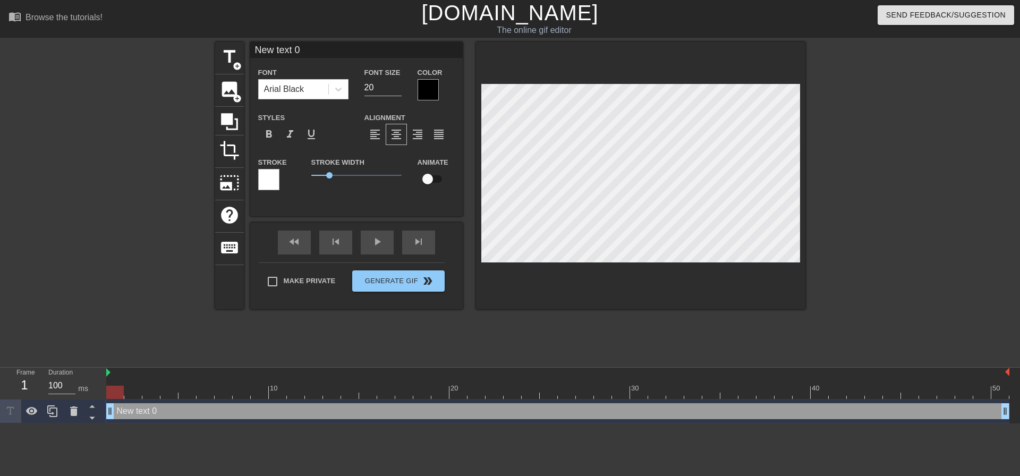
click at [290, 278] on div "Make Private Generate Gif double_arrow" at bounding box center [352, 283] width 186 height 42
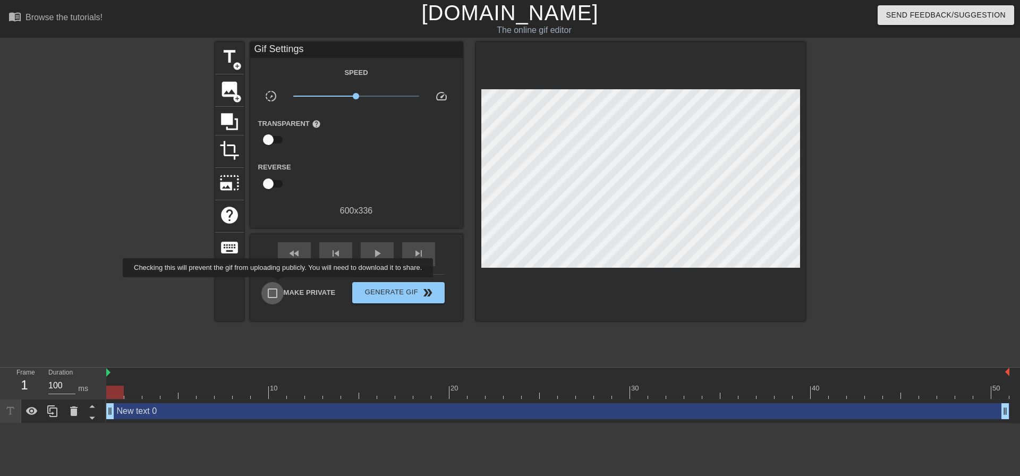
drag, startPoint x: 280, startPoint y: 285, endPoint x: 279, endPoint y: 291, distance: 5.9
click at [280, 285] on input "Make Private" at bounding box center [272, 293] width 22 height 22
checkbox input "true"
drag, startPoint x: 119, startPoint y: 396, endPoint x: 1017, endPoint y: 390, distance: 897.9
click at [1012, 387] on div "10 20 30 40 50 New text 0 drag_handle drag_handle" at bounding box center [563, 396] width 914 height 56
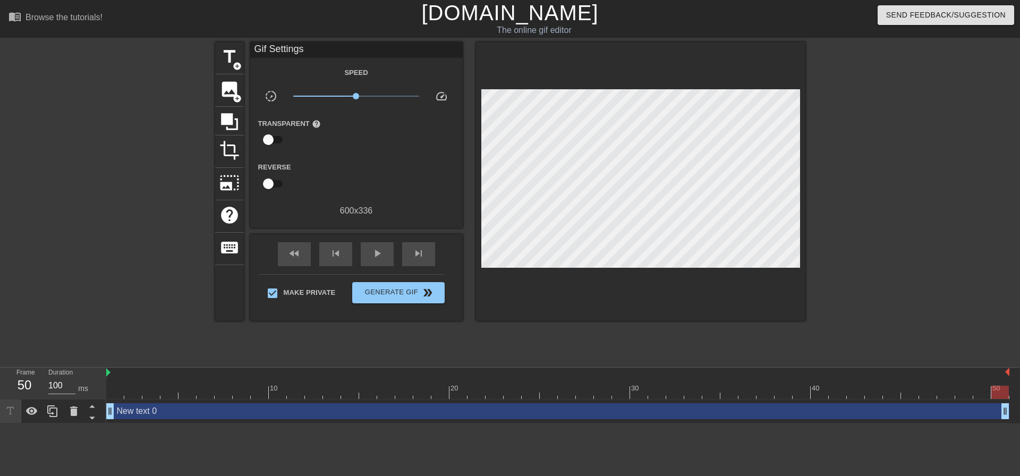
drag, startPoint x: 990, startPoint y: 395, endPoint x: 800, endPoint y: 277, distance: 223.8
click at [1004, 395] on div at bounding box center [557, 392] width 903 height 13
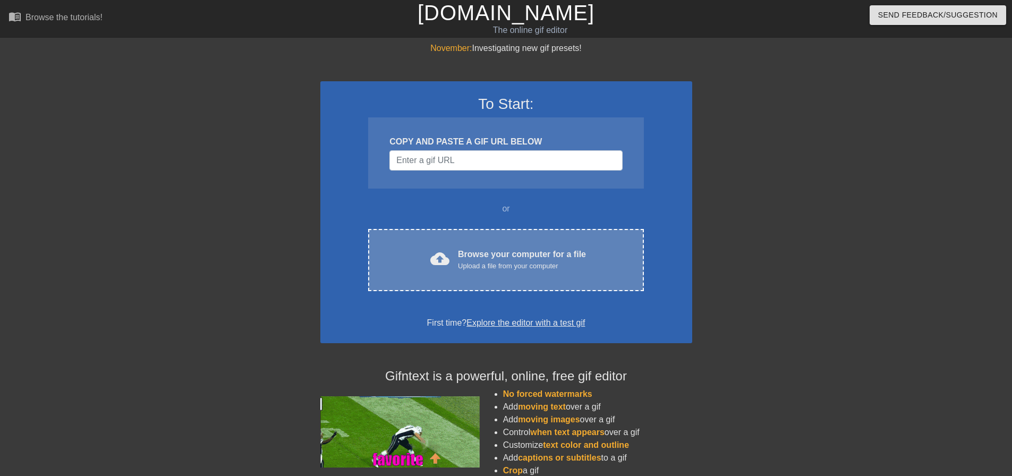
click at [477, 255] on div "Browse your computer for a file Upload a file from your computer" at bounding box center [522, 259] width 128 height 23
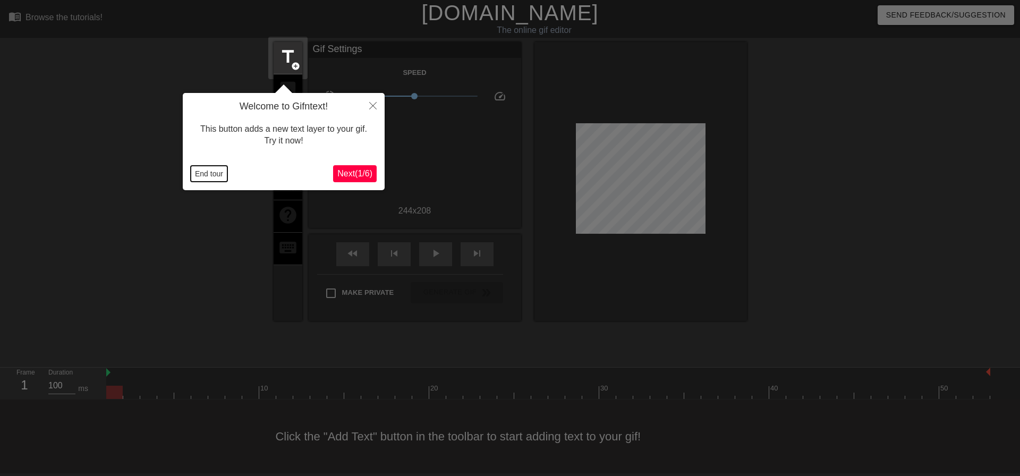
click at [223, 175] on button "End tour" at bounding box center [209, 174] width 37 height 16
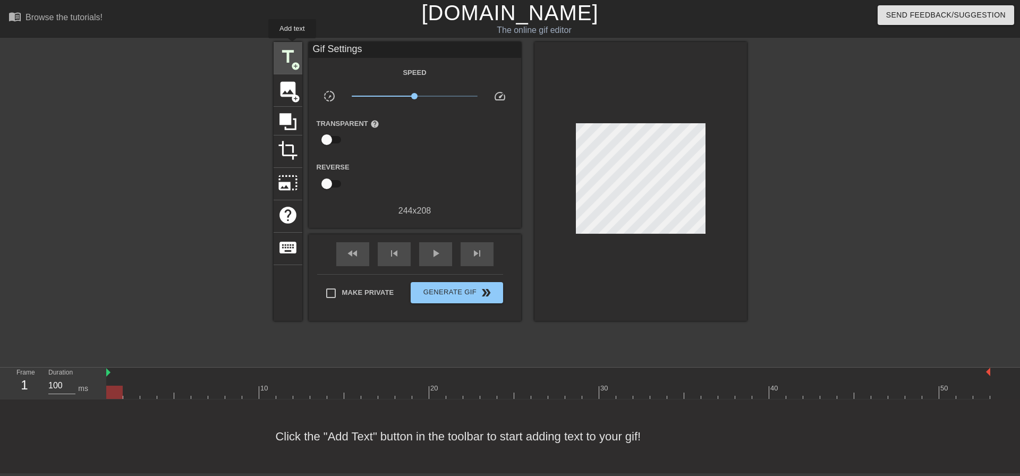
click at [292, 46] on div "title add_circle" at bounding box center [288, 58] width 29 height 32
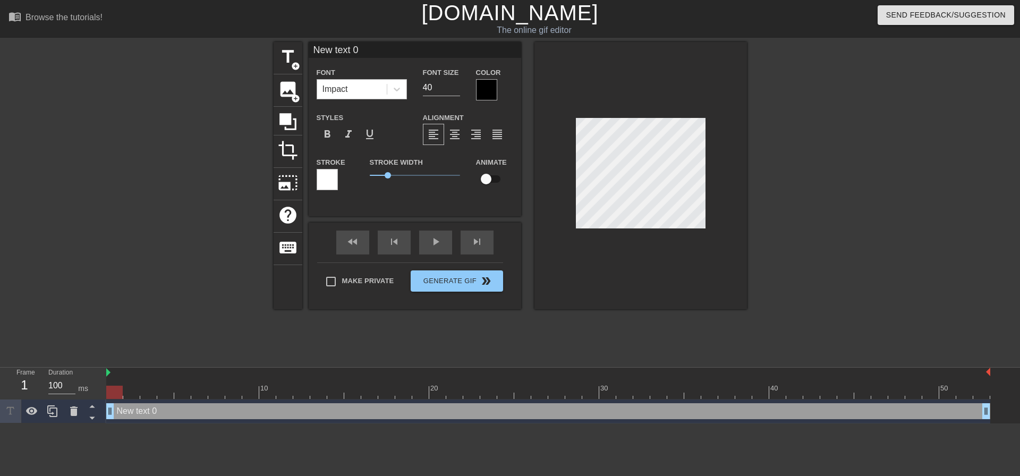
click at [385, 86] on div "Impact" at bounding box center [352, 89] width 70 height 19
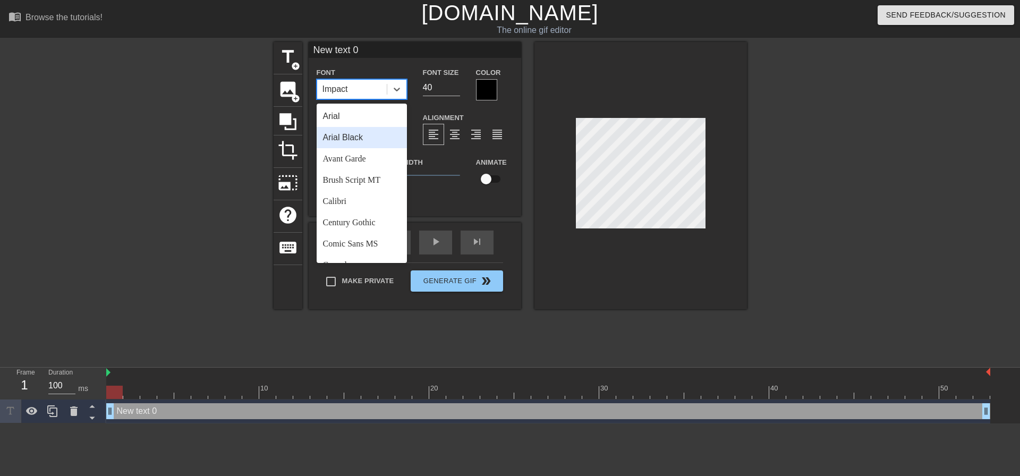
click at [363, 134] on div "Arial Black" at bounding box center [362, 137] width 90 height 21
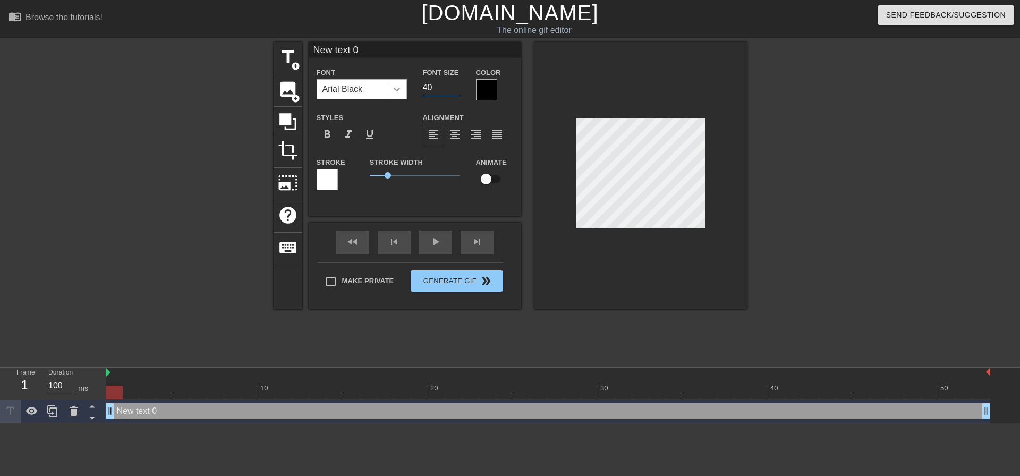
drag, startPoint x: 434, startPoint y: 92, endPoint x: 387, endPoint y: 90, distance: 46.8
click at [403, 93] on div "Font Arial Black Font Size 40 Color" at bounding box center [415, 83] width 213 height 35
type input "16"
click at [451, 131] on span "format_align_center" at bounding box center [454, 134] width 13 height 13
click at [347, 282] on label "Make Private" at bounding box center [357, 281] width 74 height 22
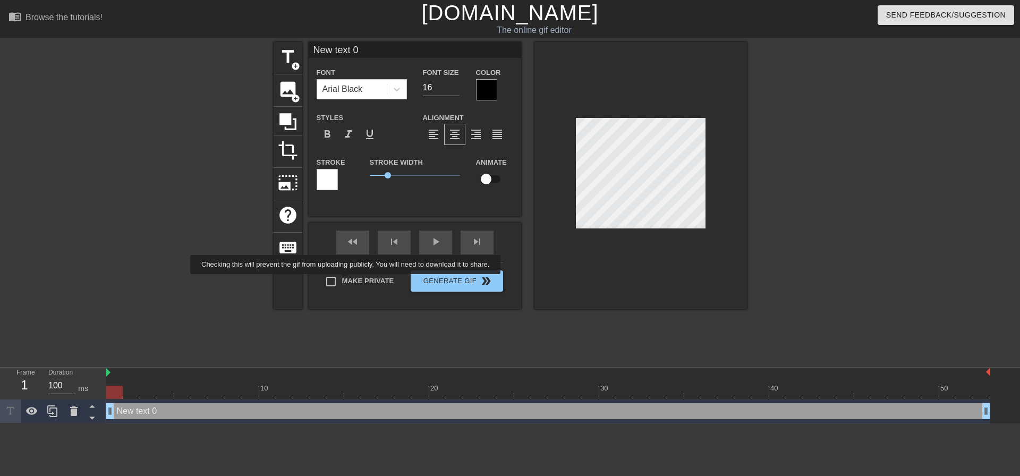
click at [342, 282] on input "Make Private" at bounding box center [331, 281] width 22 height 22
checkbox input "true"
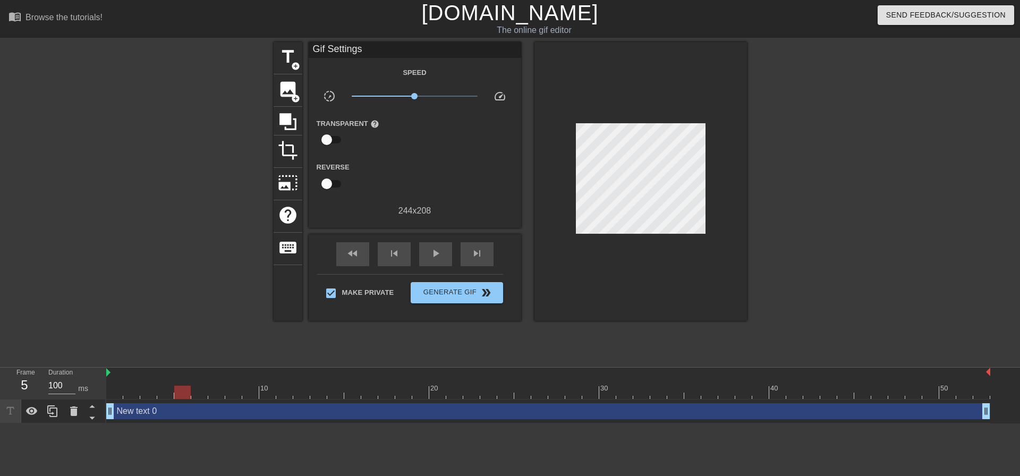
drag, startPoint x: 118, startPoint y: 393, endPoint x: 115, endPoint y: 209, distance: 183.9
click at [0, 366] on div "menu_book Browse the tutorials! Gifntext.com The online gif editor Send Feedbac…" at bounding box center [510, 211] width 1020 height 423
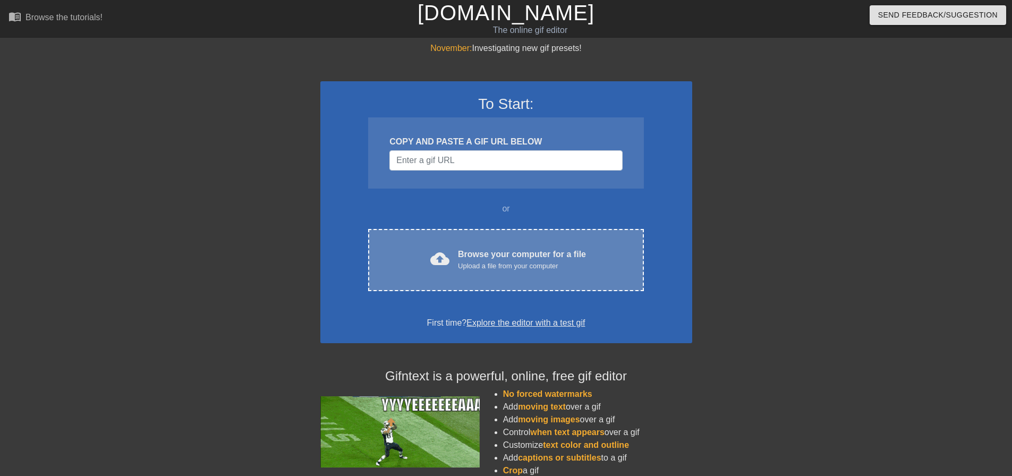
click at [513, 231] on div "cloud_upload Browse your computer for a file Upload a file from your computer C…" at bounding box center [505, 260] width 275 height 62
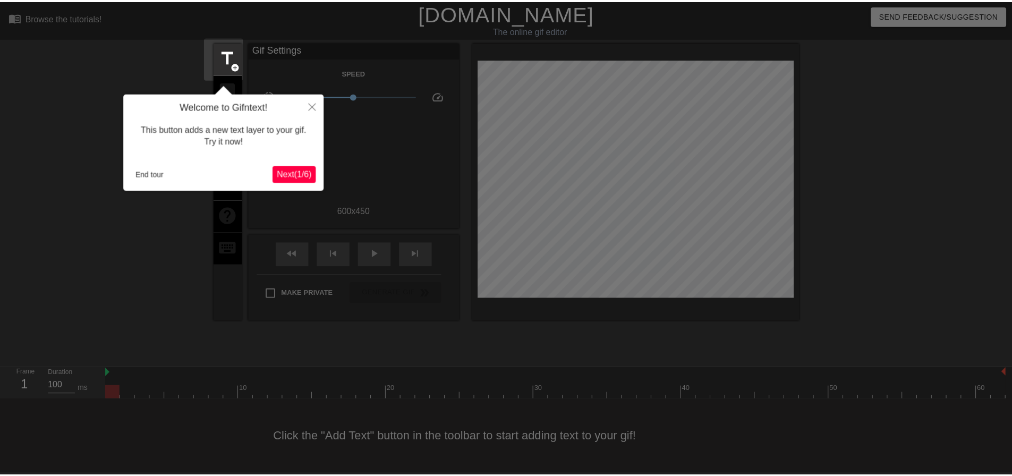
scroll to position [5, 0]
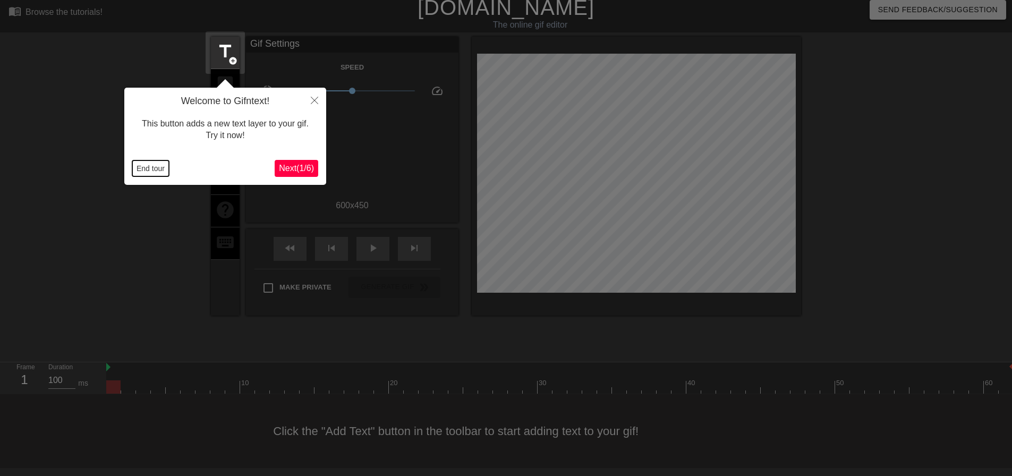
click at [148, 170] on button "End tour" at bounding box center [150, 168] width 37 height 16
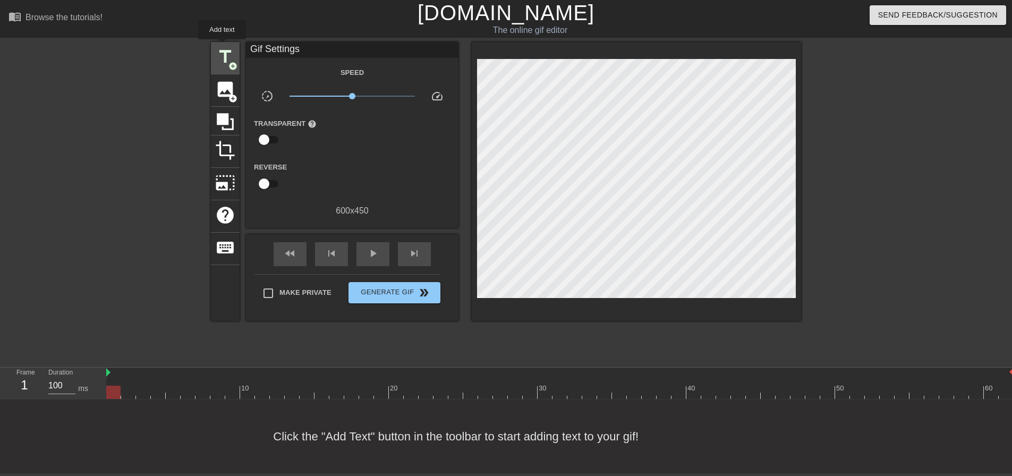
click at [222, 47] on span "title" at bounding box center [225, 57] width 20 height 20
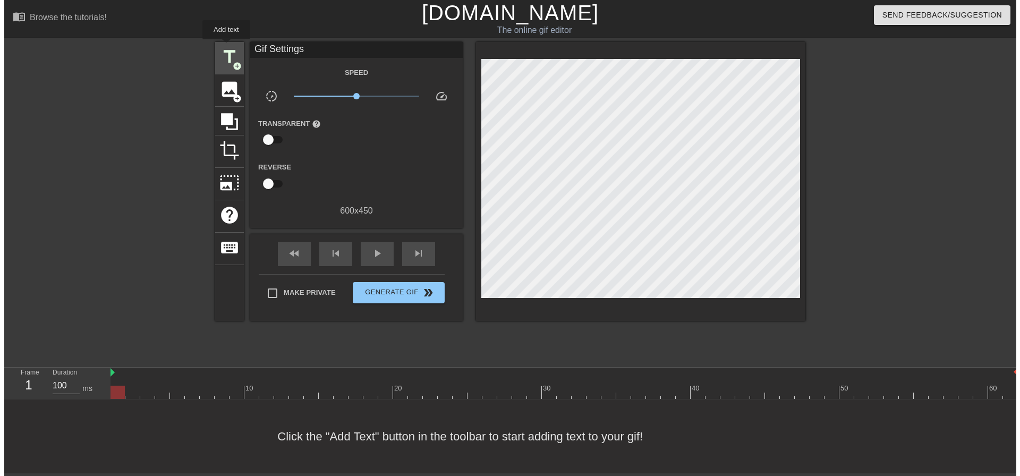
scroll to position [0, 0]
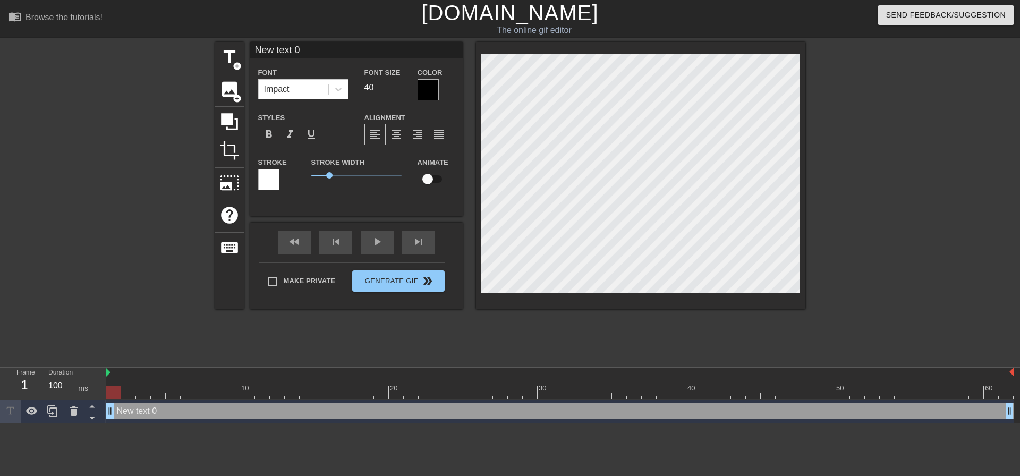
click at [276, 77] on label "Font" at bounding box center [267, 72] width 19 height 11
click at [273, 92] on div "Impact" at bounding box center [277, 89] width 26 height 13
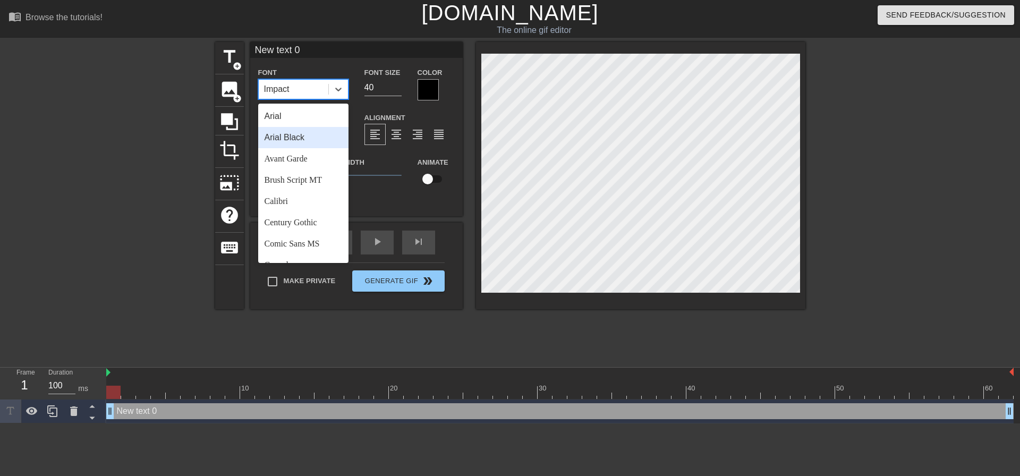
click at [298, 132] on div "Arial Black" at bounding box center [303, 137] width 90 height 21
